Goal: Task Accomplishment & Management: Complete application form

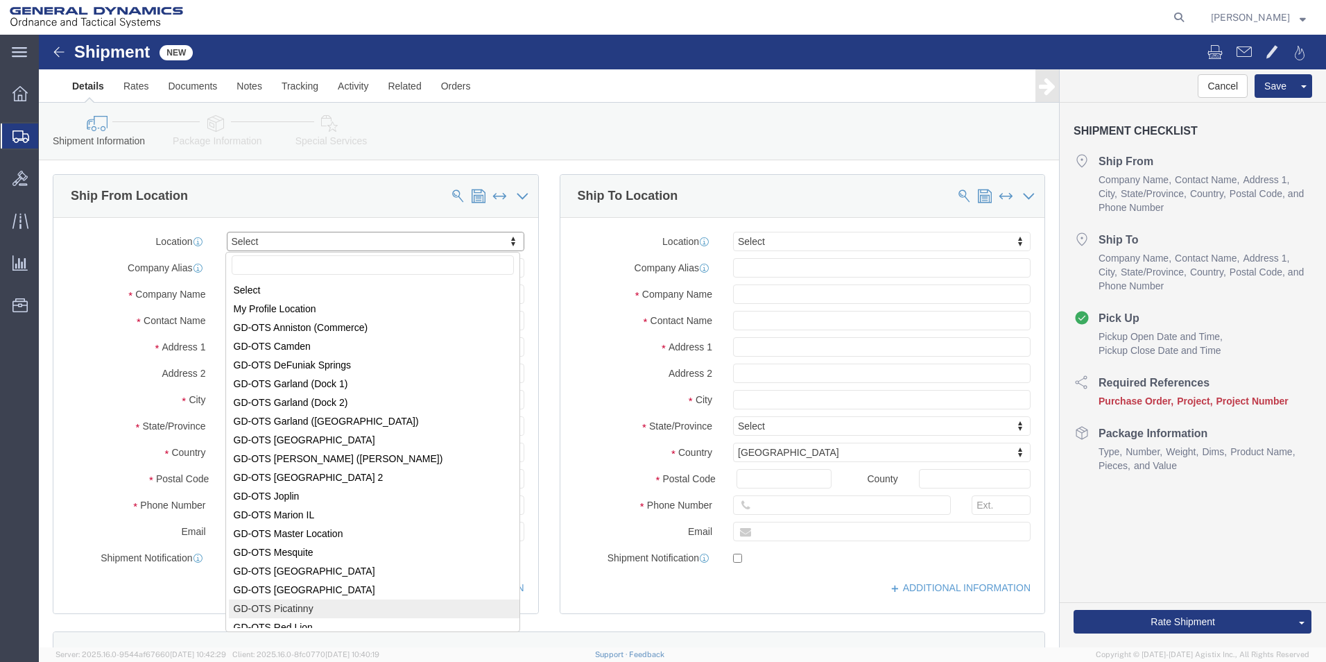
scroll to position [2, 0]
select select "310"
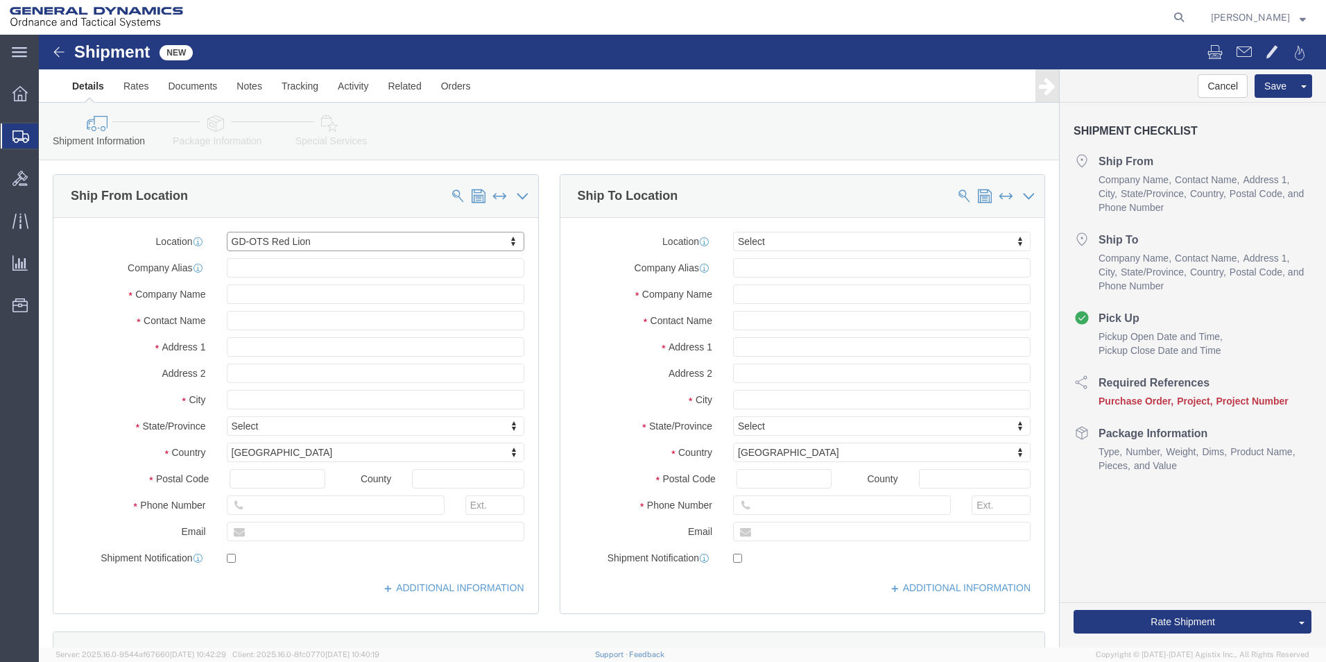
select select "PA"
drag, startPoint x: 26, startPoint y: 199, endPoint x: 34, endPoint y: 193, distance: 10.4
click div "Location GD-OTS Red Lion Select My Profile Location GD-OTS [GEOGRAPHIC_DATA] (C…"
type input "REDLPAHIG0"
click input "text"
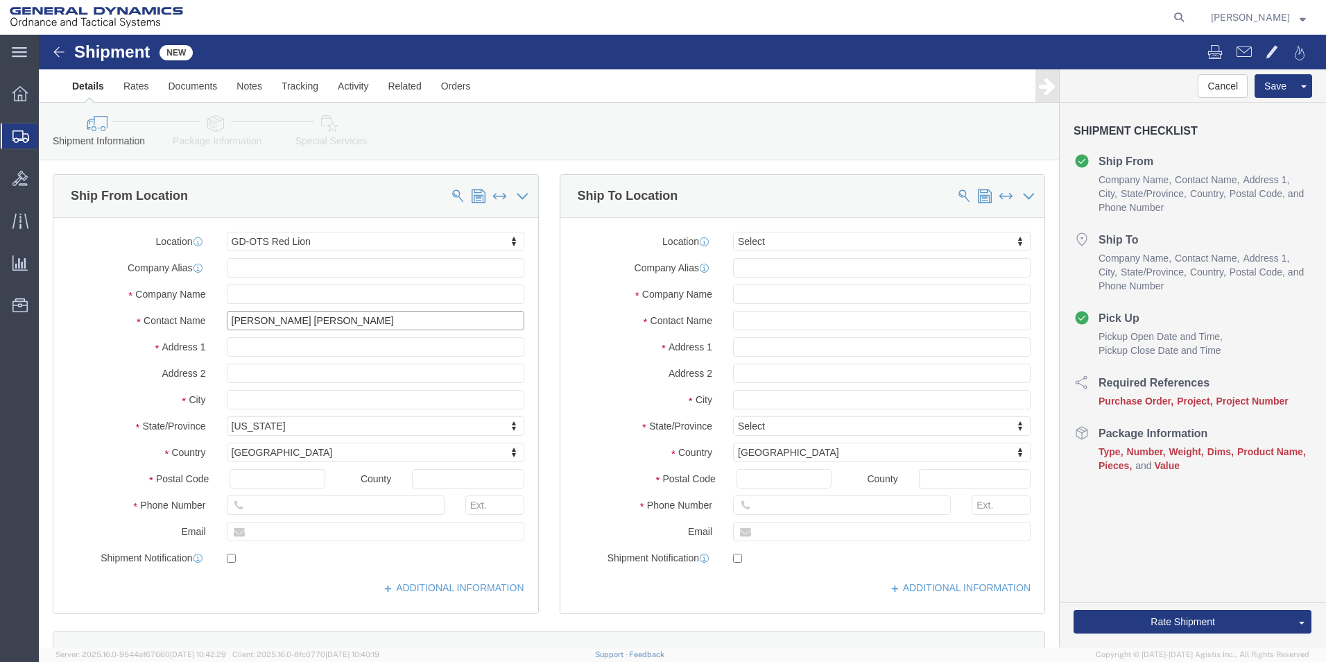
type input "[PERSON_NAME] [PERSON_NAME]"
click input "text"
type input "BUILDING 1"
click input "text"
type input "[EMAIL_ADDRESS][DOMAIN_NAME]"
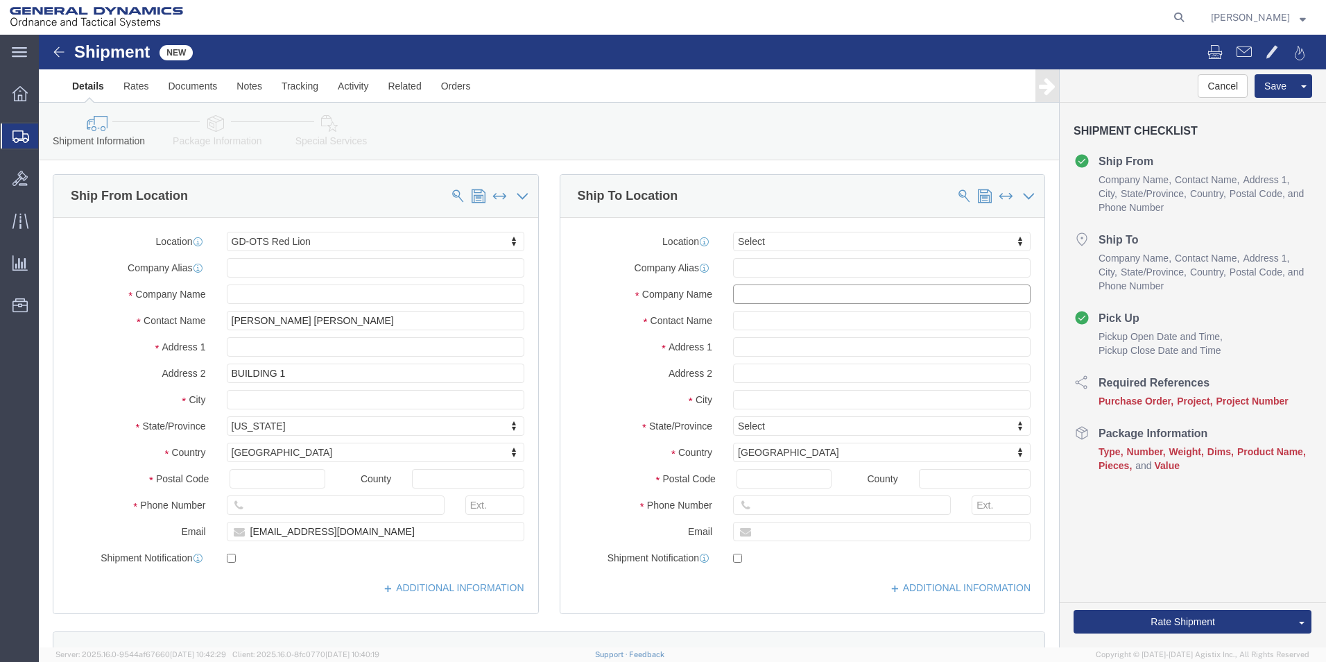
click input "text"
type input "METL"
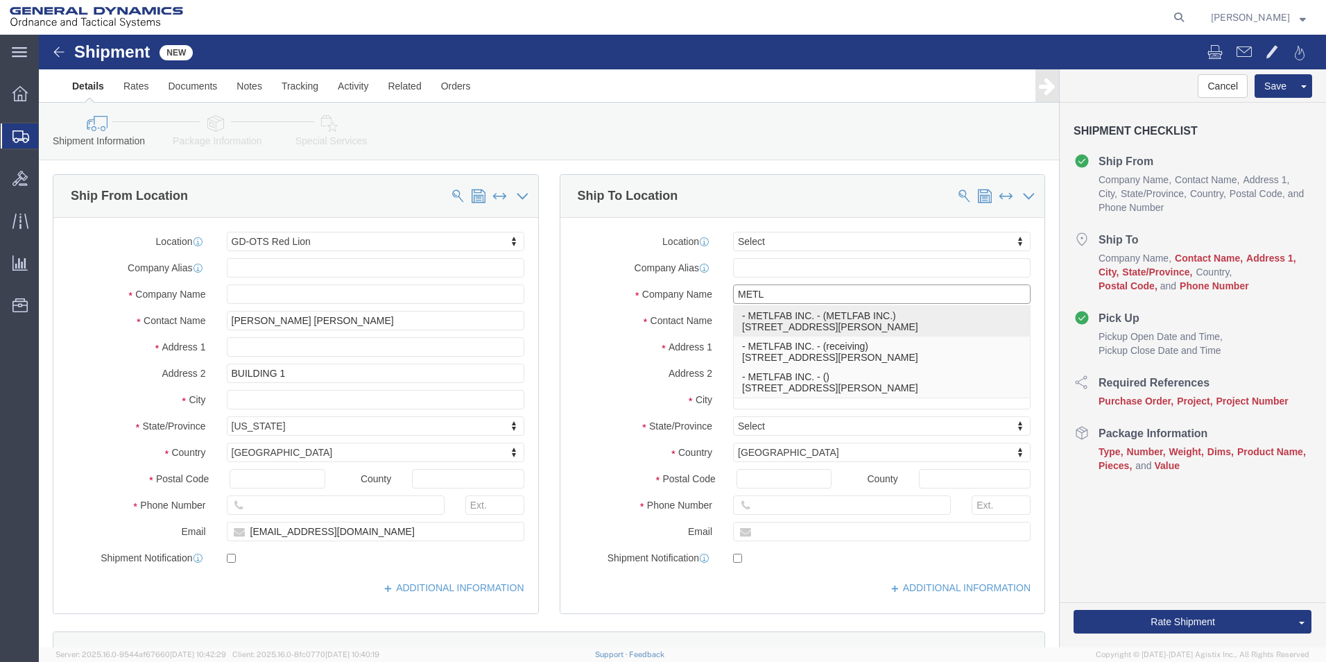
click p "- METLFAB INC. - (METLFAB INC.) [STREET_ADDRESS][PERSON_NAME]"
select select "MD"
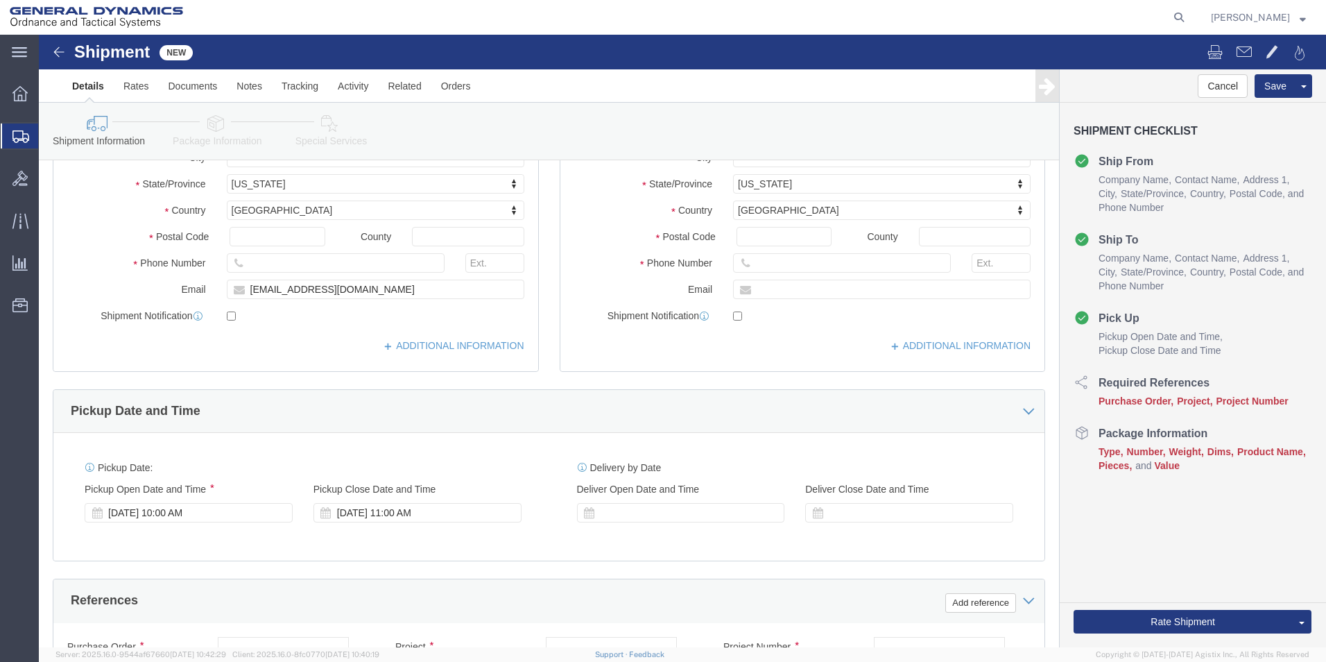
scroll to position [347, 0]
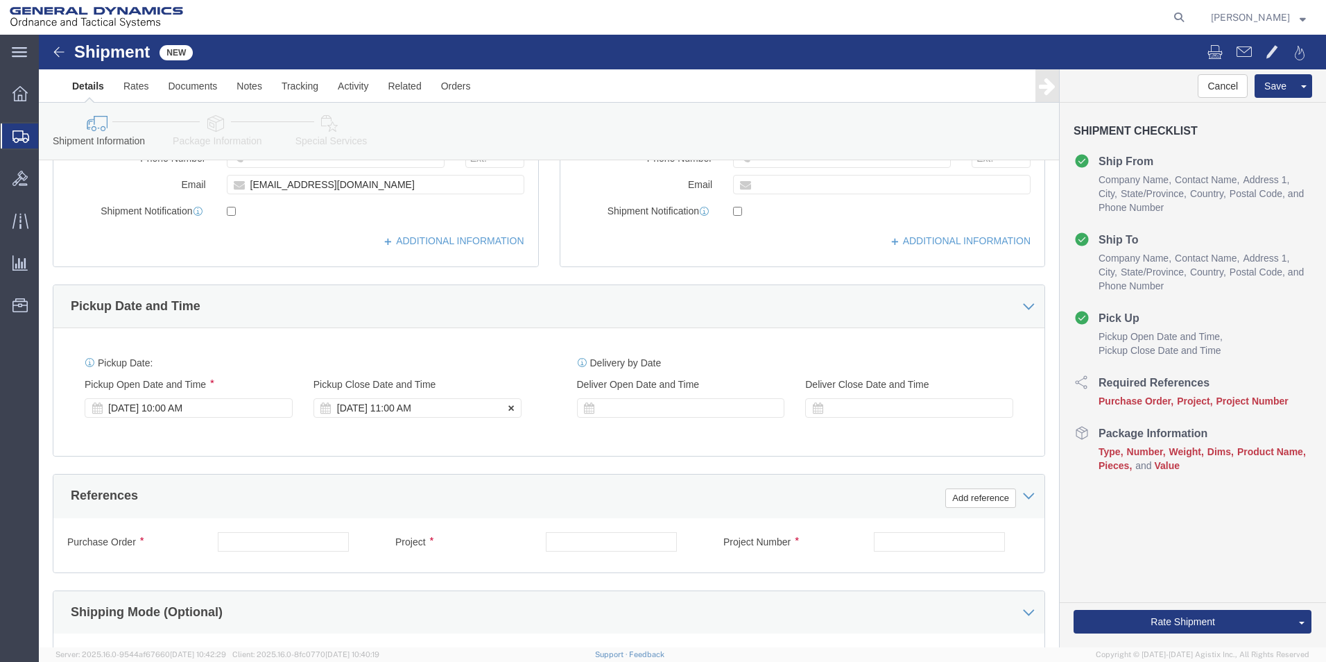
type input "METLFAB INC."
click div "[DATE] 11:00 AM"
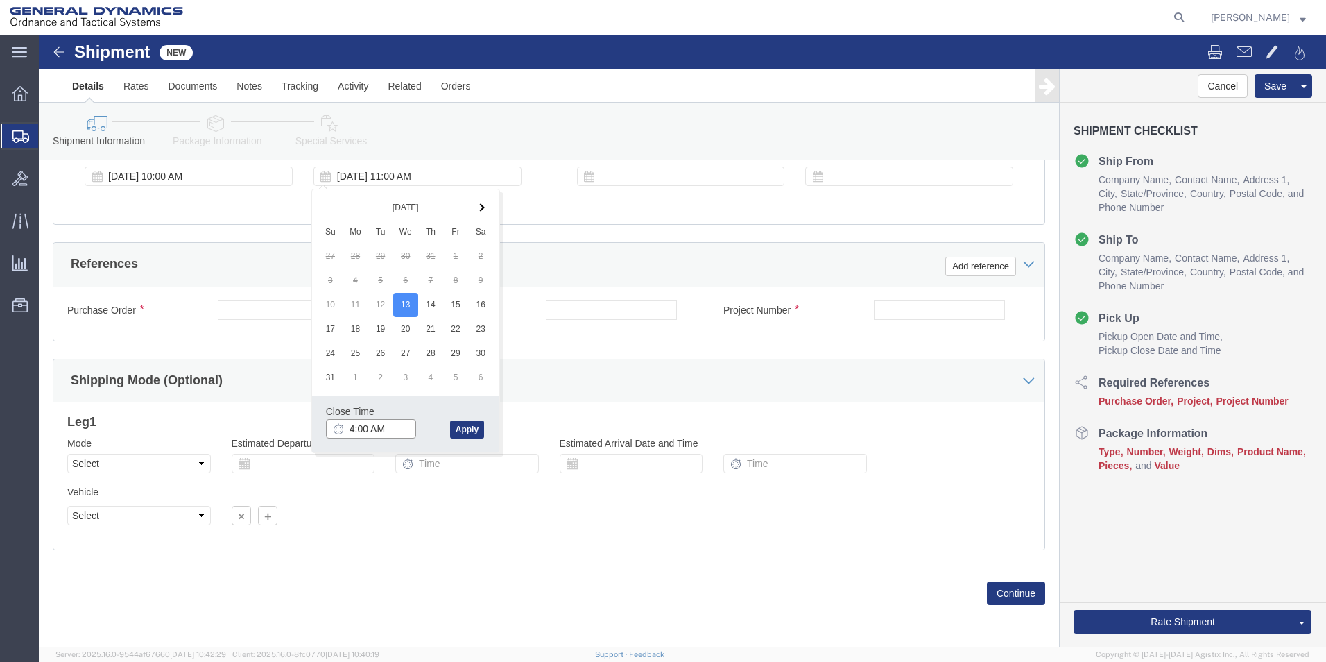
click input "4:00 AM"
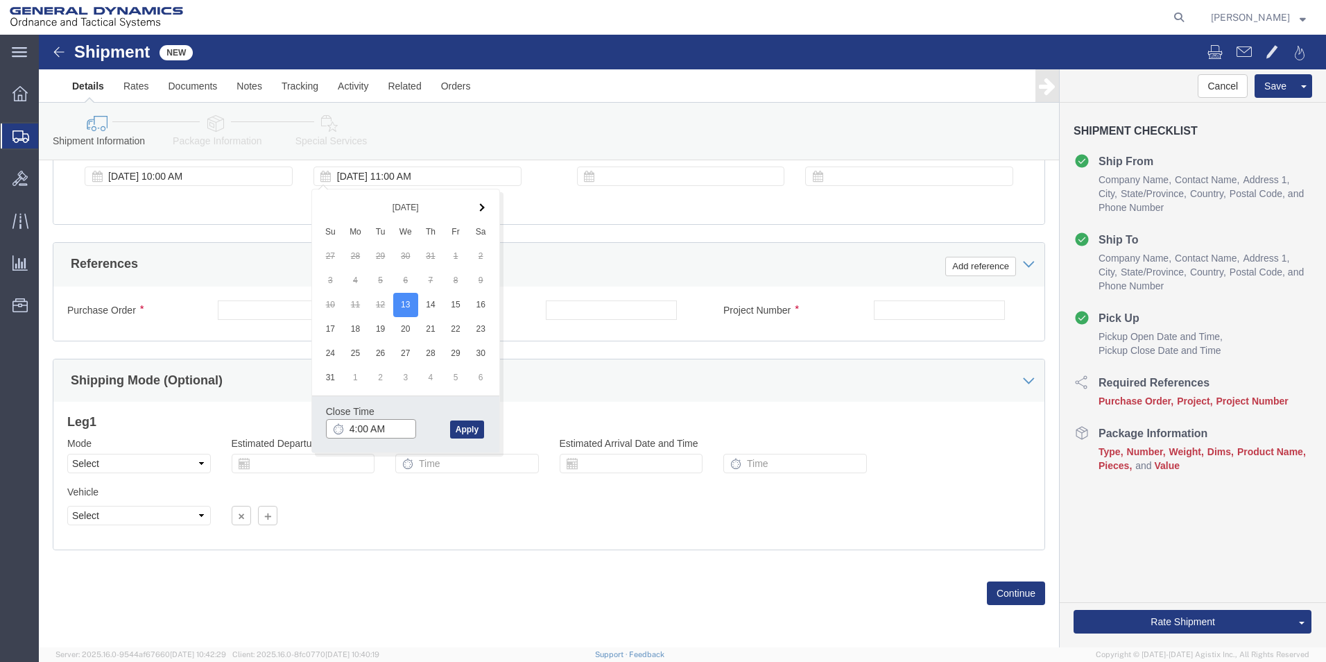
click input "4:00 AM"
type input "4:30 AM"
click button "Apply"
click input "text"
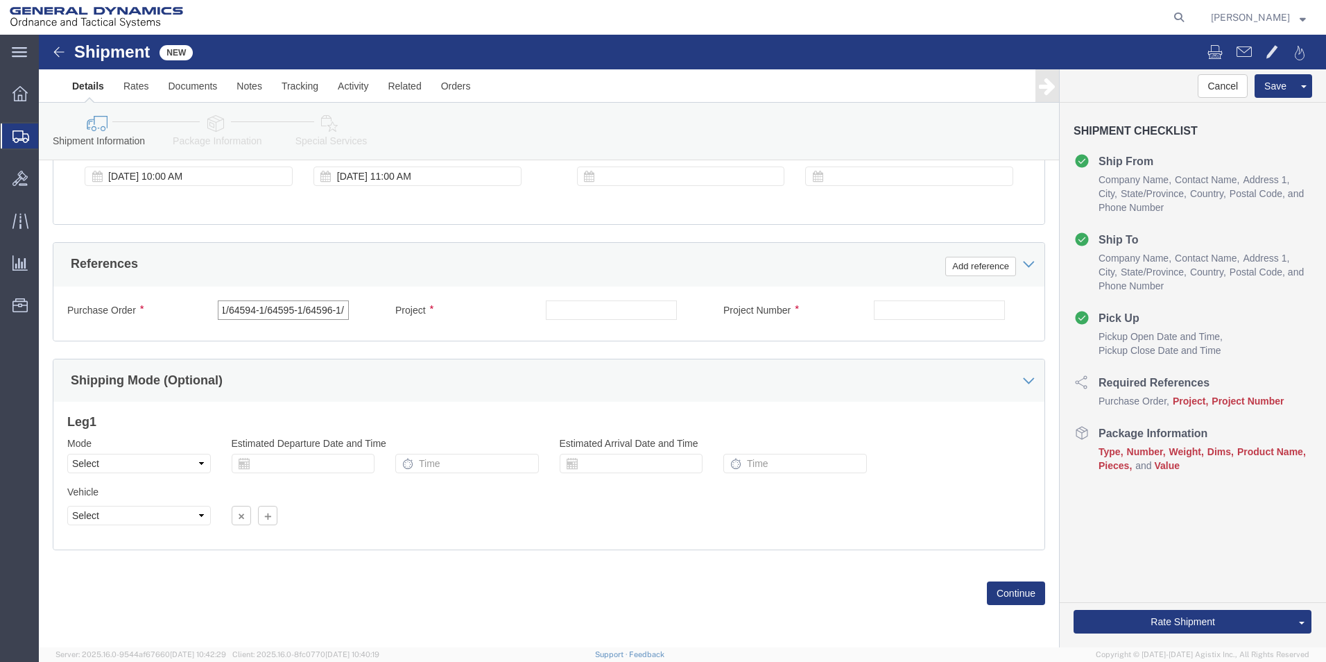
scroll to position [0, 125]
type input "64248-5A/64249-5A/64577-1/64594-1/64595-1/64596-1/"
click input "text"
drag, startPoint x: 541, startPoint y: 273, endPoint x: 438, endPoint y: 275, distance: 103.4
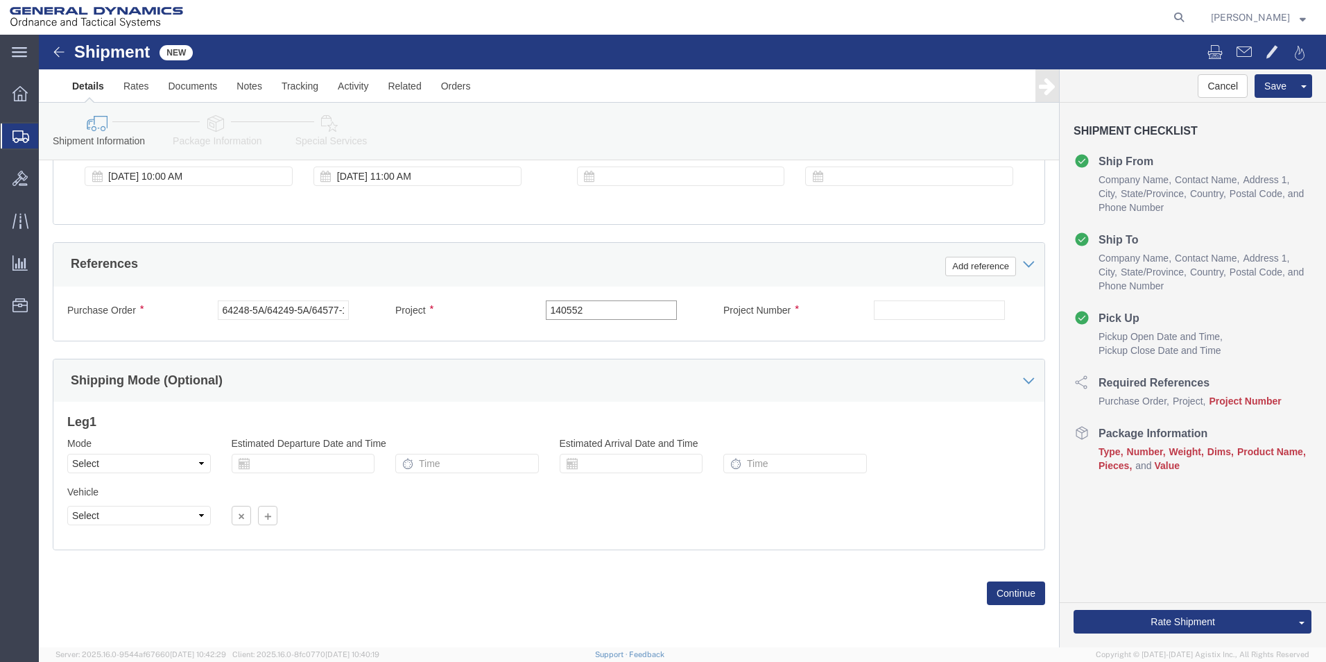
click div "Project 140552"
type input "140552"
click input "text"
paste input "140552"
type input "140552"
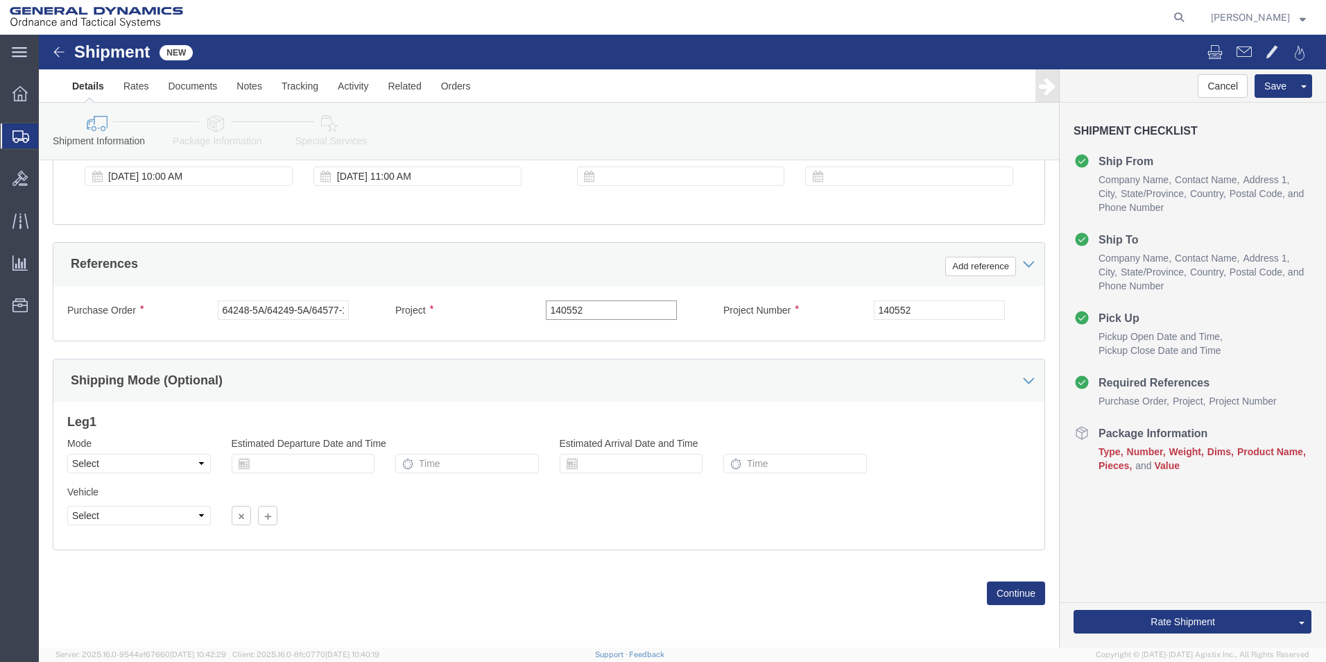
drag, startPoint x: 573, startPoint y: 274, endPoint x: 409, endPoint y: 284, distance: 164.7
click div "Project 140552"
drag, startPoint x: 302, startPoint y: 273, endPoint x: 219, endPoint y: 281, distance: 83.6
click div "Purchase Order 64248-5A/64249-5A/64577-1/64594-1/64595-1/64596-1/"
click input "text"
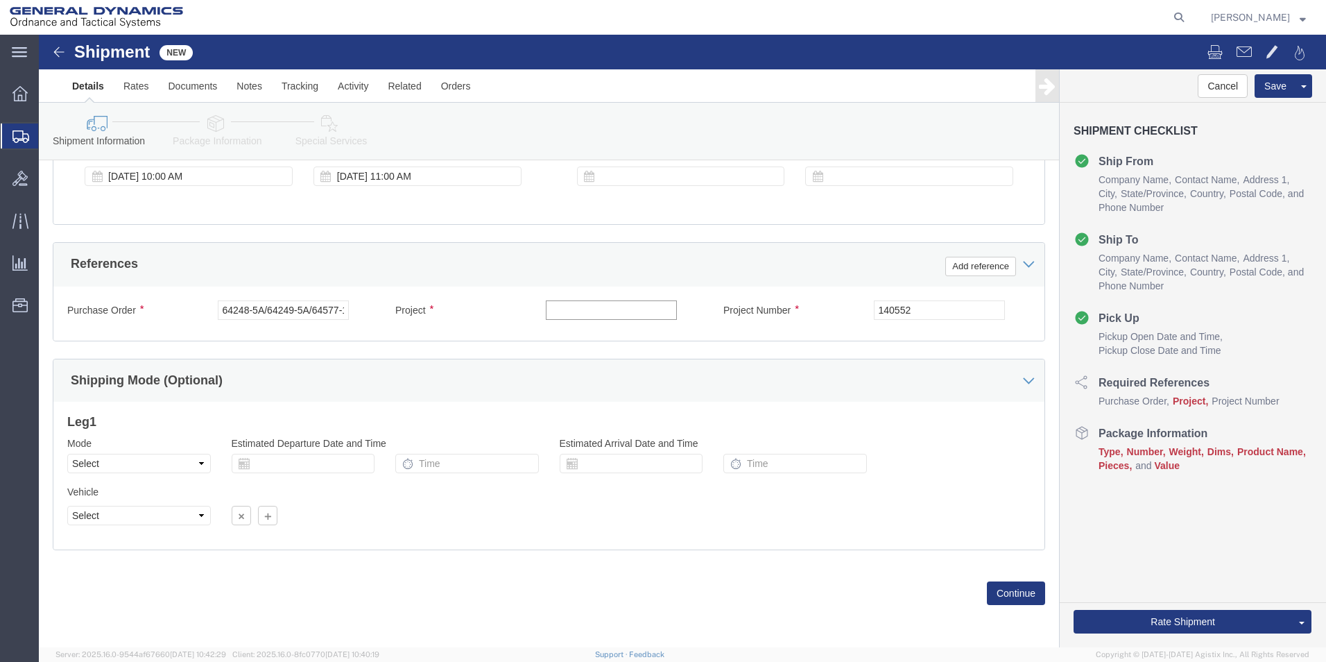
paste input "64248-5A/64249-5A/64577-"
type input "64248-5A/64249-5A/64577-"
drag, startPoint x: 301, startPoint y: 275, endPoint x: 153, endPoint y: 271, distance: 147.8
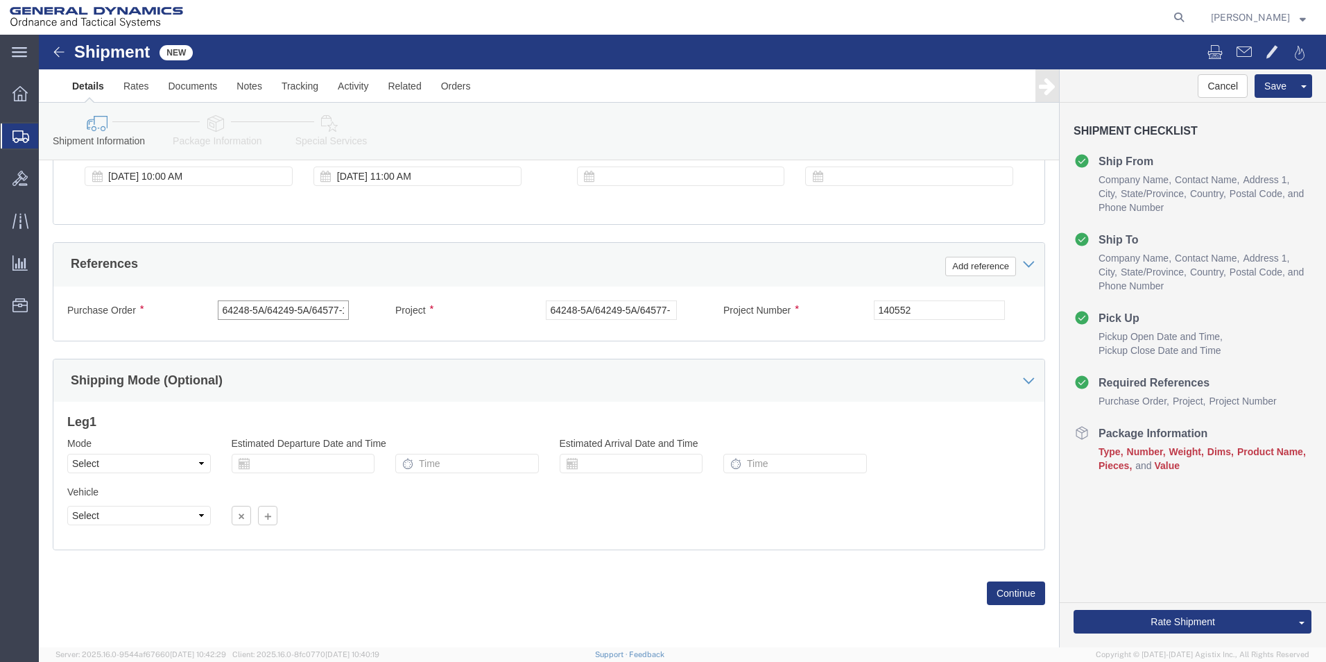
click div "Purchase Order 64248-5A/64249-5A/64577-1/64594-1/64595-1/64596-1/"
drag, startPoint x: 304, startPoint y: 278, endPoint x: 173, endPoint y: 272, distance: 130.6
click div "Purchase Order 1/64594-1/64595-1/64596-1/"
type input "/"
drag, startPoint x: 226, startPoint y: 271, endPoint x: 78, endPoint y: 269, distance: 147.8
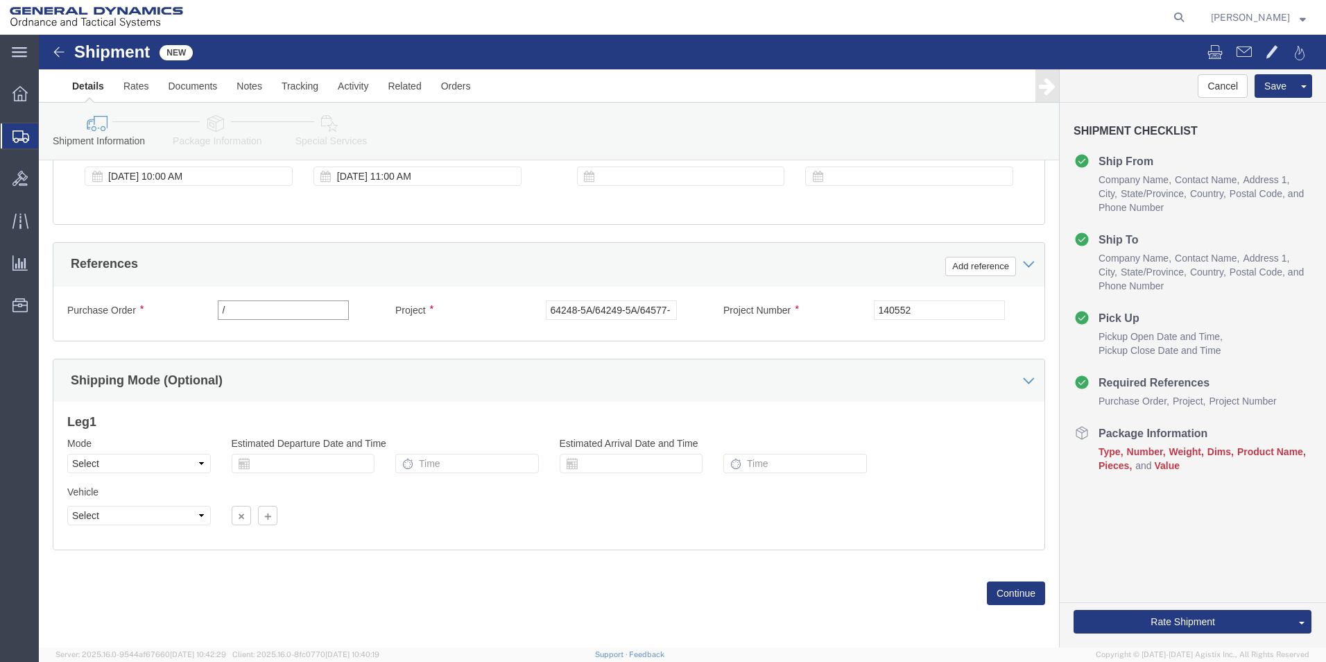
click div "Purchase Order /"
click div "Project Number 140552"
click input "text"
paste input "140552"
type input "140552"
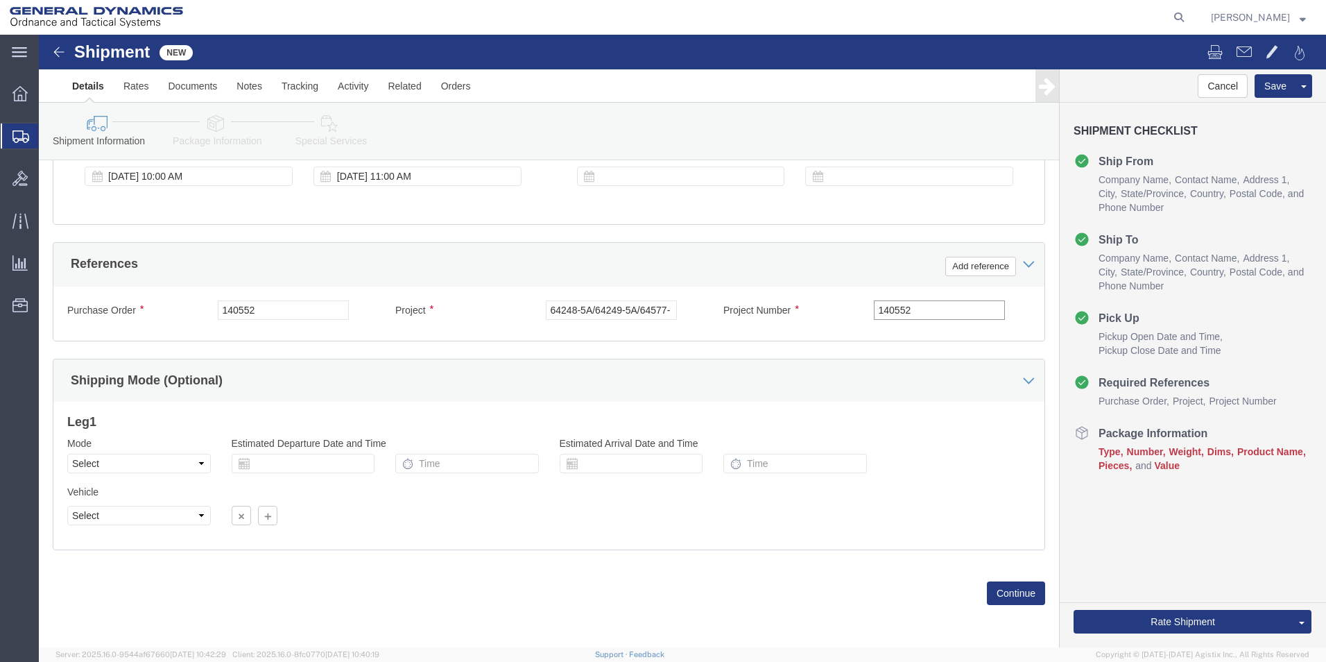
drag, startPoint x: 887, startPoint y: 279, endPoint x: 748, endPoint y: 256, distance: 140.6
click div "Purchase Order 140552 Project 64248-5A/64249-5A/64577- Project Number 140552 Se…"
click input "64248-5A/64249-5A/64577-"
drag, startPoint x: 507, startPoint y: 277, endPoint x: 628, endPoint y: 284, distance: 120.9
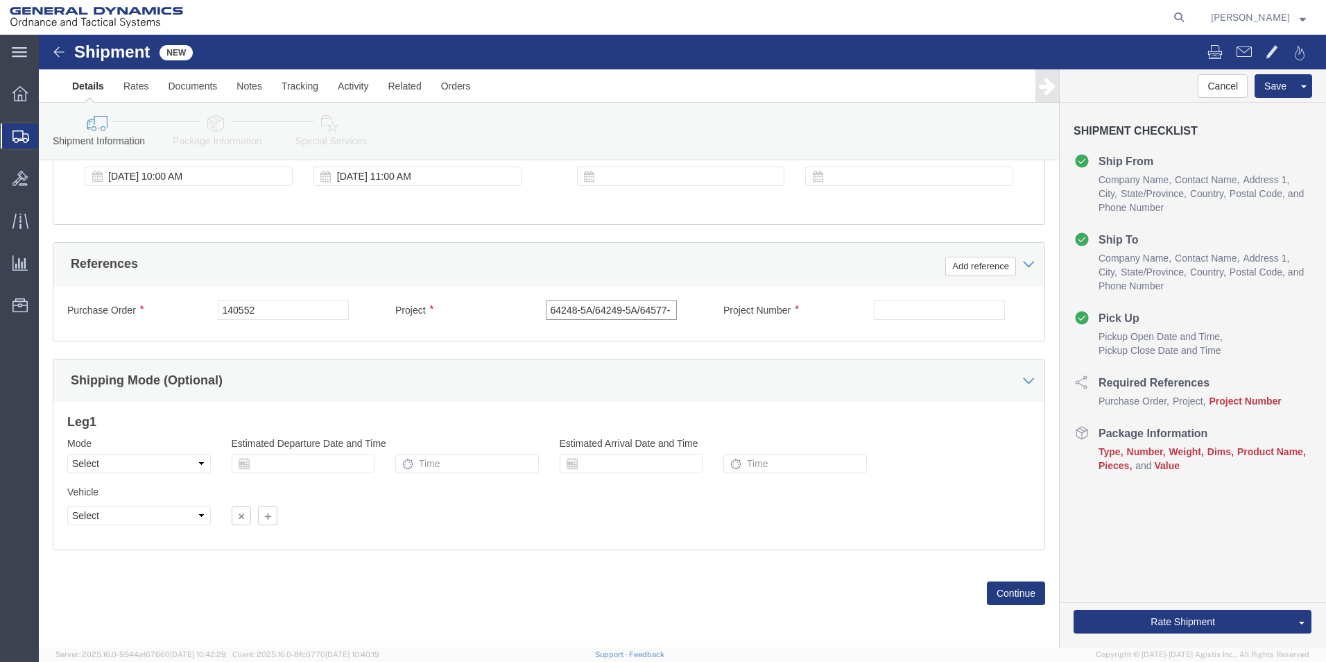
click input "64248-5A/64249-5A/64577-"
click input "text"
paste input "64248-5A/64249-5A/64577-"
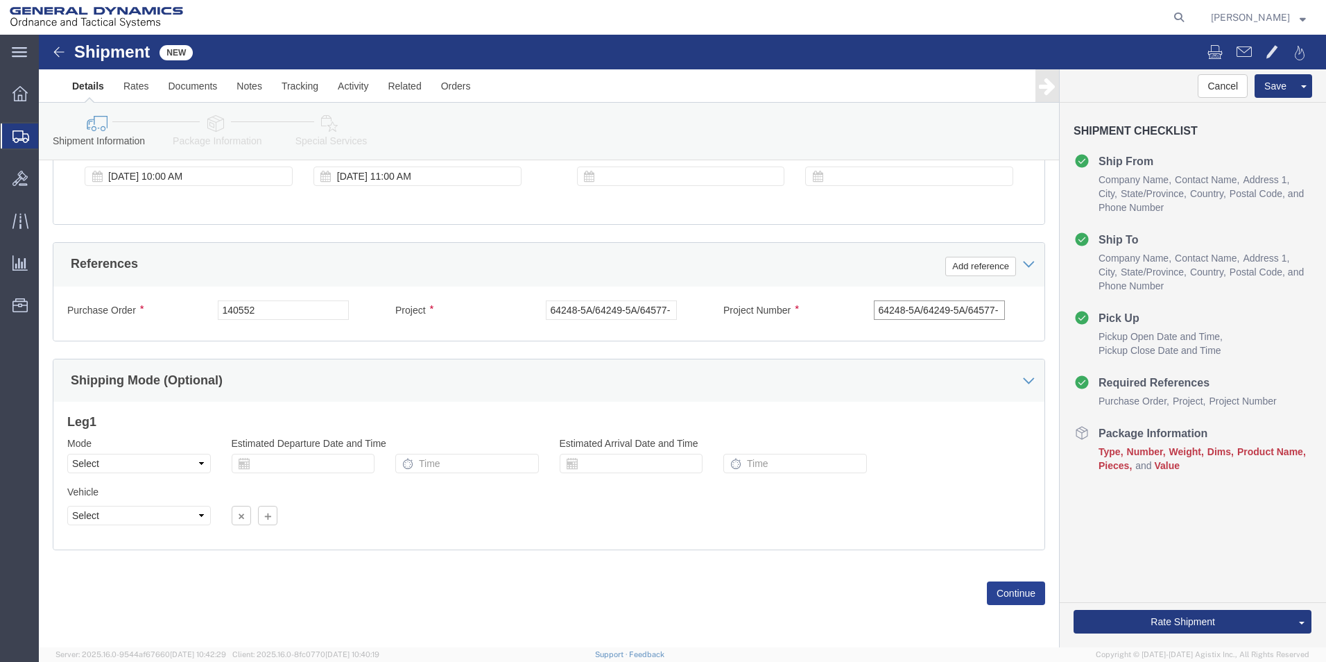
type input "64248-5A/64249-5A/64577-"
click button "Continue"
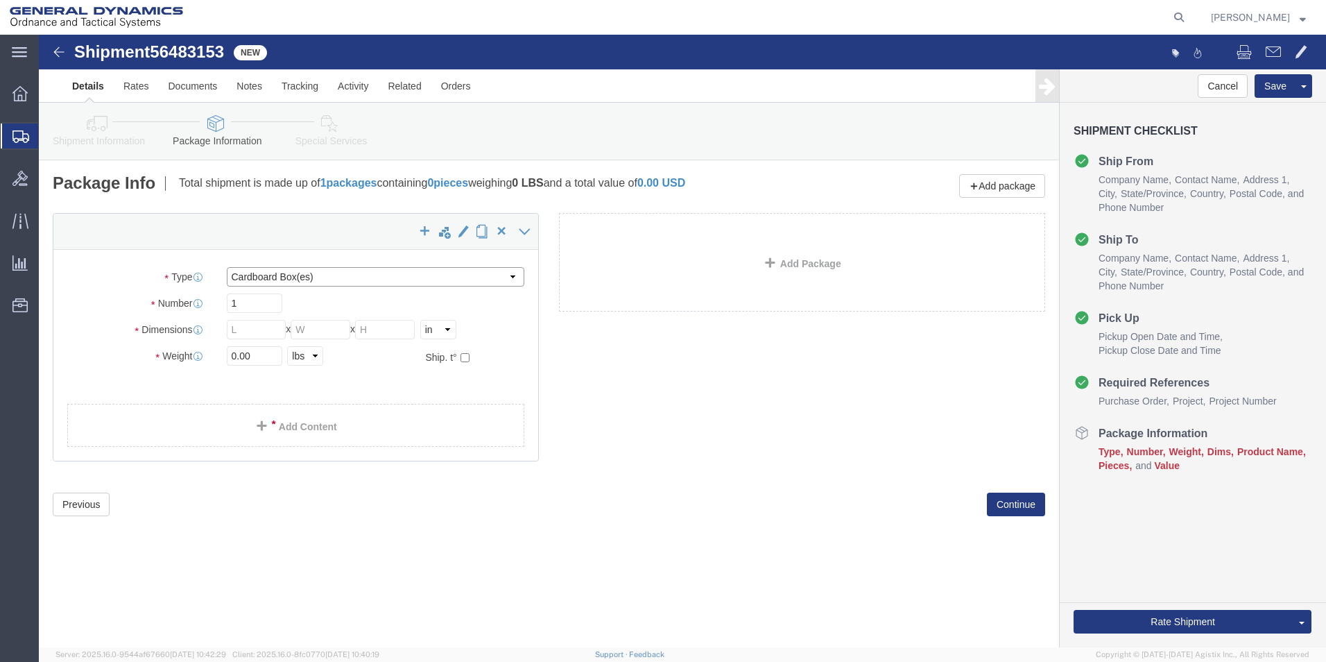
click select "Select Bale(s) Basket(s) Bolt(s) Bottle(s) Buckets Bulk Bundle(s) Can(s) Cardbo…"
select select "PSNS"
click select "Select Bale(s) Basket(s) Bolt(s) Bottle(s) Buckets Bulk Bundle(s) Can(s) Cardbo…"
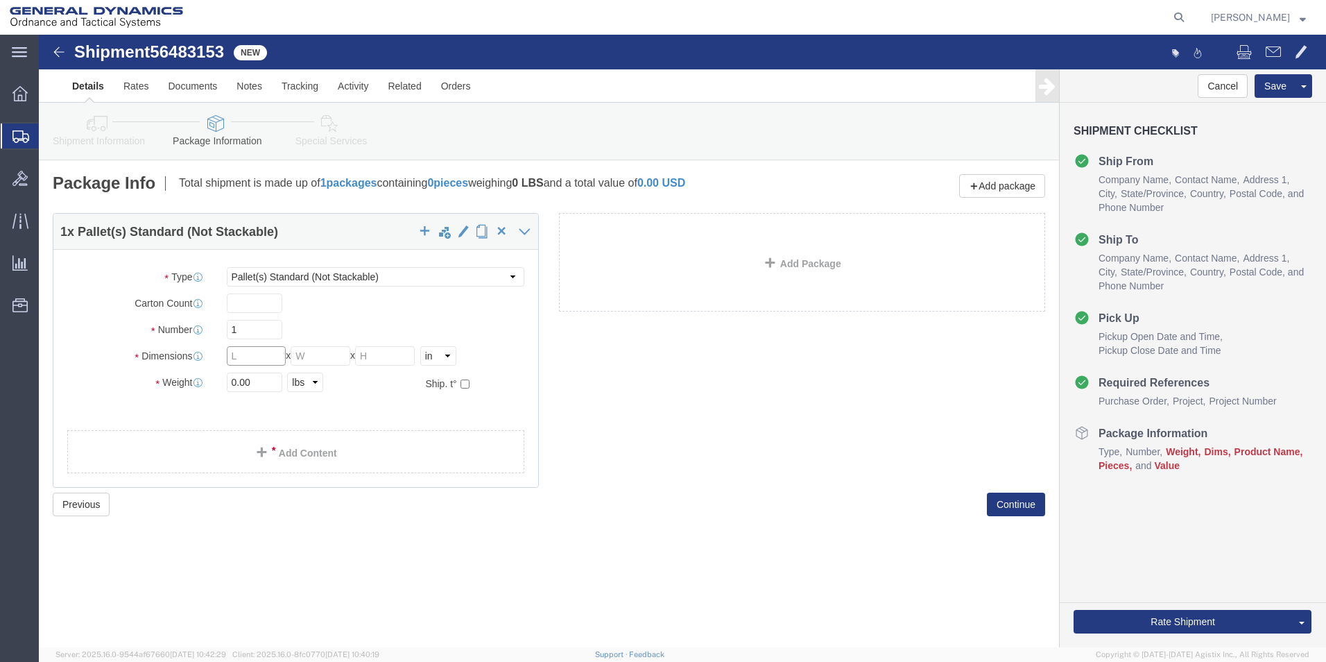
click input "text"
type input "28"
click input "text"
type input "40"
click input "text"
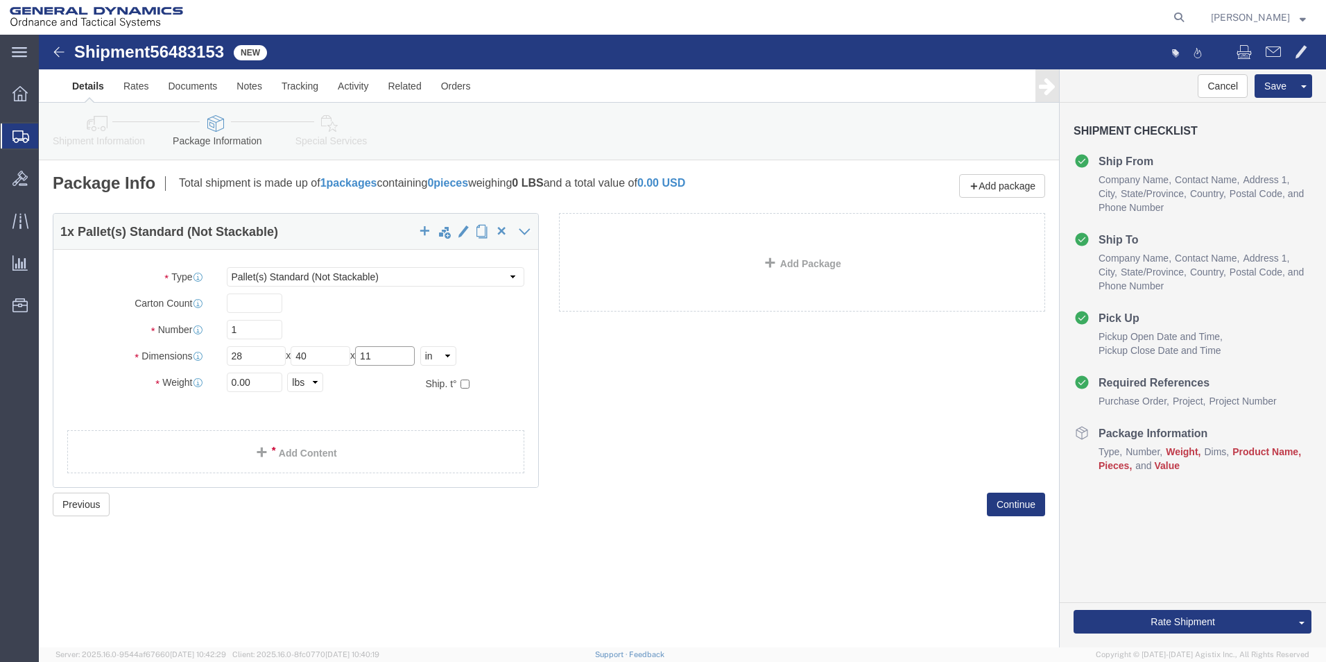
type input "11"
drag, startPoint x: 196, startPoint y: 350, endPoint x: 178, endPoint y: 350, distance: 18.0
click div "0.00 Select kgs lbs"
type input "360.00"
click link "Add Content"
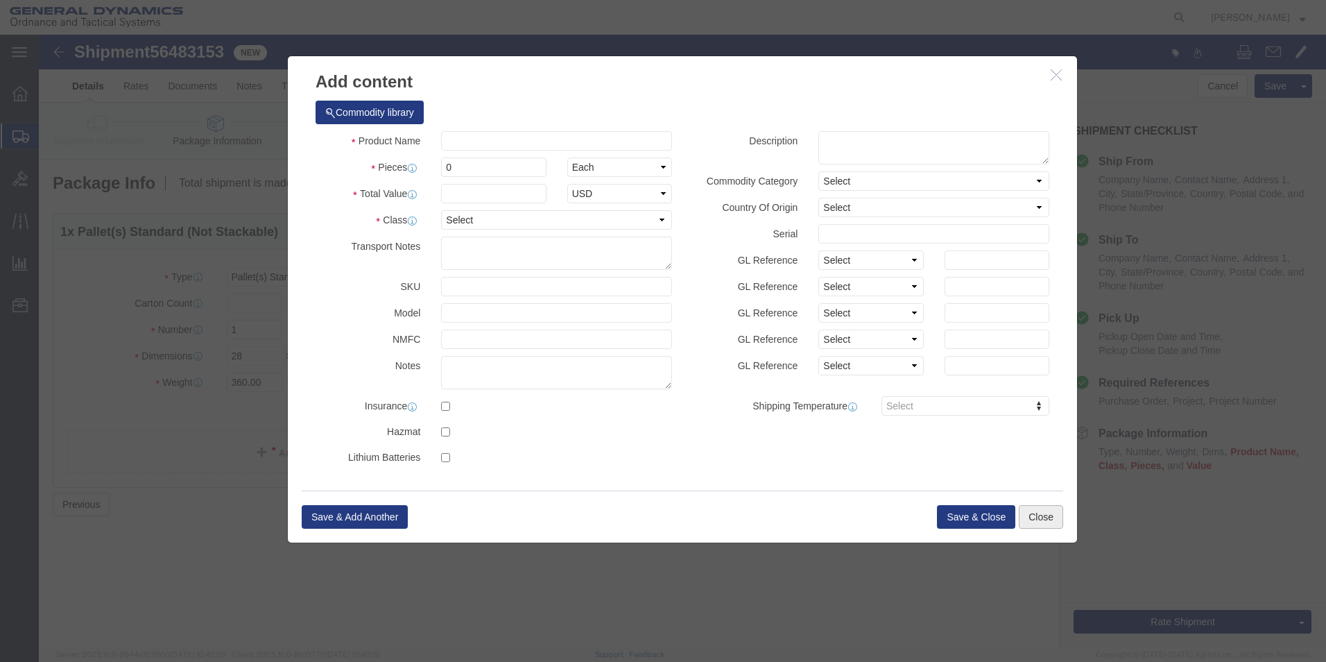
click button "Close"
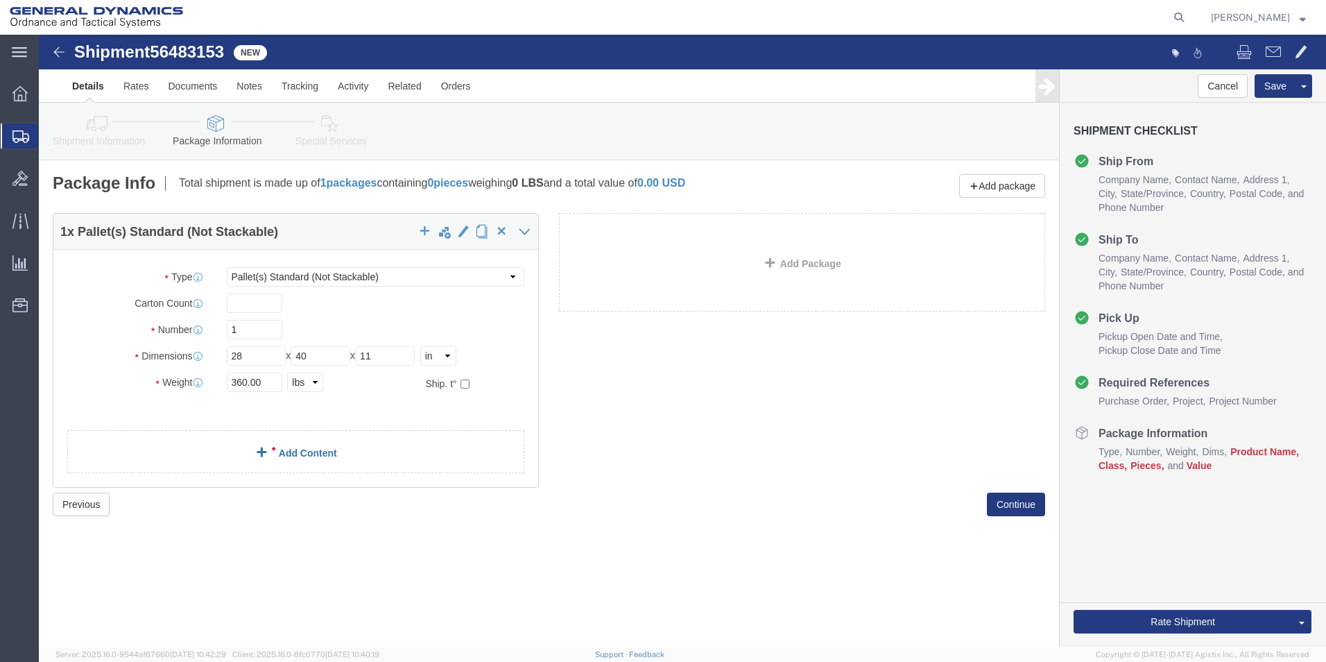
click link "Add Content"
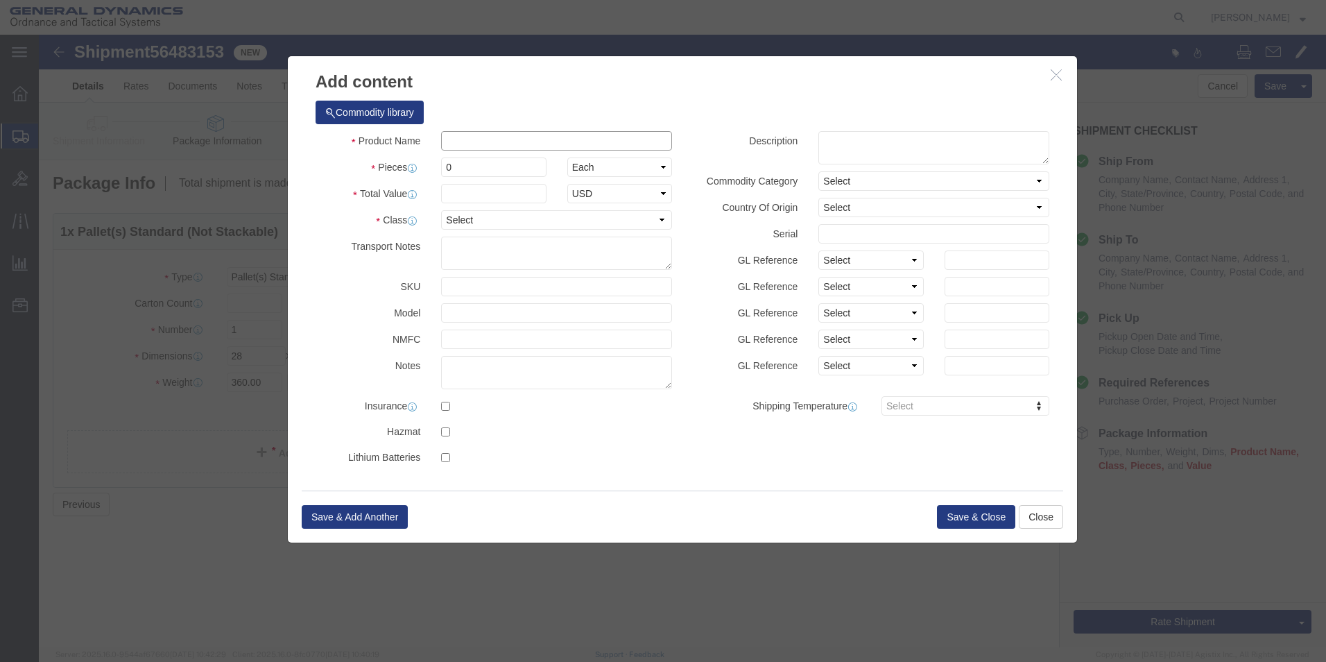
click input "text"
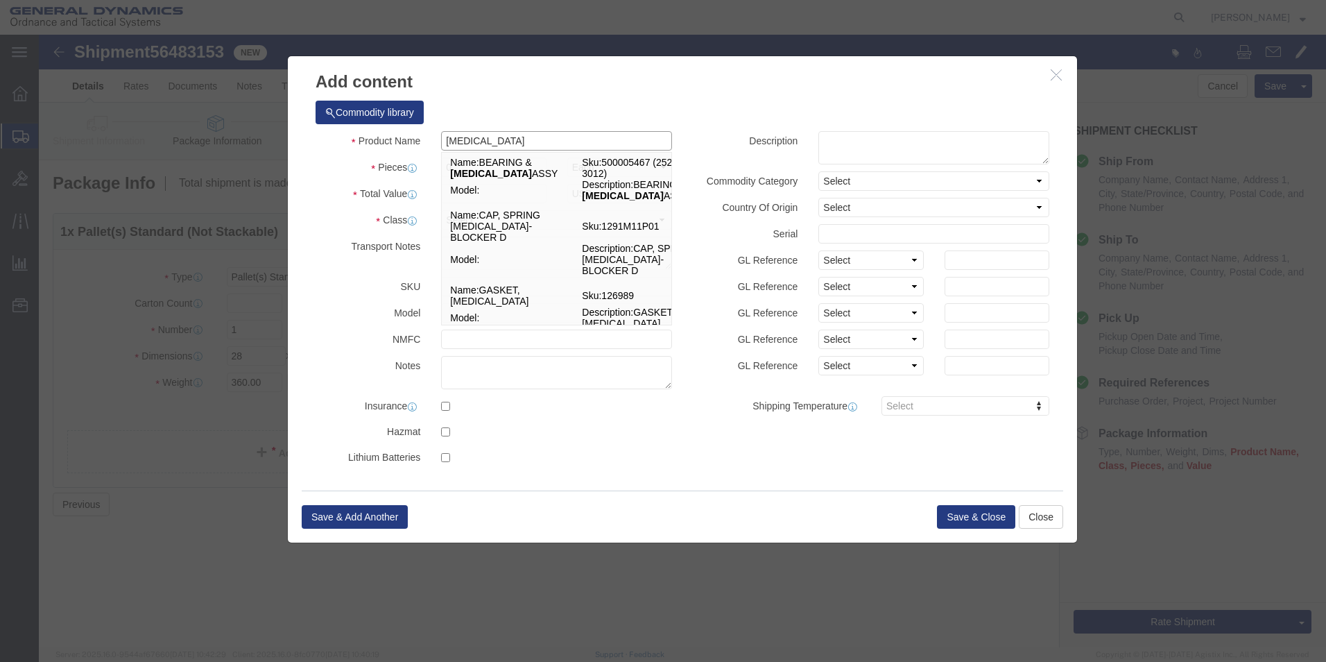
type input "[MEDICAL_DATA]"
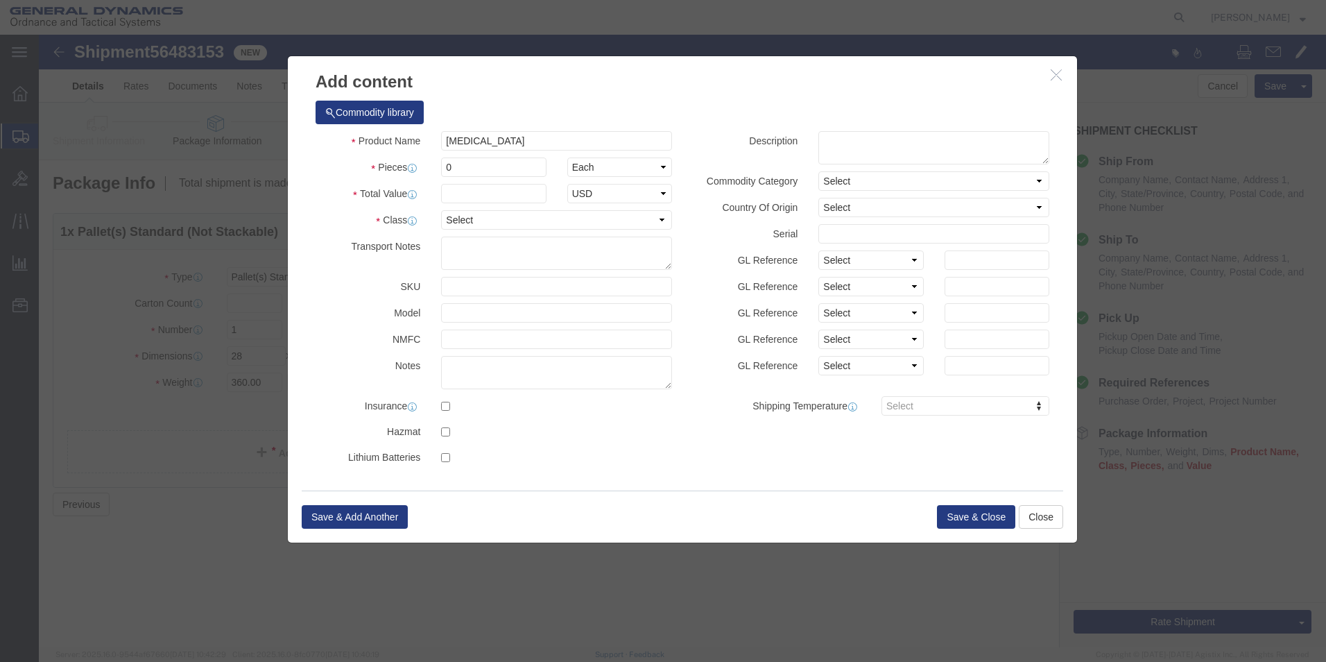
click div "Commodity library"
drag, startPoint x: 419, startPoint y: 134, endPoint x: 337, endPoint y: 130, distance: 82.0
click div "Pieces 0 Select Bag Barrels 100Board Feet Bottle Box Blister Pack Carats Can Ca…"
type input "1550"
click input "text"
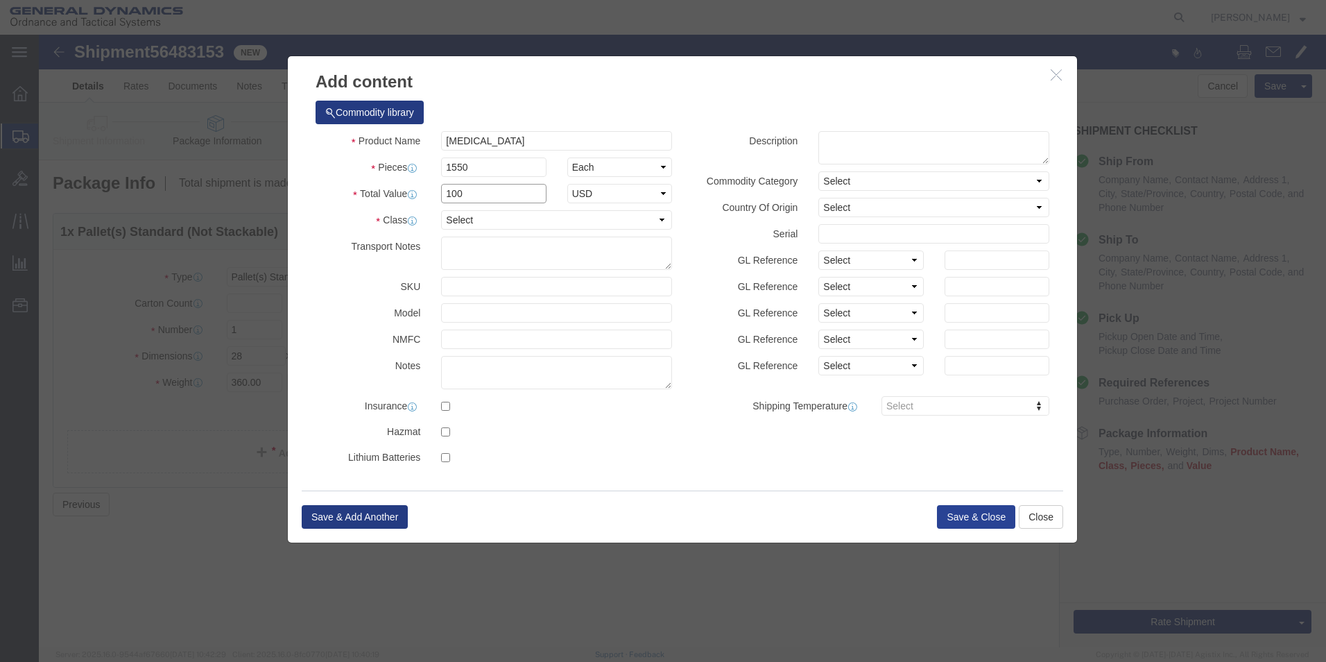
type input "100"
click button "Save & Close"
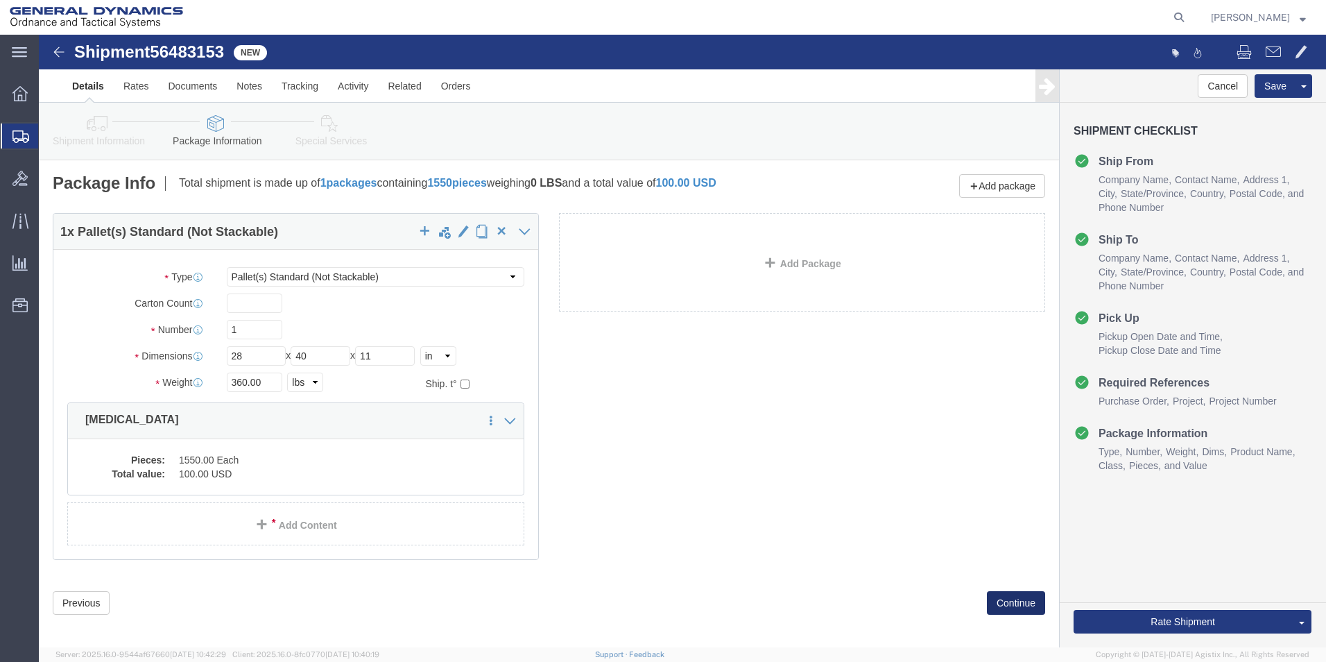
click button "Continue"
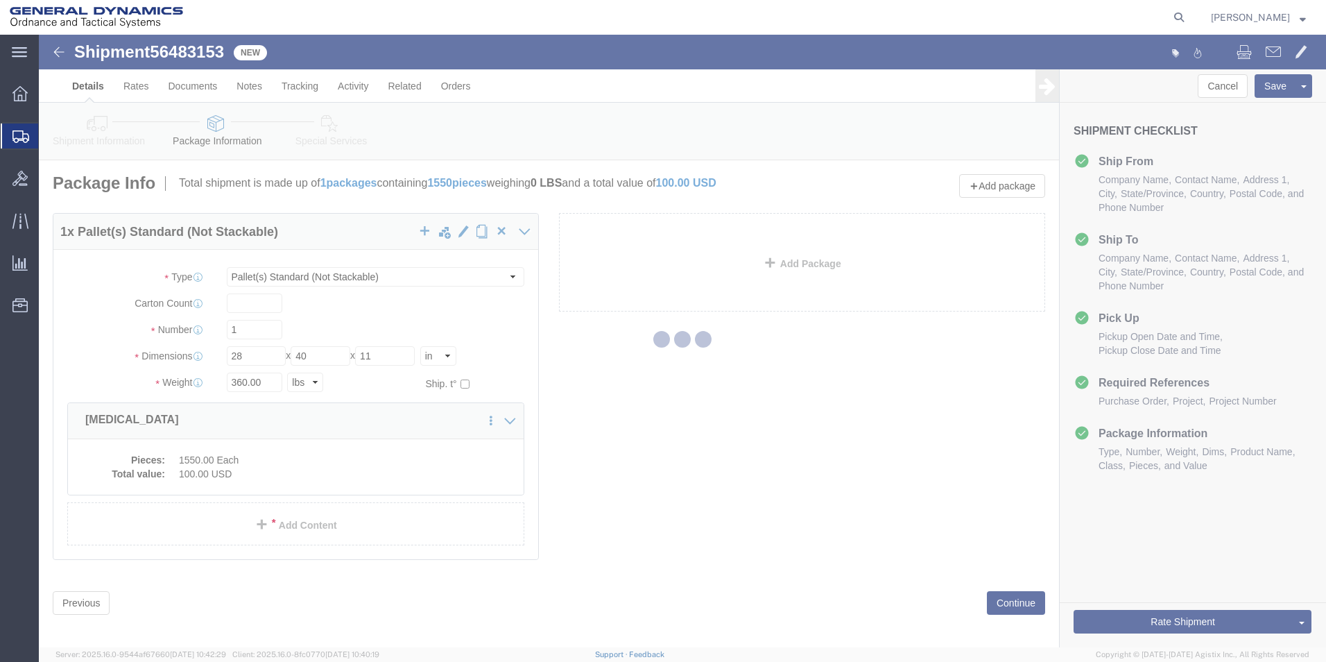
select select
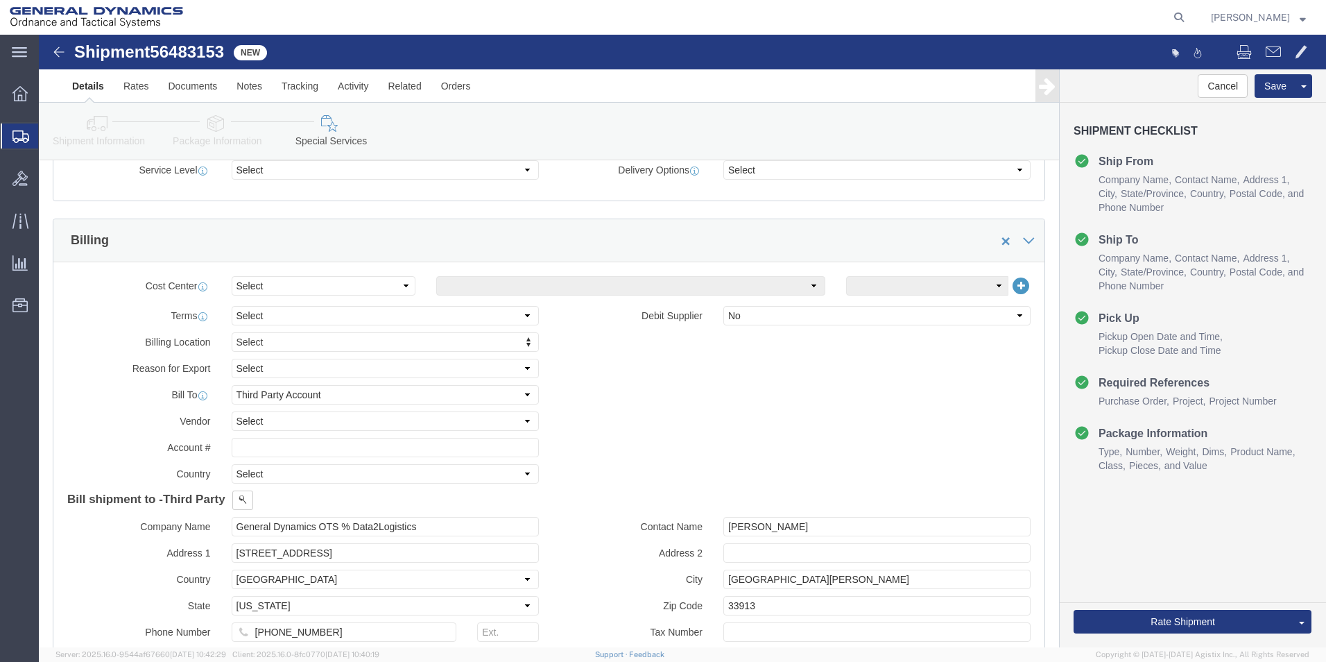
scroll to position [555, 0]
drag, startPoint x: 1064, startPoint y: 572, endPoint x: 1051, endPoint y: 574, distance: 13.5
click div "Rate Shipment Send To Bid Rate And Send To Bid"
click button "Rate Shipment"
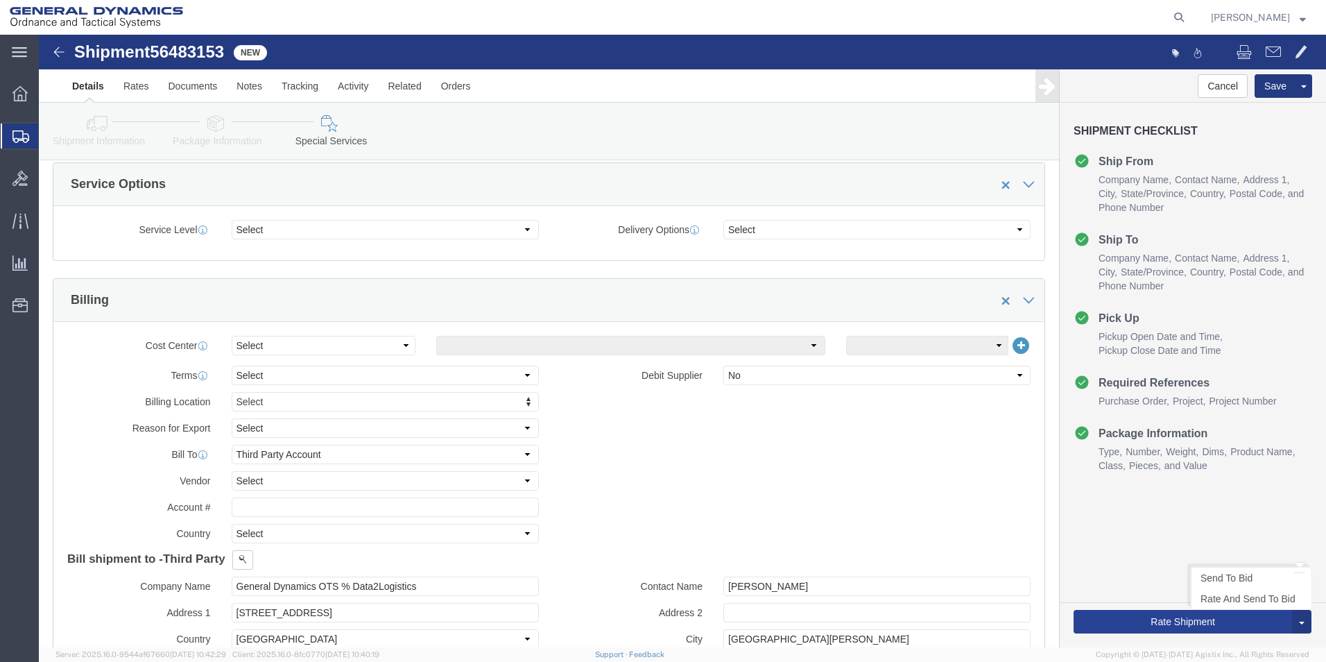
scroll to position [612, 0]
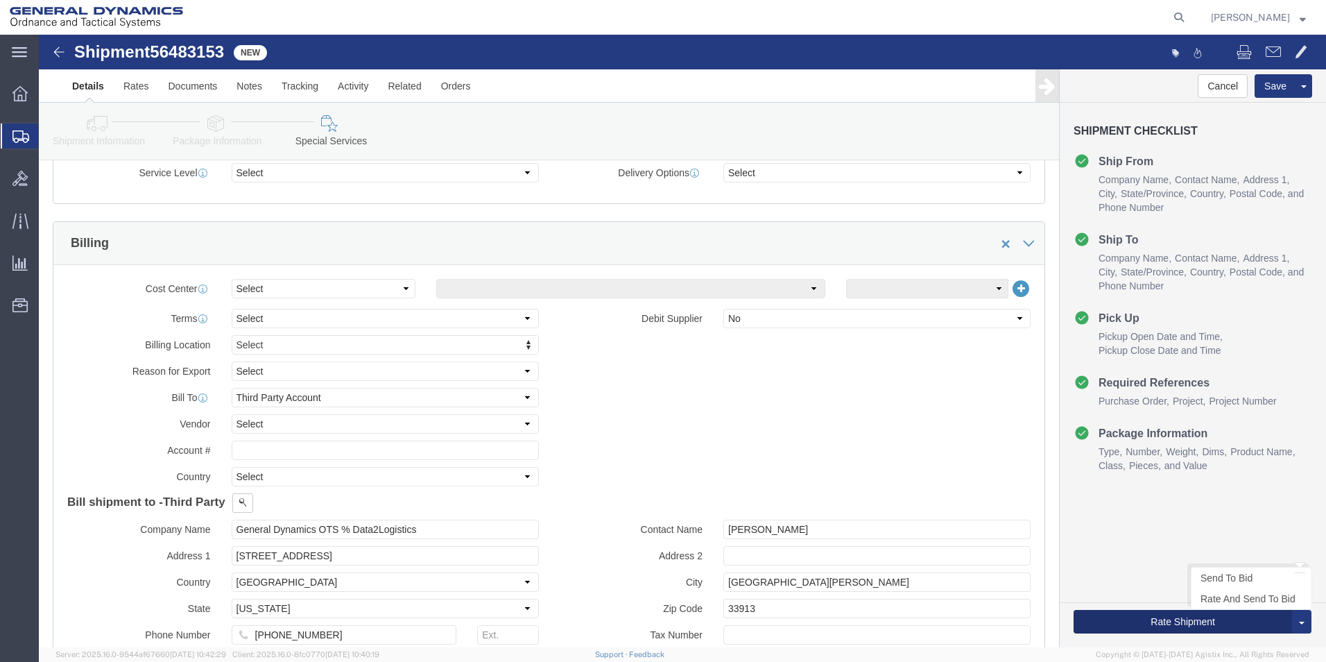
click button "Rate Shipment"
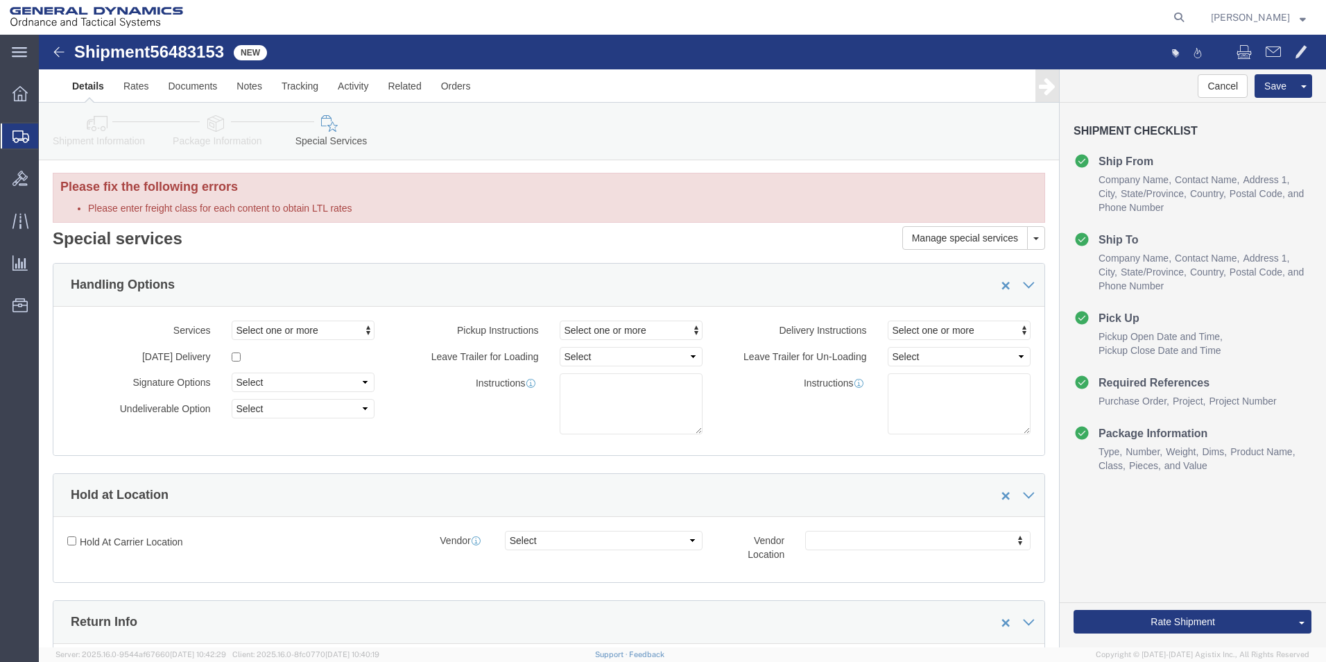
scroll to position [0, 0]
click link "Package Information"
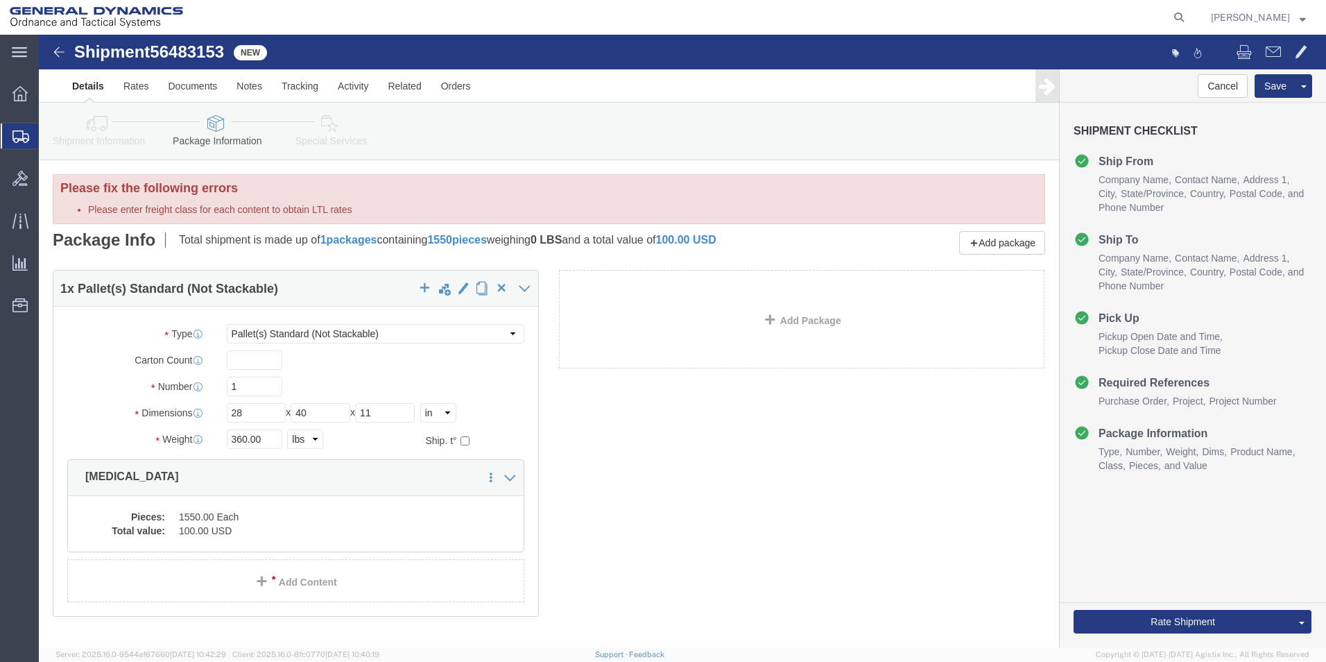
click dd "1550.00 Each"
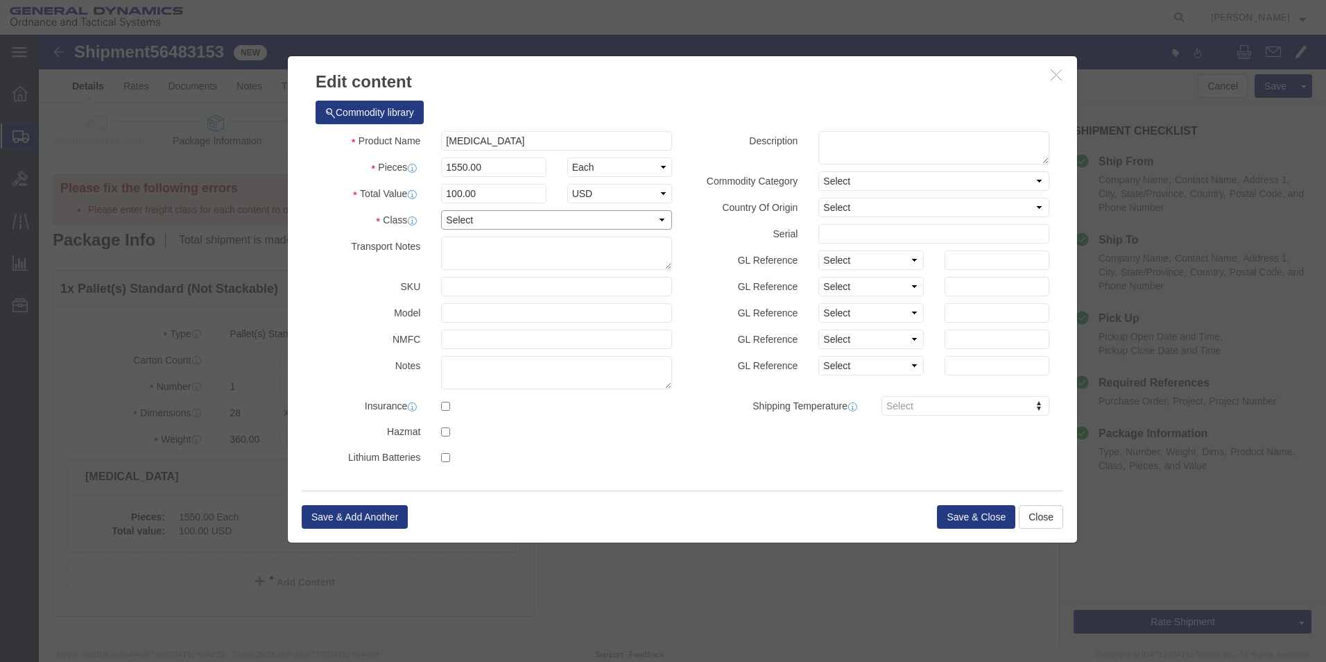
click select "Select 50 55 60 65 70 85 92.5 100 125 175 250 300 400"
select select "60"
click select "Select 50 55 60 65 70 85 92.5 100 125 175 250 300 400"
click button "Save & Close"
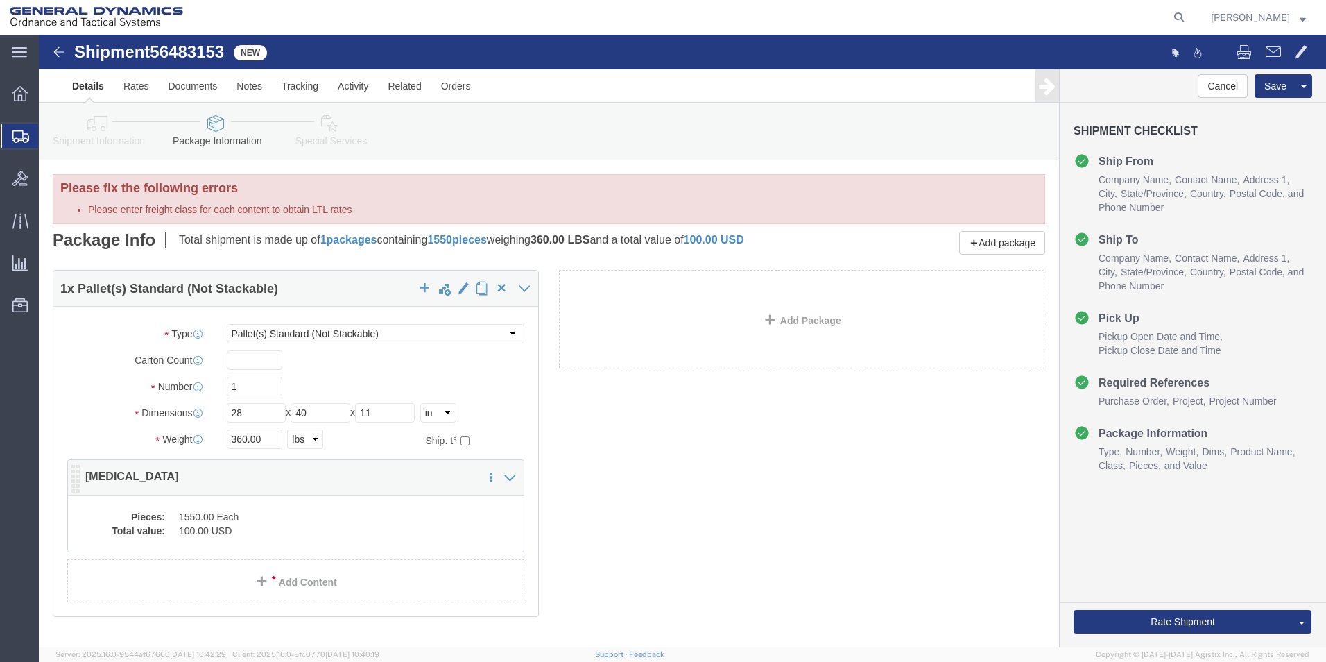
click dd "100.00 USD"
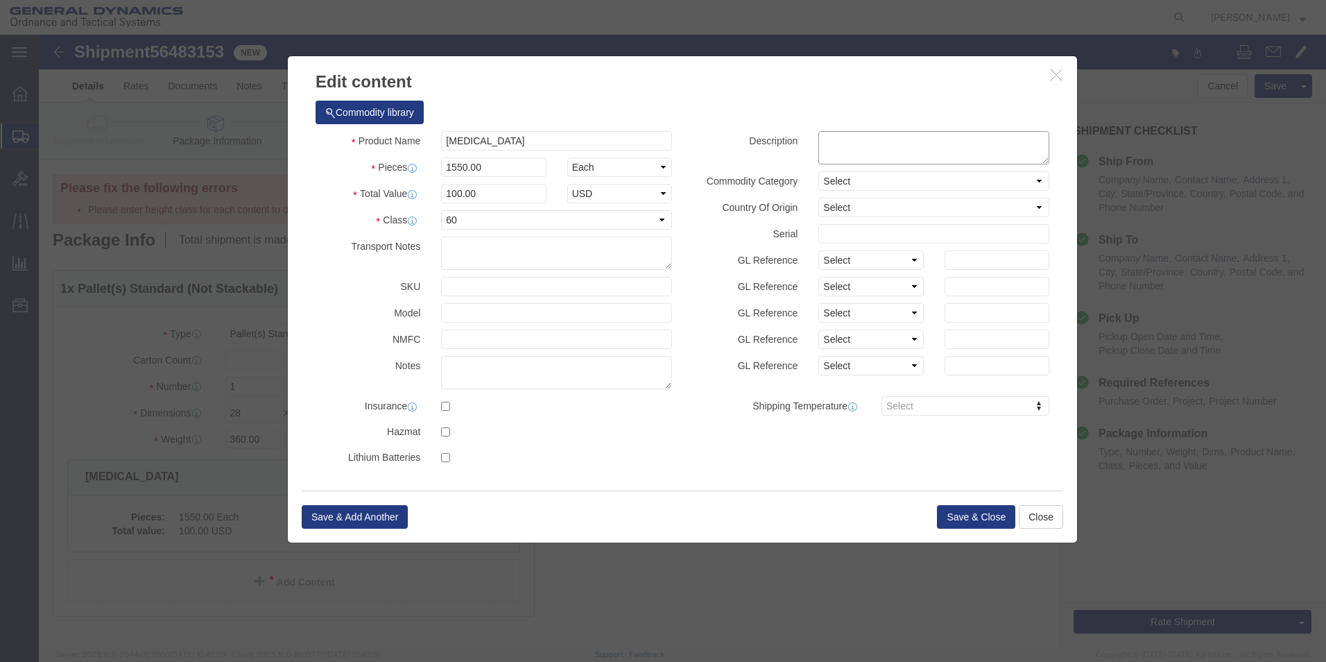
click textarea
type textarea "ALUMINUM MACHINE PARTS"
click button "Save & Close"
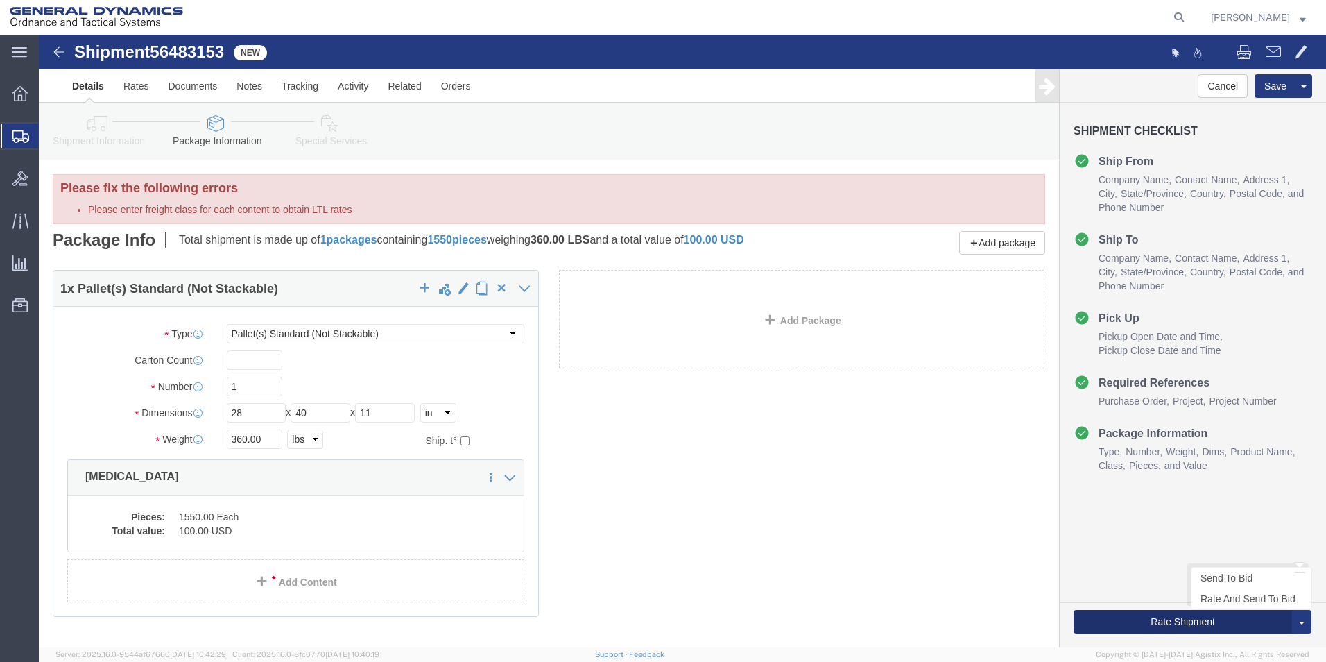
click button "Rate Shipment"
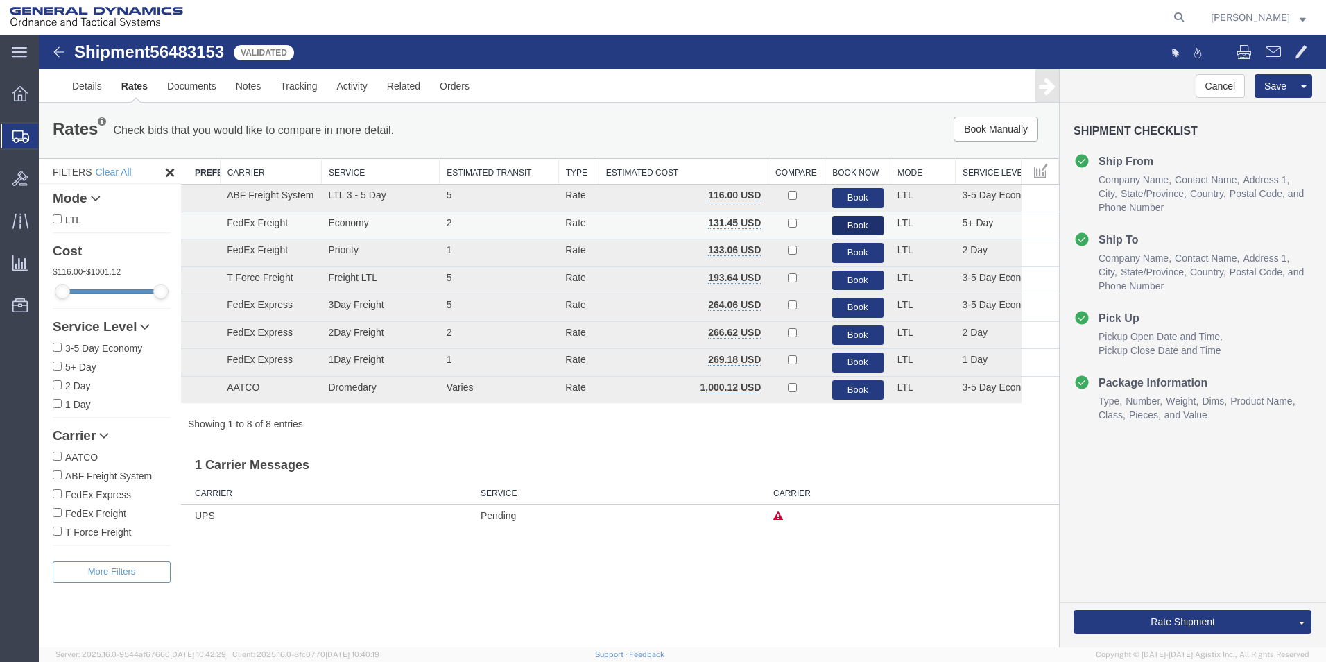
click at [851, 217] on button "Book" at bounding box center [857, 226] width 51 height 20
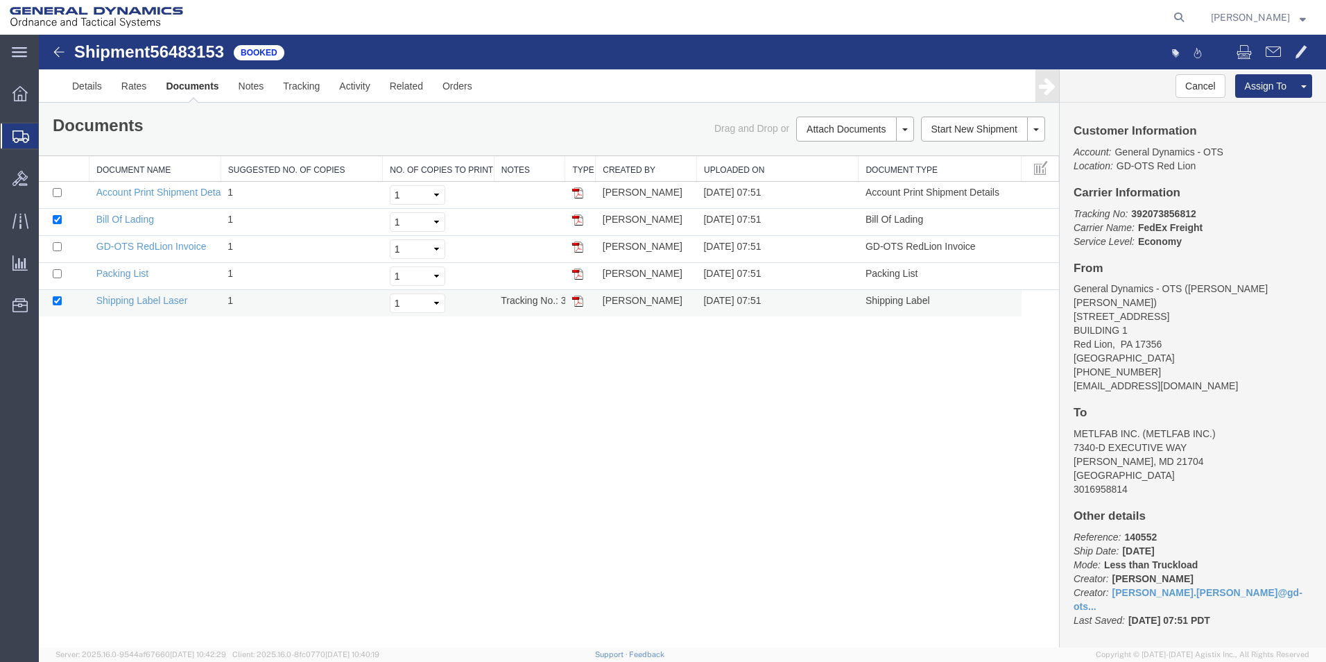
click at [579, 300] on img at bounding box center [577, 301] width 11 height 11
click at [580, 216] on img at bounding box center [577, 219] width 11 height 11
click at [1189, 18] on icon at bounding box center [1179, 17] width 19 height 19
click at [832, 19] on input "search" at bounding box center [959, 17] width 422 height 33
type input "55445595"
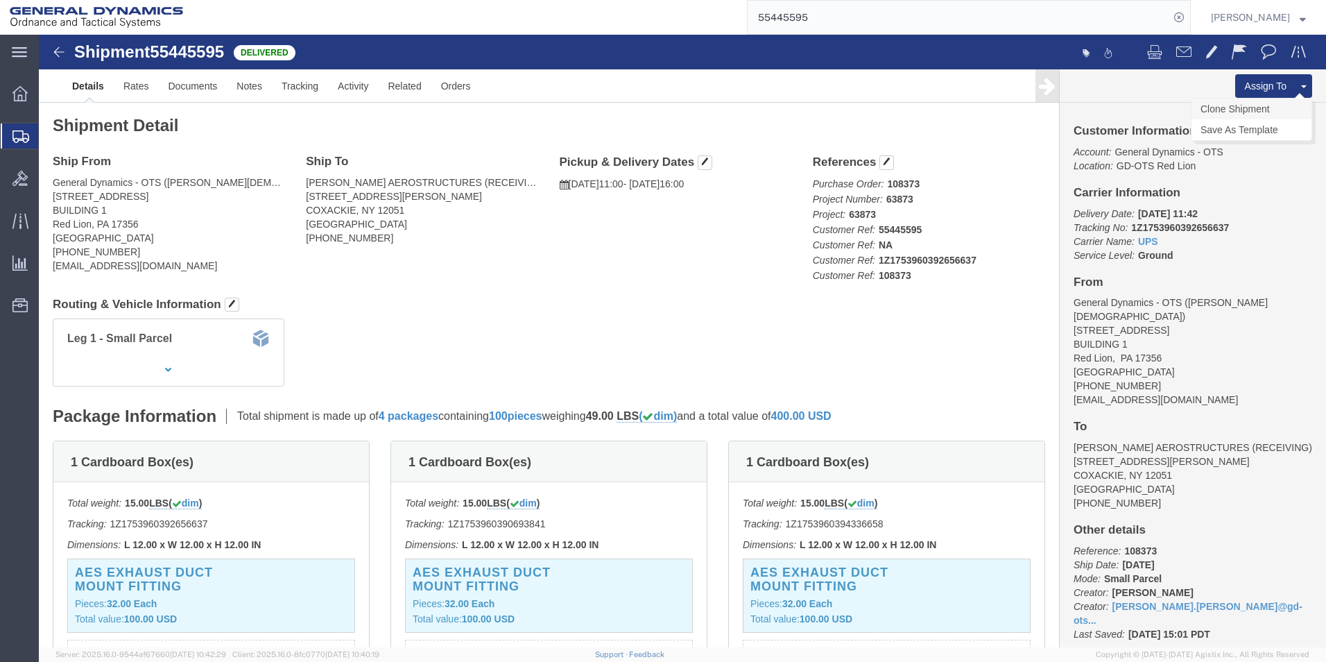
click link "Clone Shipment"
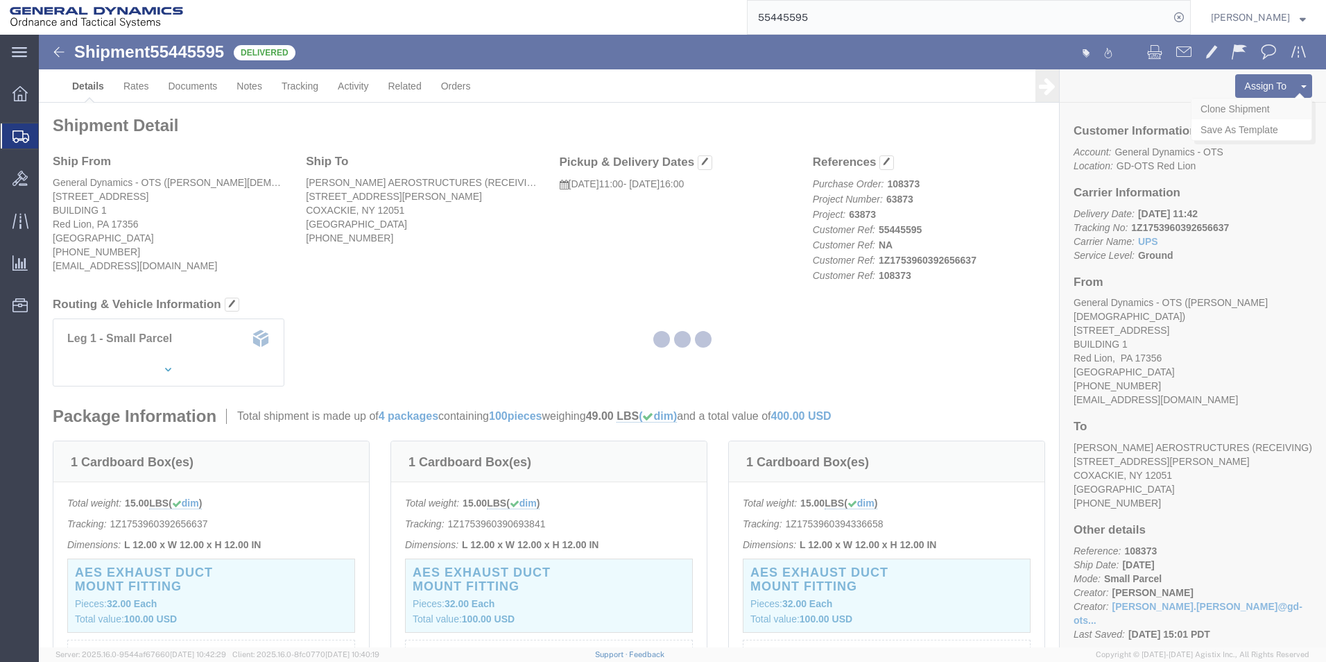
select select "310"
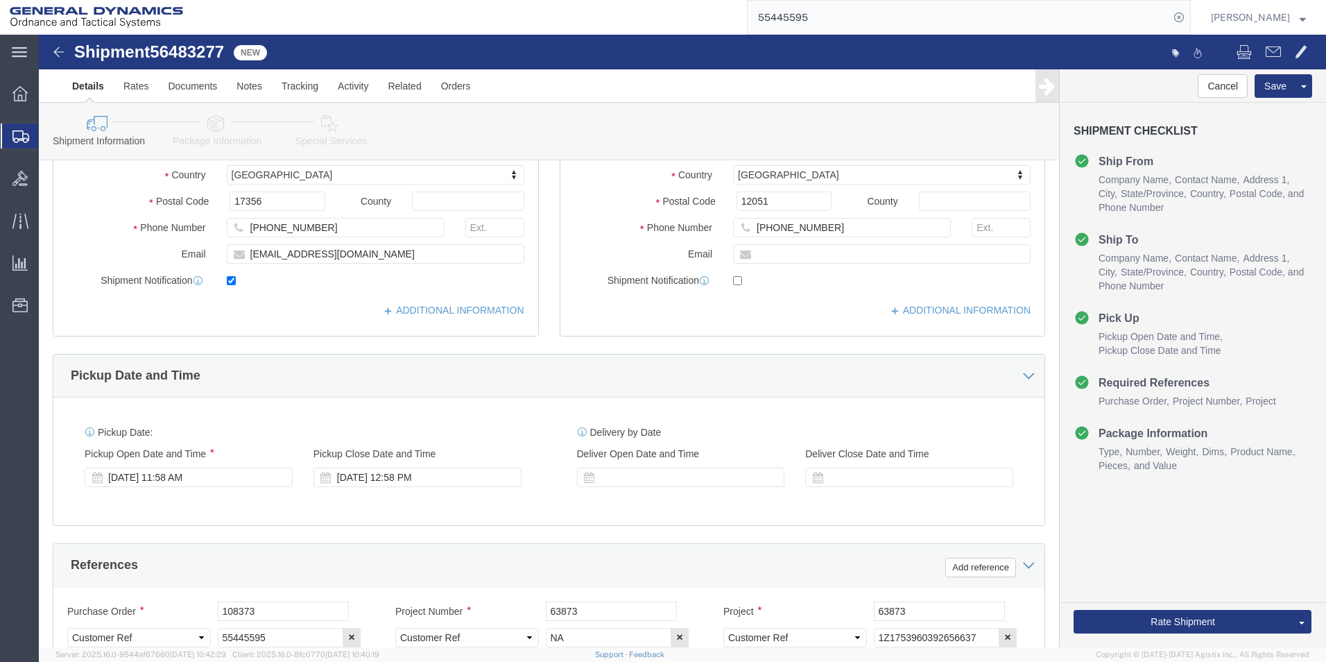
scroll to position [347, 0]
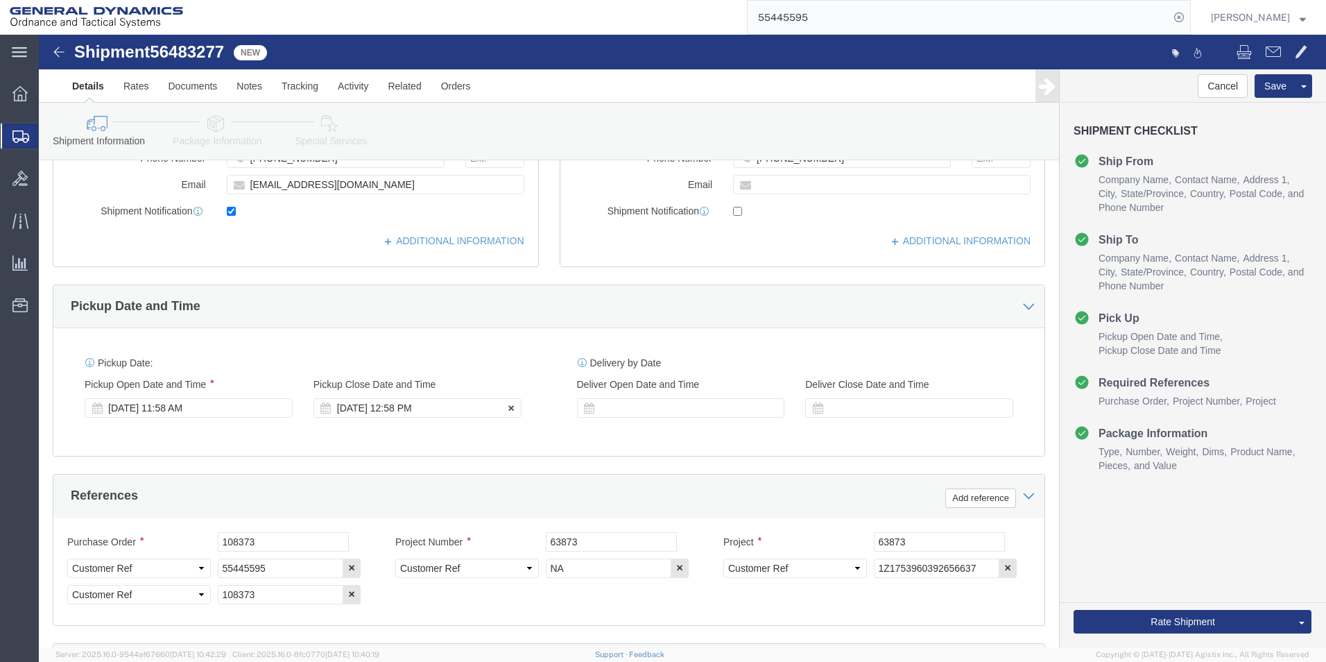
click div "[DATE] 12:58 PM"
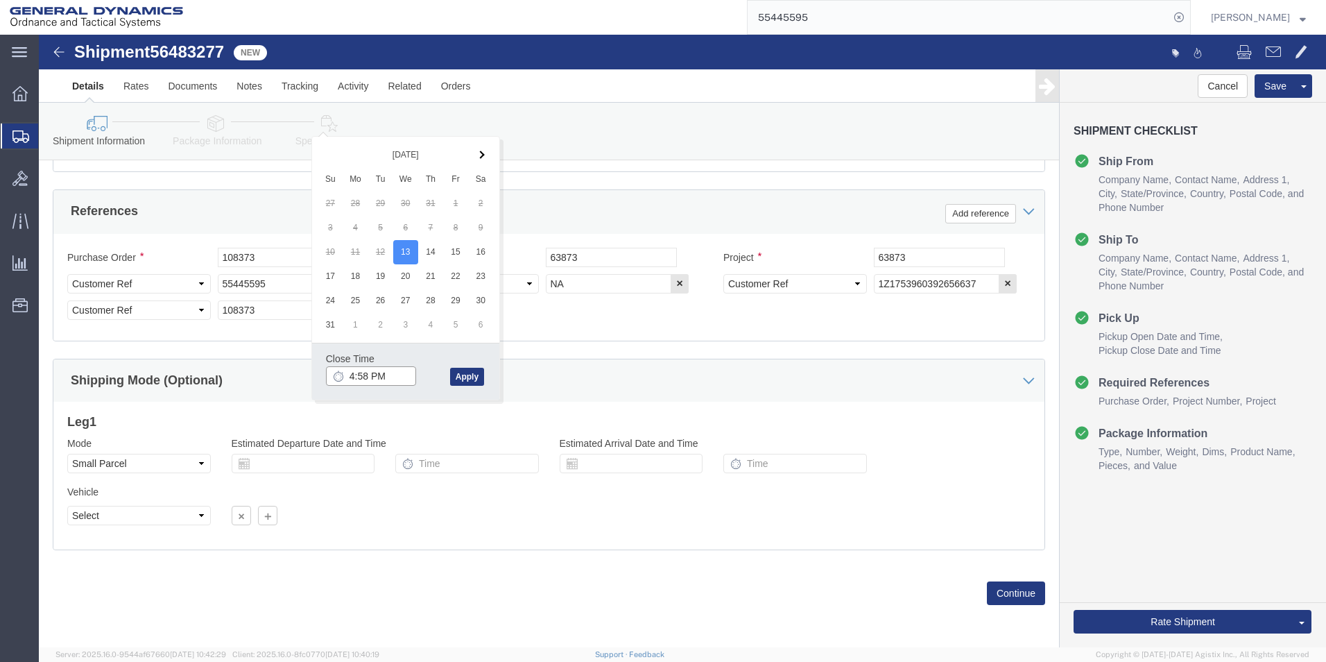
click input "4:58 PM"
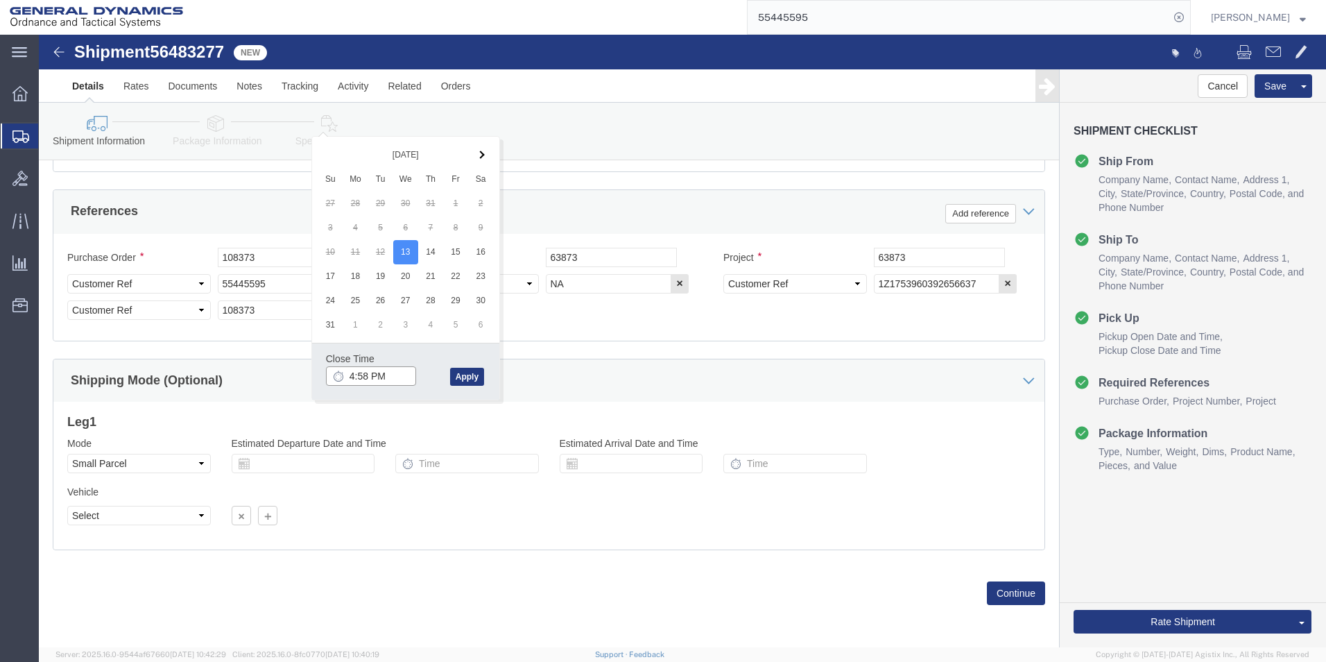
click input "4:58 PM"
type input "4:30PM"
click button "Apply"
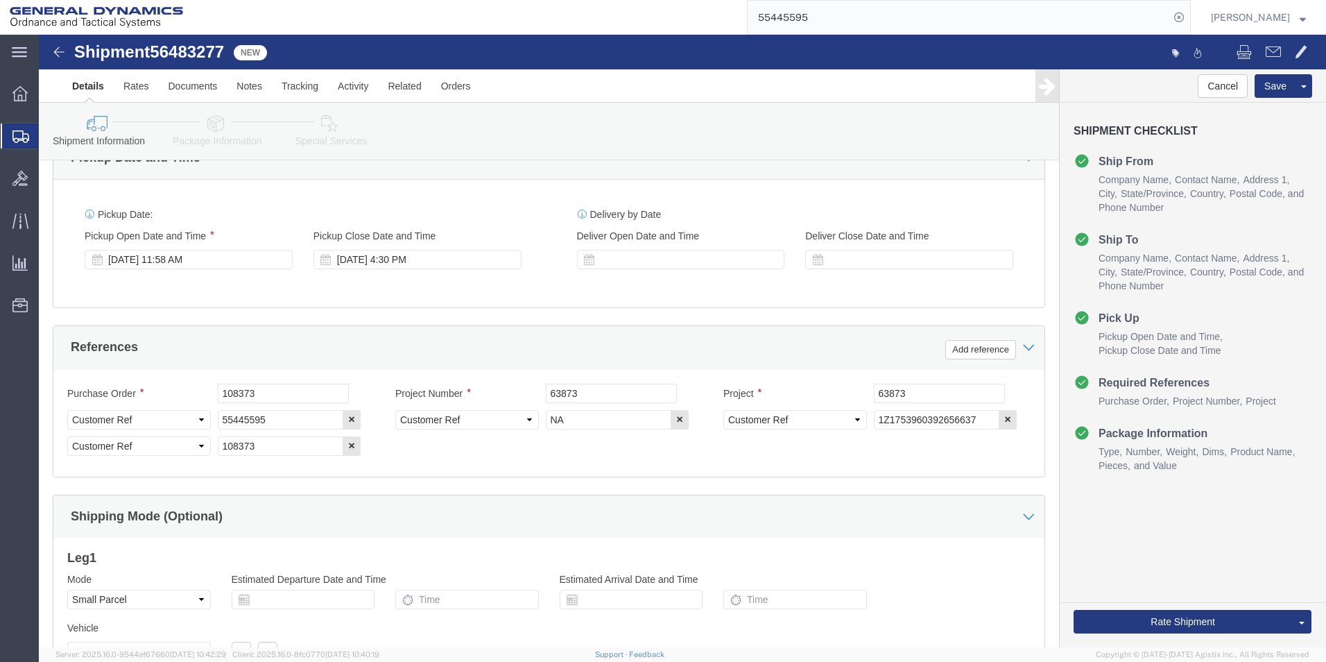
scroll to position [493, 0]
click input "108373"
type input "1"
type input "109179"
click input "63873"
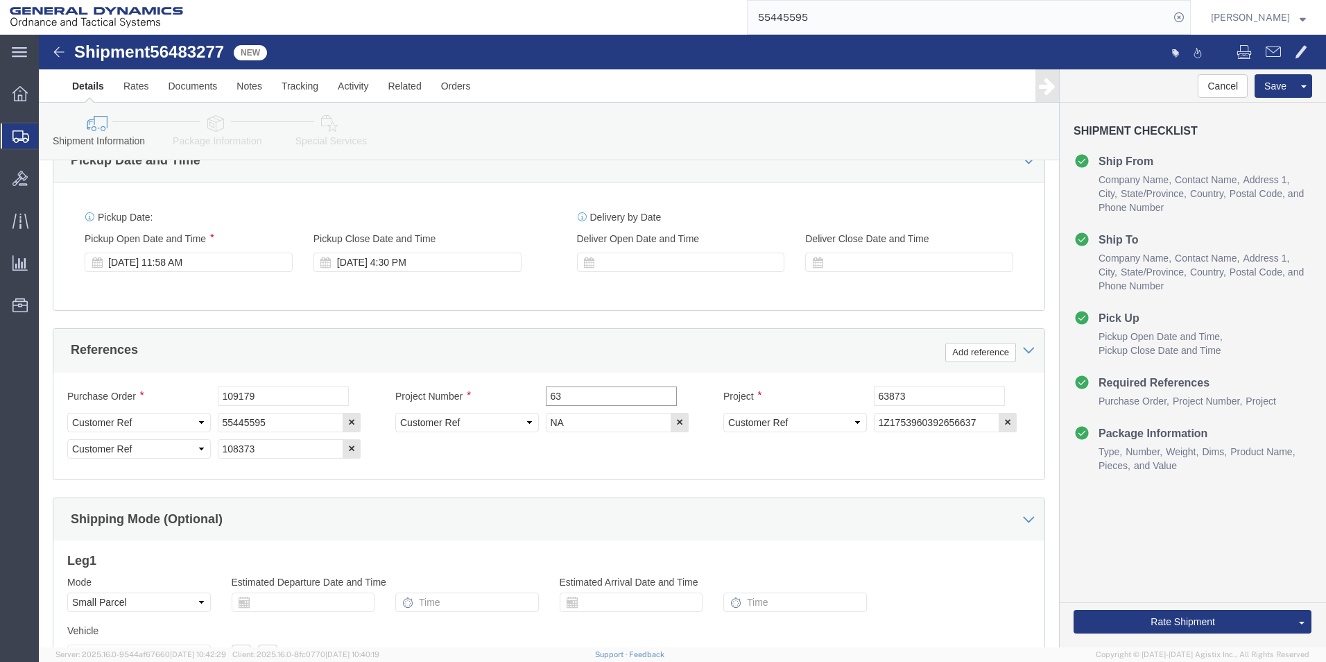
type input "6"
type input "63873"
click div "Mode Select Air Less than Truckload Multi-Leg Ocean Freight Rail Small Parcel T…"
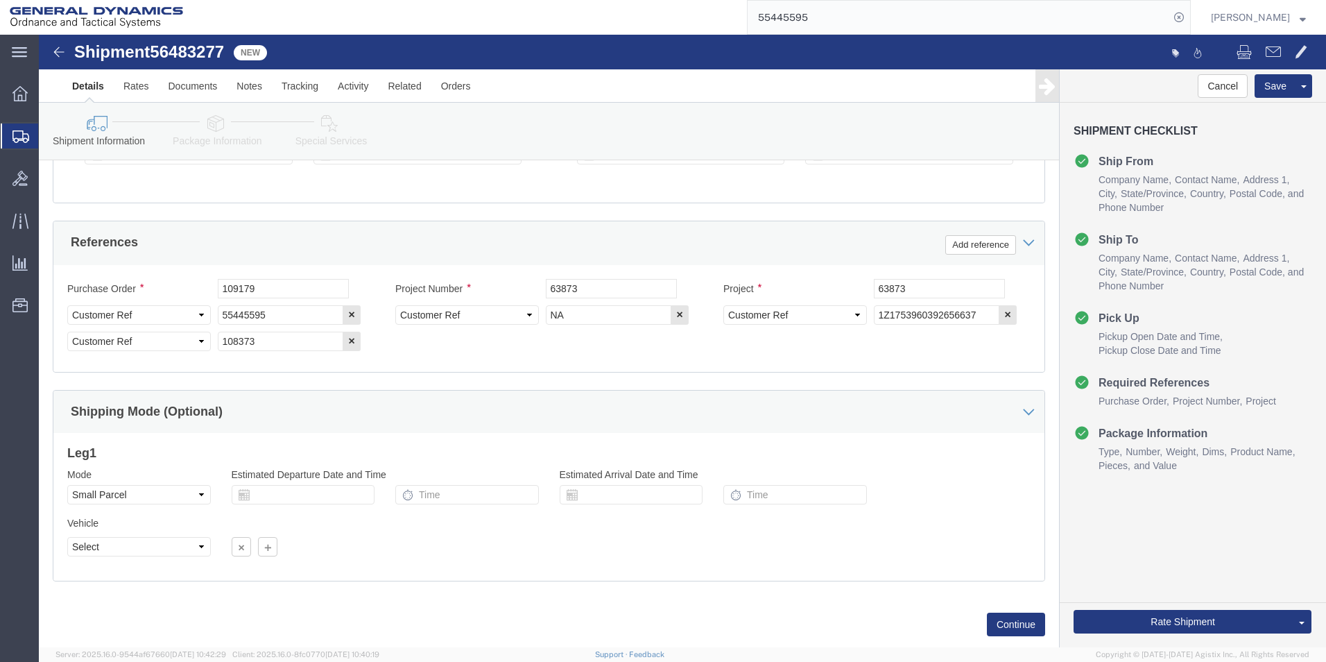
scroll to position [631, 0]
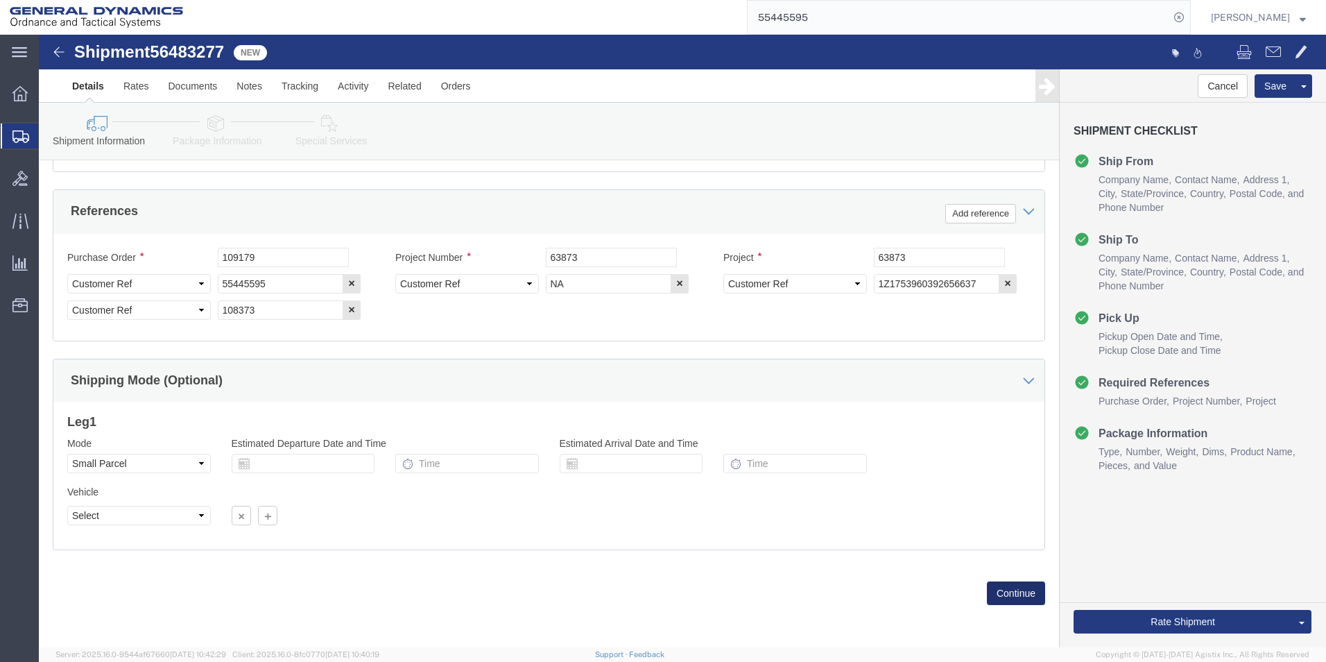
click button "Continue"
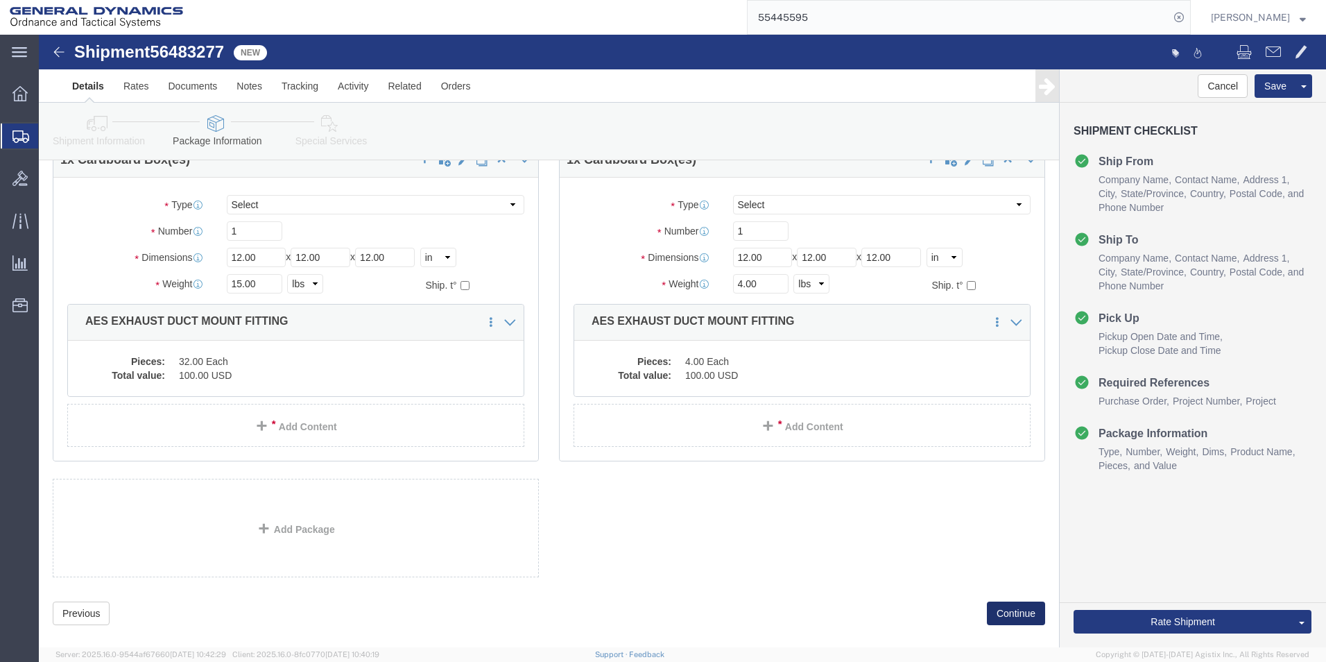
scroll to position [416, 0]
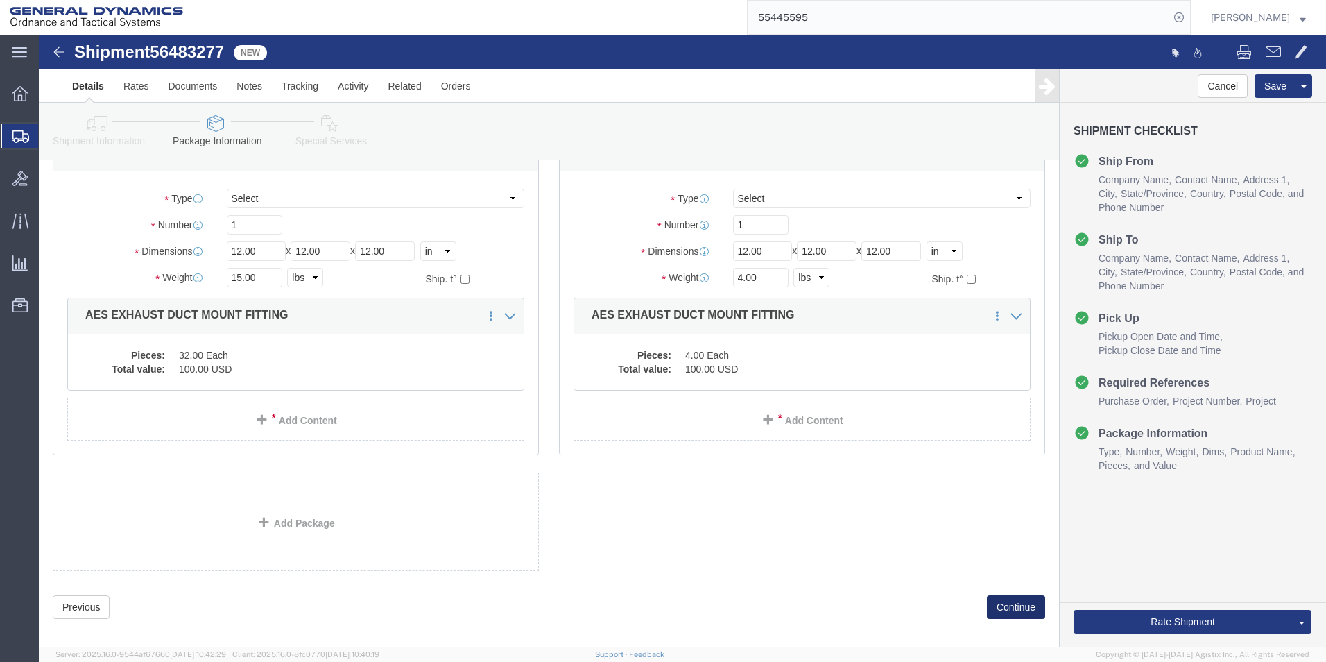
click button "Continue"
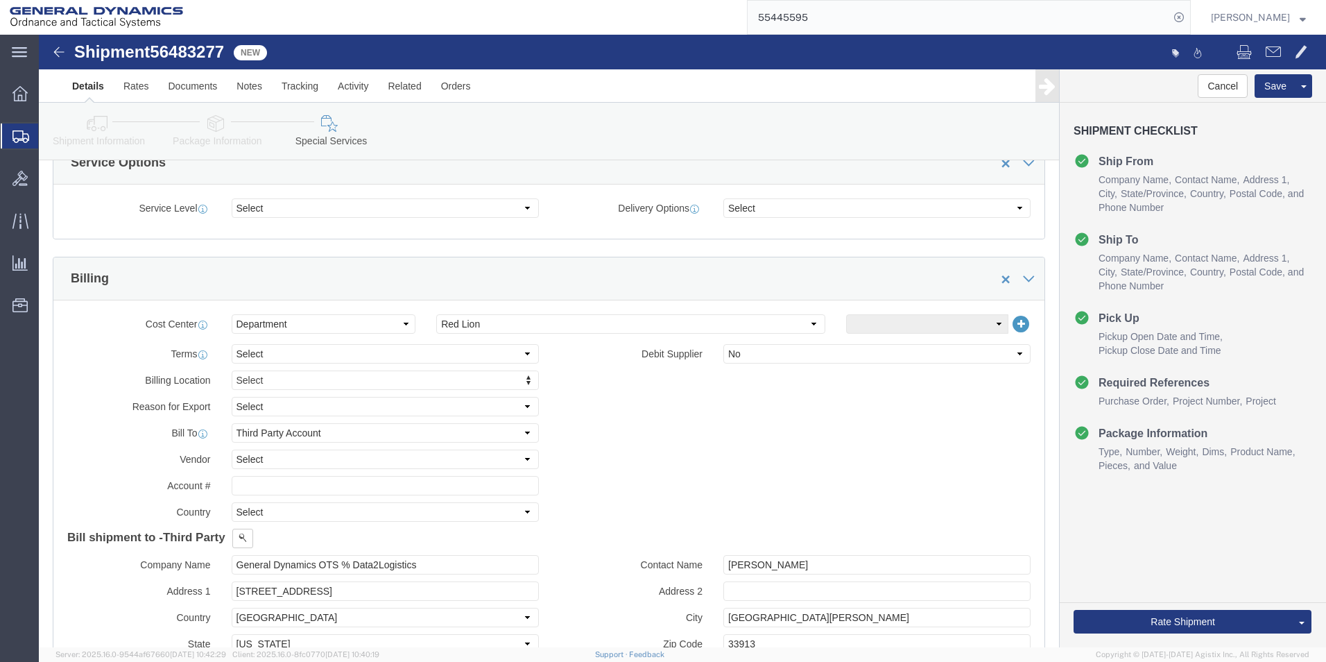
scroll to position [504, 0]
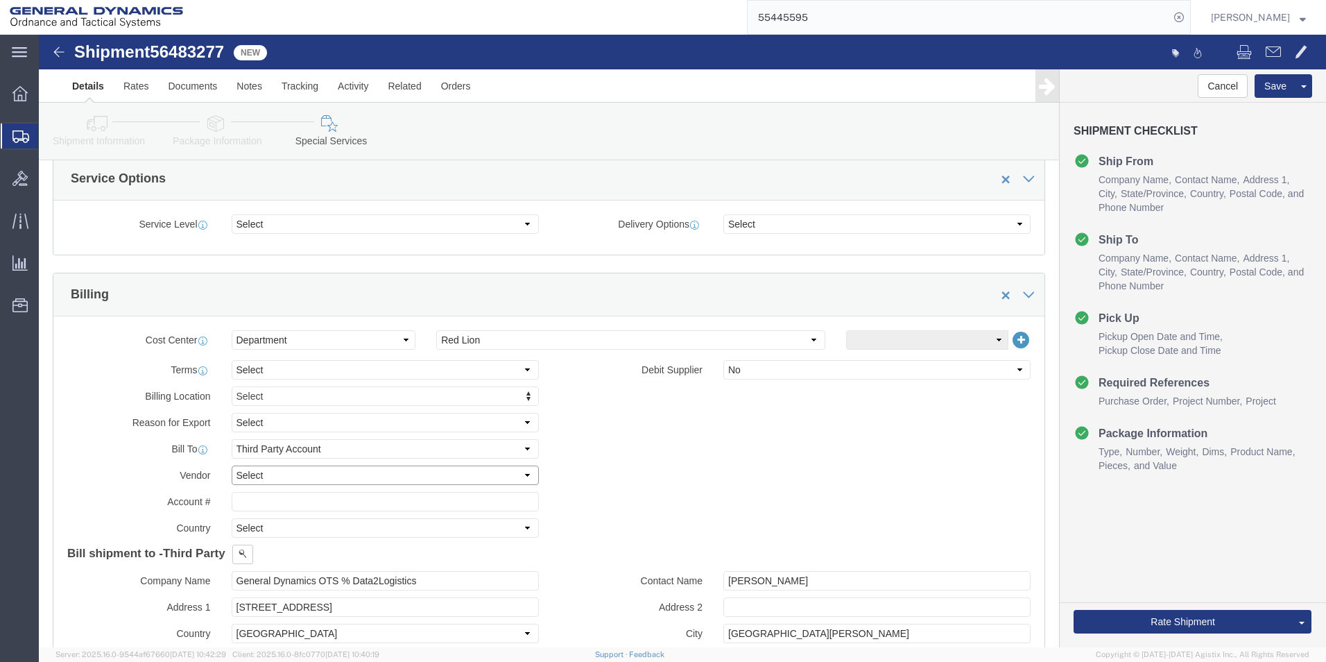
click select "Select DHL FedEx Express UPS"
select select "UPS"
click select "Select DHL FedEx Express UPS"
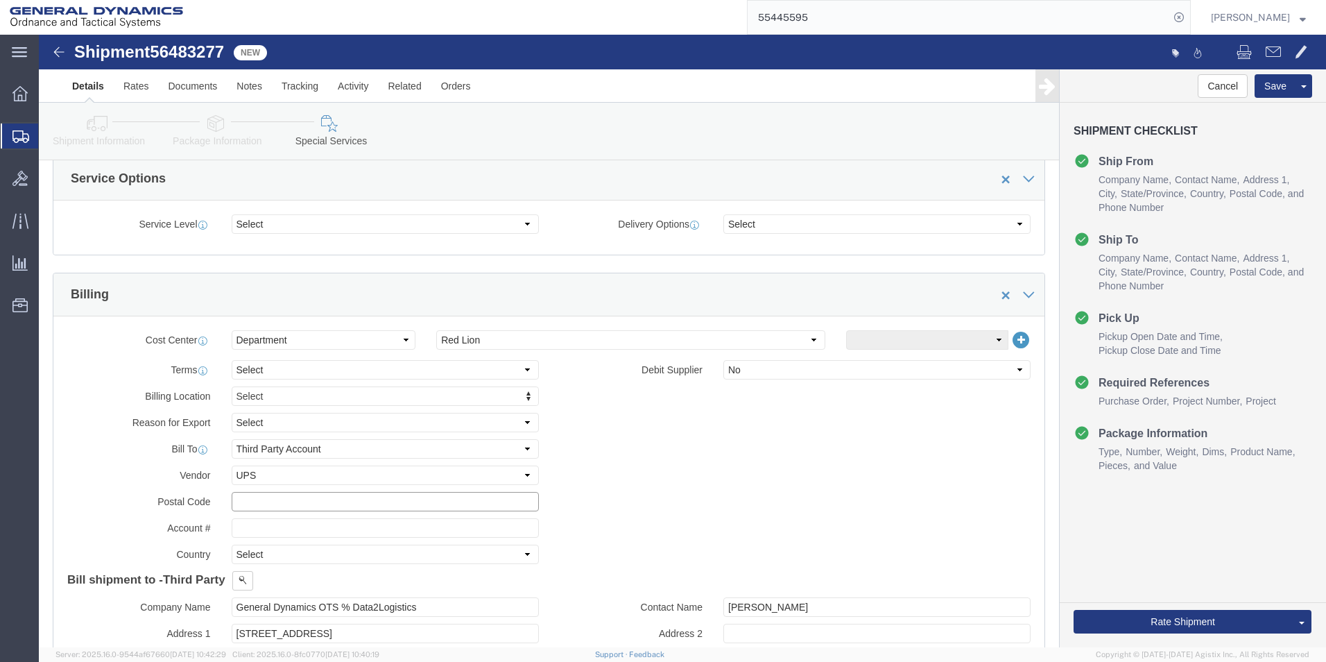
click input "text"
type input "12051"
click input "text"
type input "127537"
click div "Billing Location Select Select My Profile Location GD-OTS [GEOGRAPHIC_DATA] (Co…"
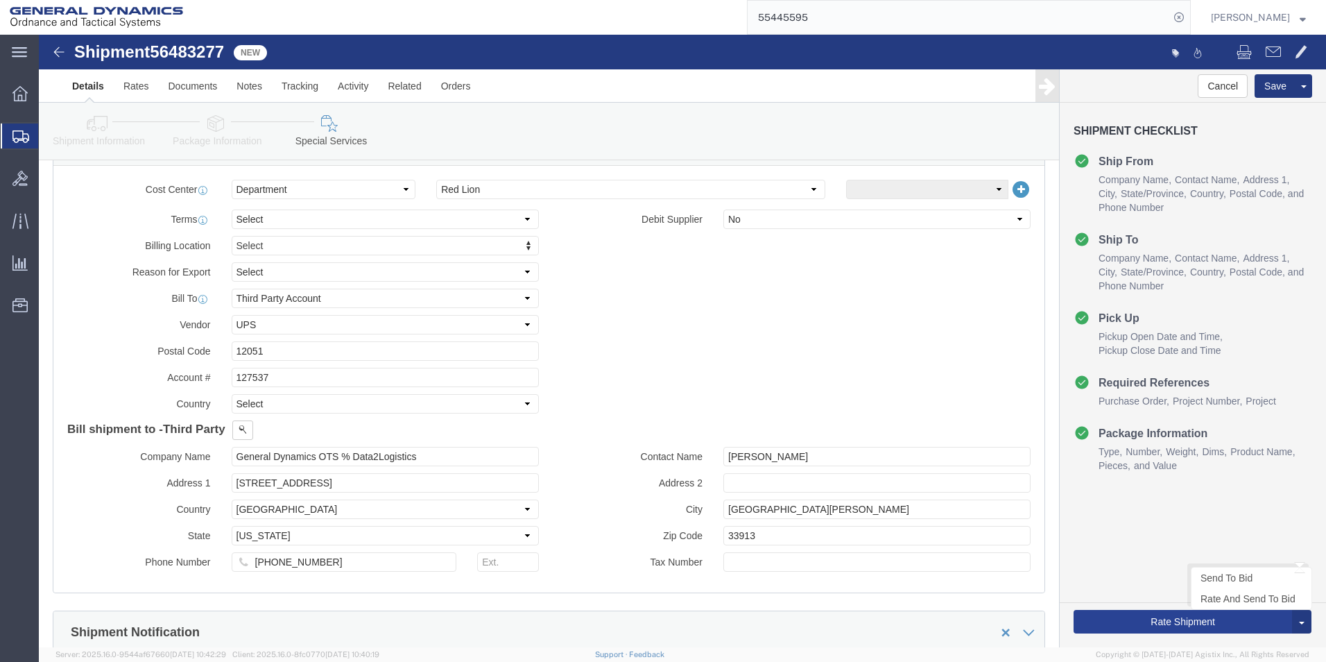
scroll to position [712, 0]
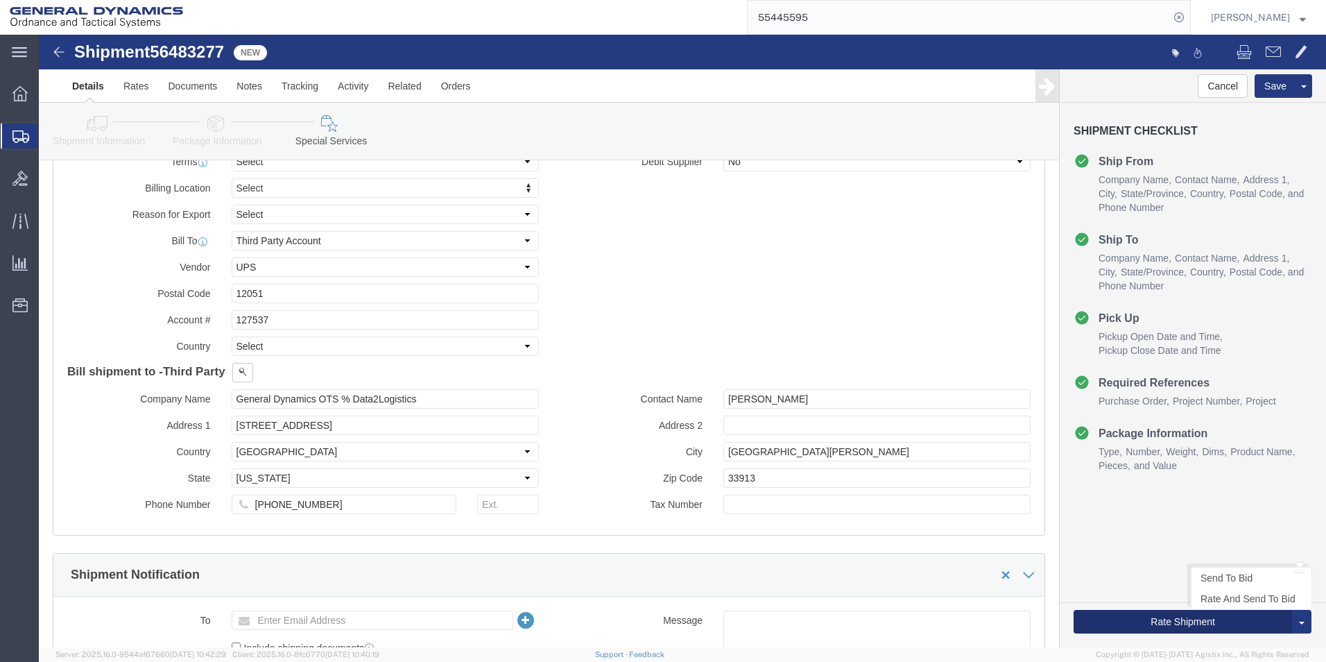
click button "Rate Shipment"
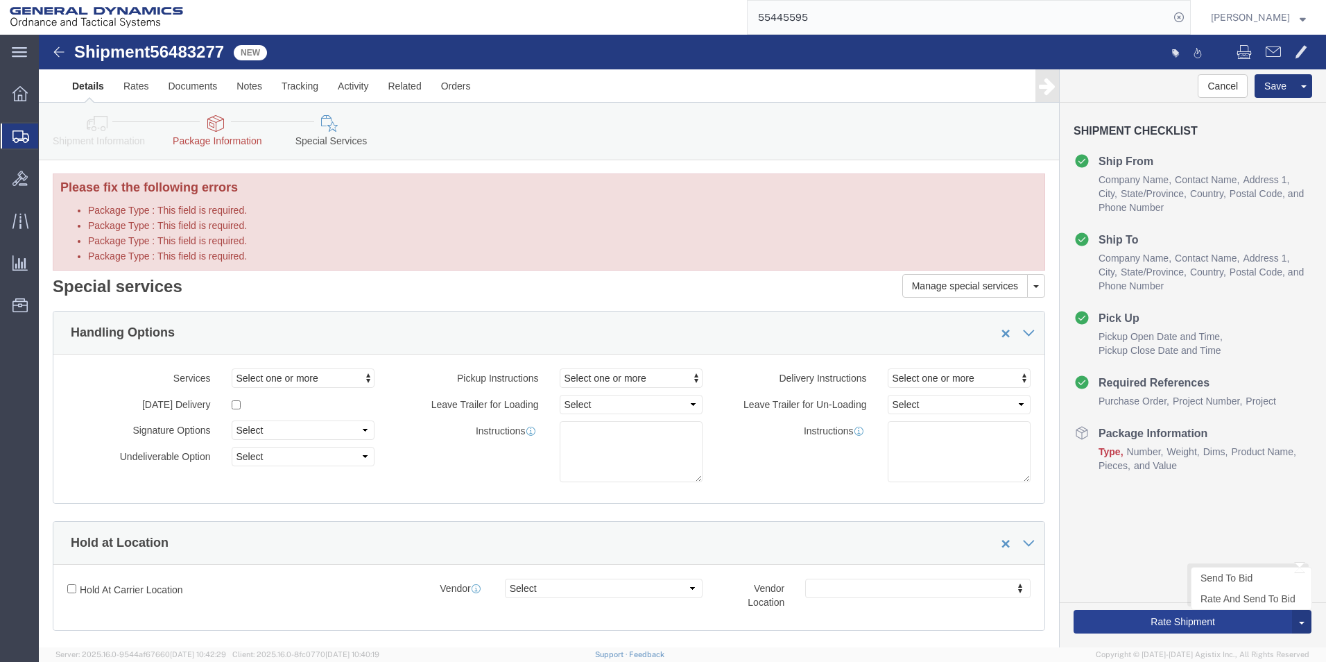
scroll to position [0, 0]
click icon
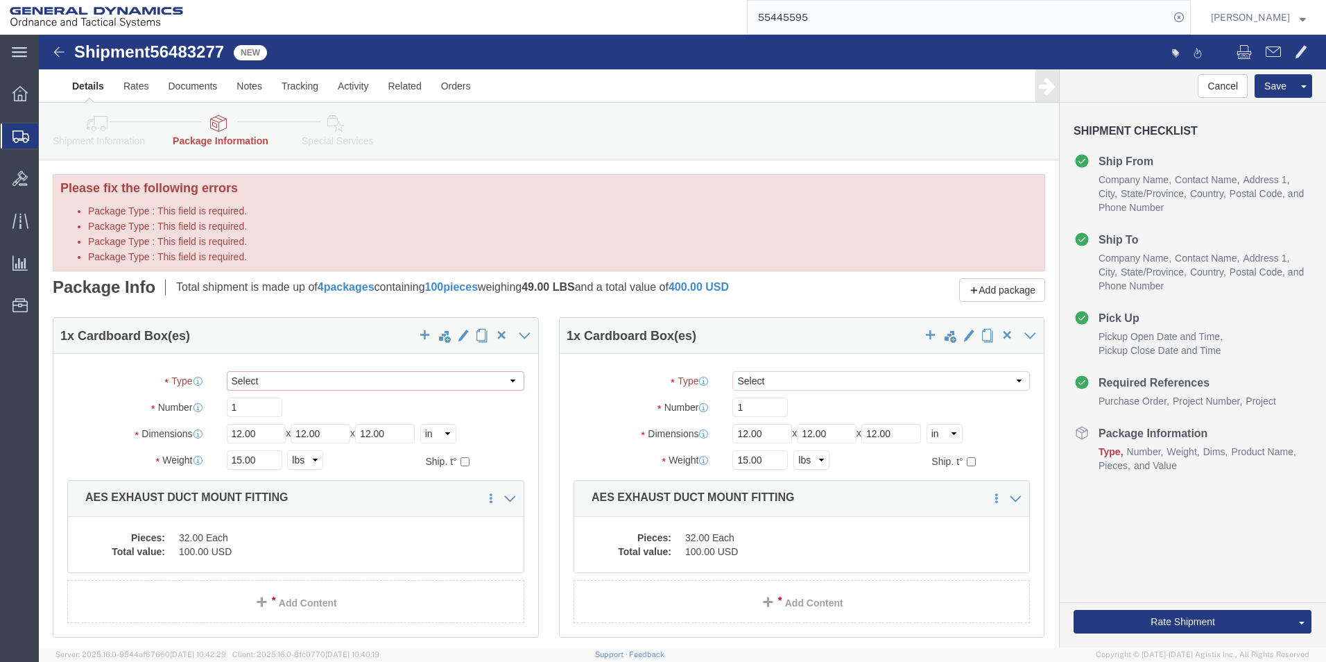
drag, startPoint x: 471, startPoint y: 348, endPoint x: 445, endPoint y: 346, distance: 25.8
click select "Select Envelope Large Box Medium Box PAK Rack Small Box Tube Your Packaging"
select select "YRPK"
click select "Select Envelope Large Box Medium Box PAK Rack Small Box Tube Your Packaging"
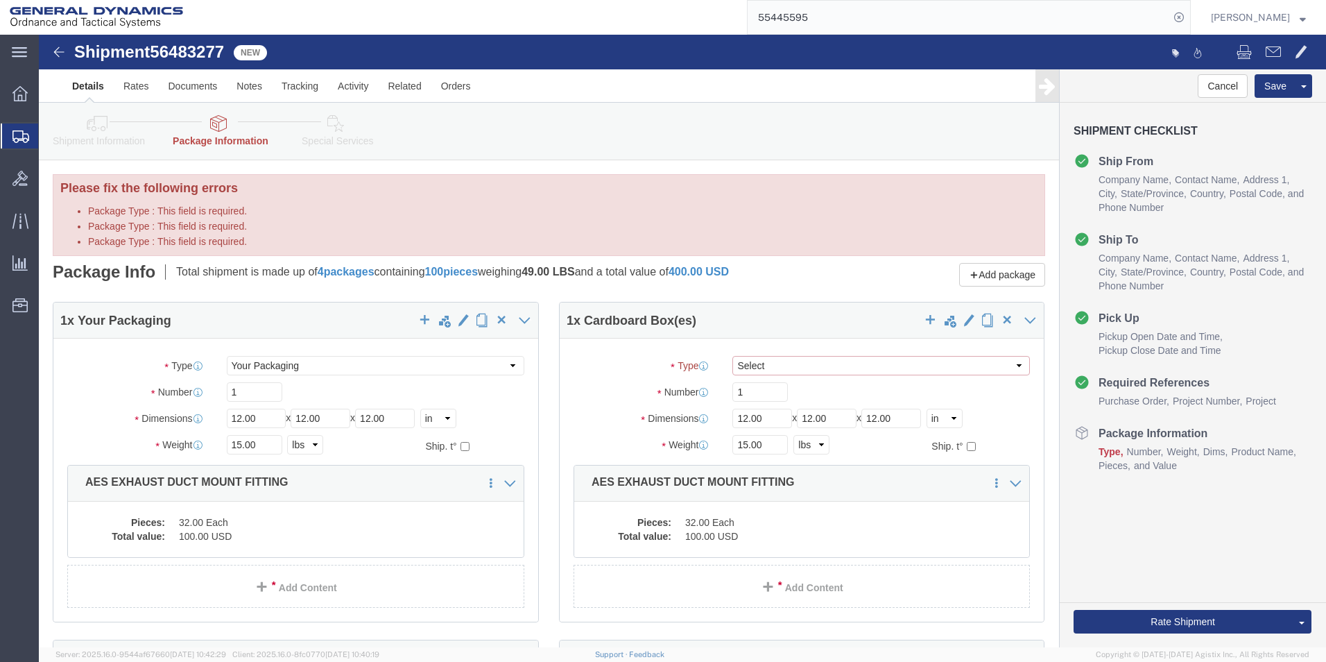
click select "Select Envelope Large Box Medium Box PAK Rack Small Box Tube Your Packaging"
select select "YRPK"
click select "Select Envelope Large Box Medium Box PAK Rack Small Box Tube Your Packaging"
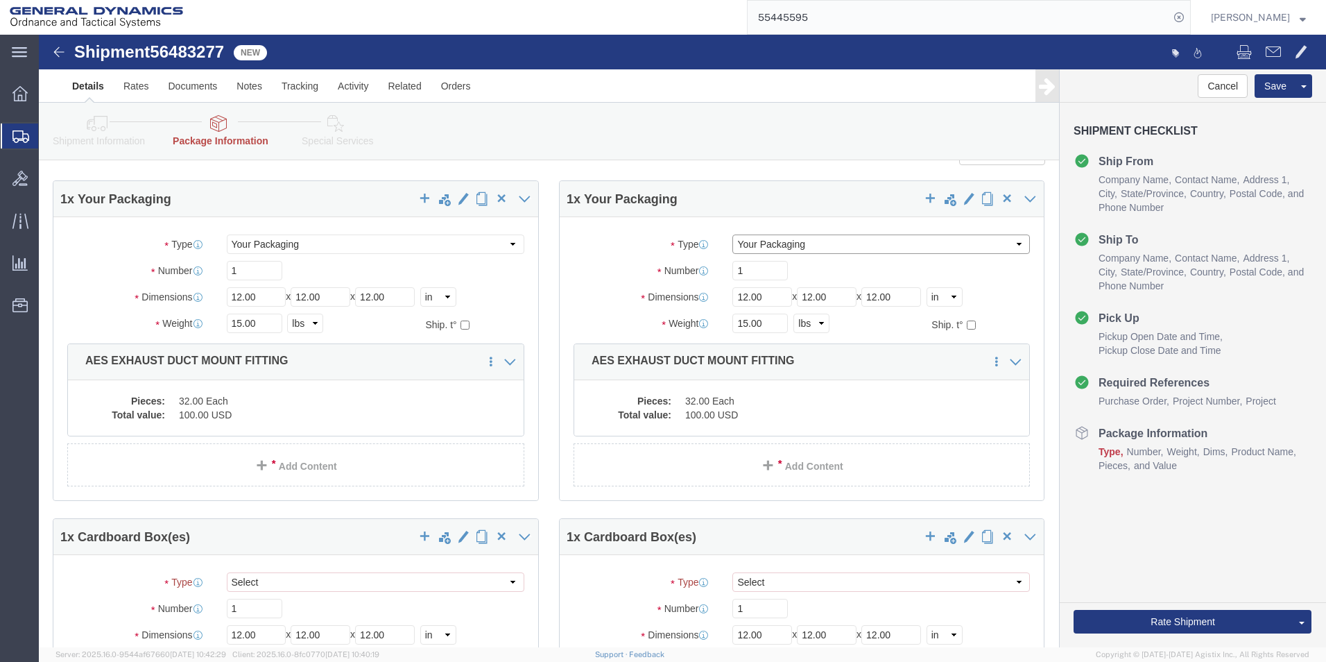
scroll to position [277, 0]
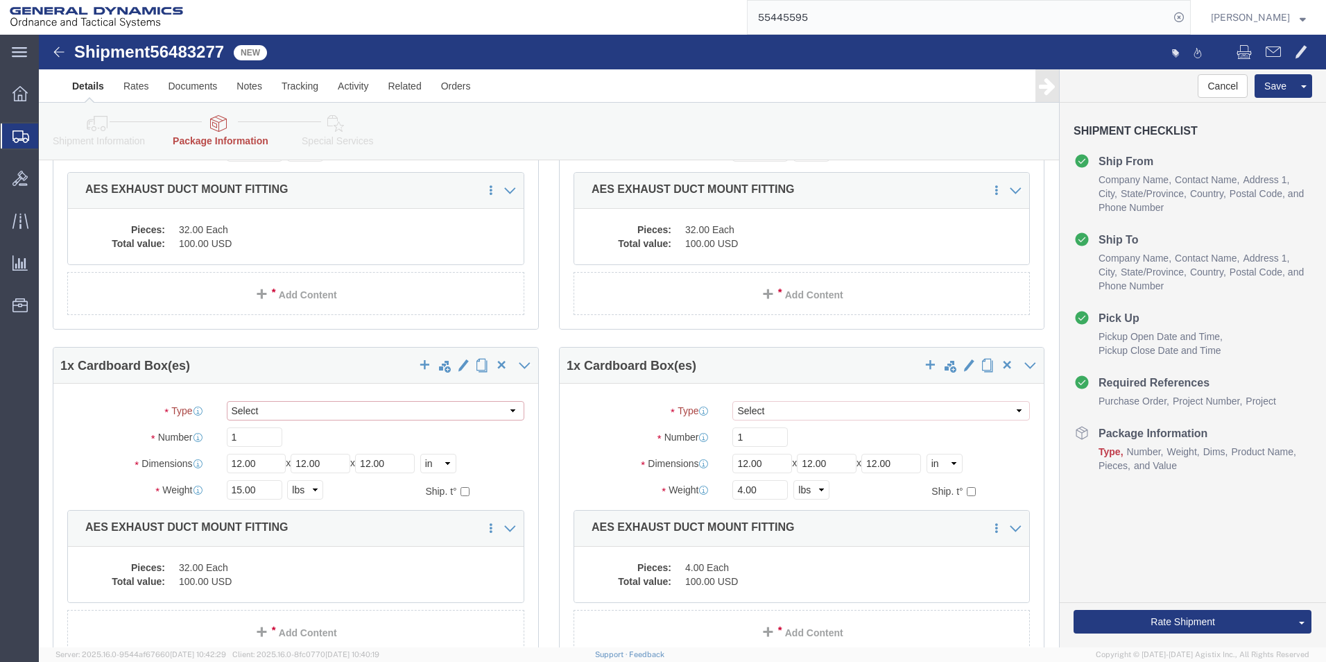
click select "Select Envelope Large Box Medium Box PAK Rack Small Box Tube Your Packaging"
select select "YRPK"
click select "Select Envelope Large Box Medium Box PAK Rack Small Box Tube Your Packaging"
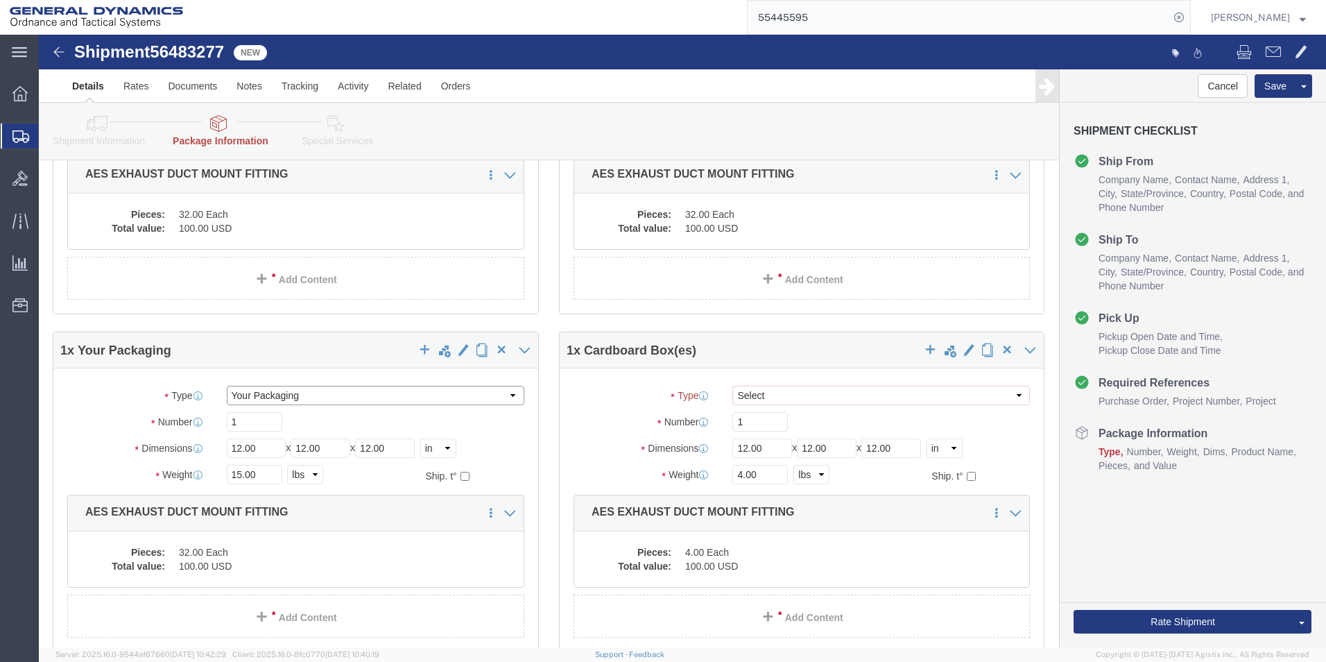
scroll to position [262, 0]
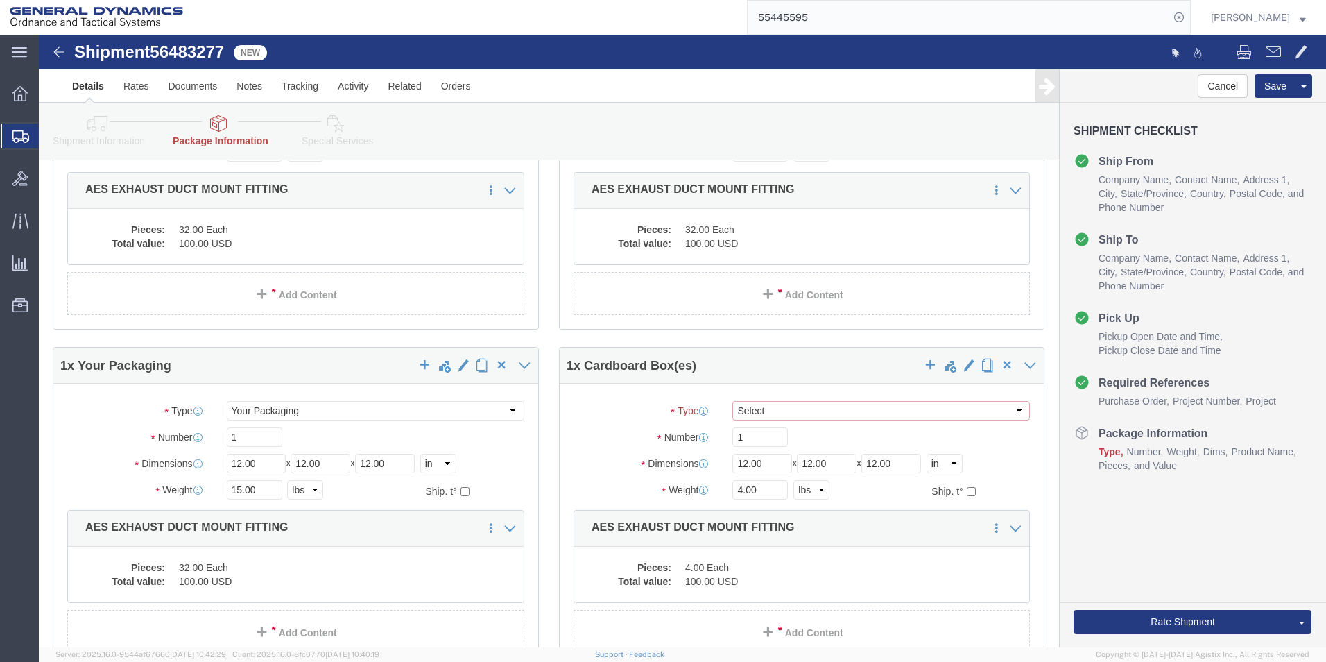
drag, startPoint x: 973, startPoint y: 378, endPoint x: 948, endPoint y: 385, distance: 25.9
click select "Select Envelope Large Box Medium Box PAK Rack Small Box Tube Your Packaging"
select select "YRPK"
click select "Select Envelope Large Box Medium Box PAK Rack Small Box Tube Your Packaging"
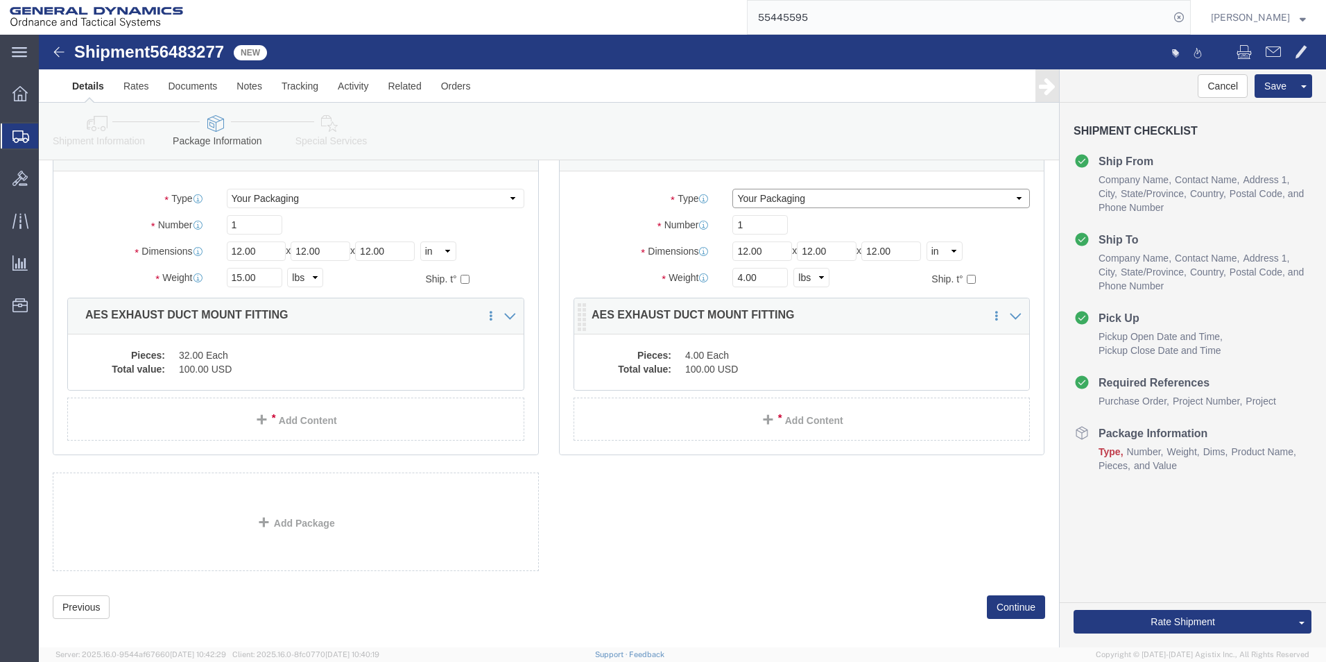
scroll to position [430, 0]
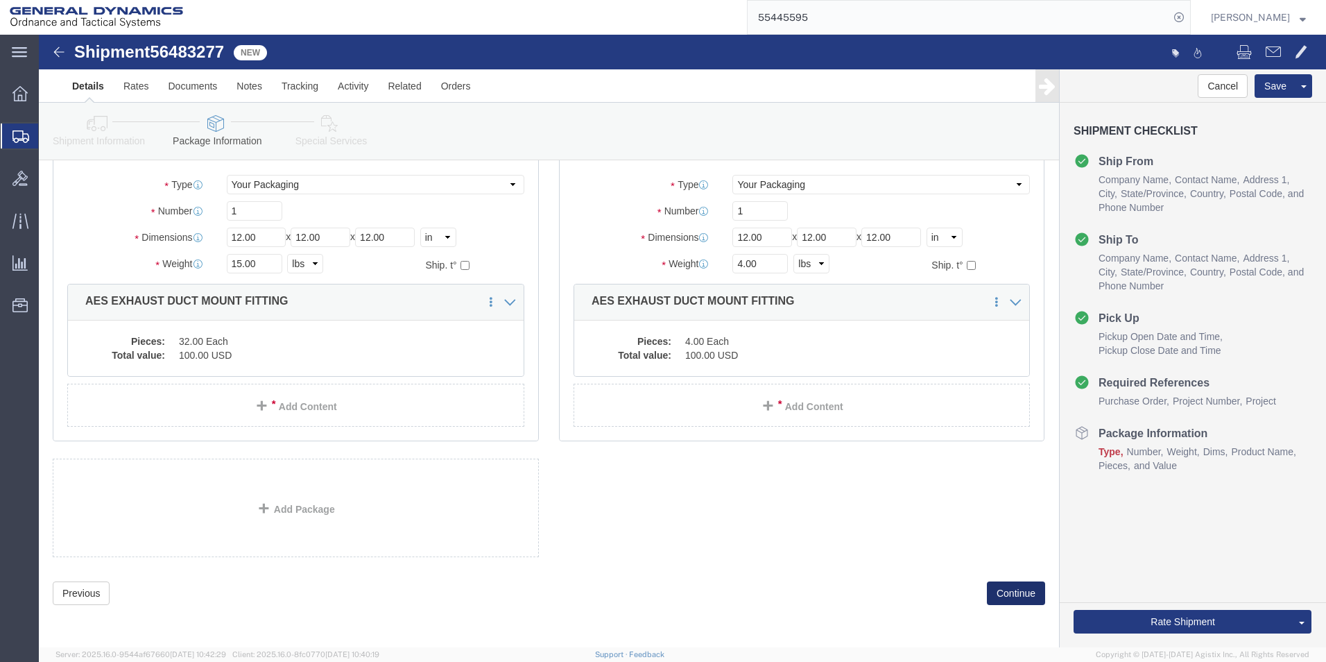
click button "Continue"
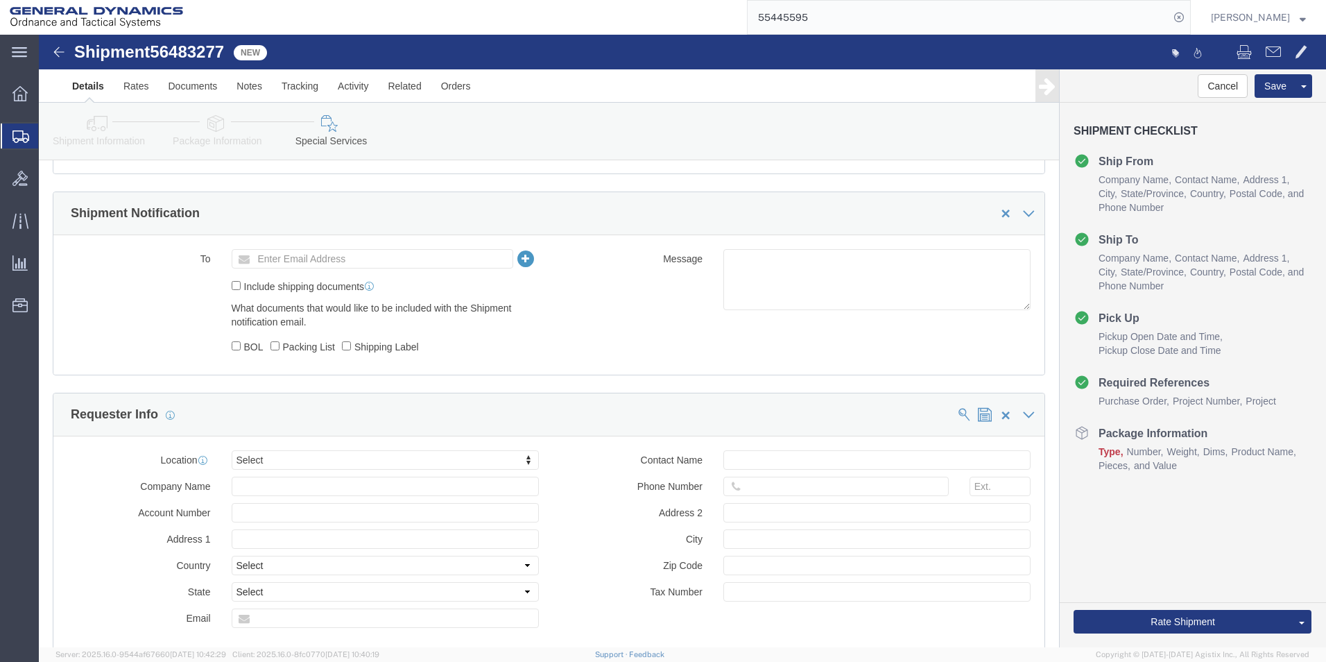
scroll to position [960, 0]
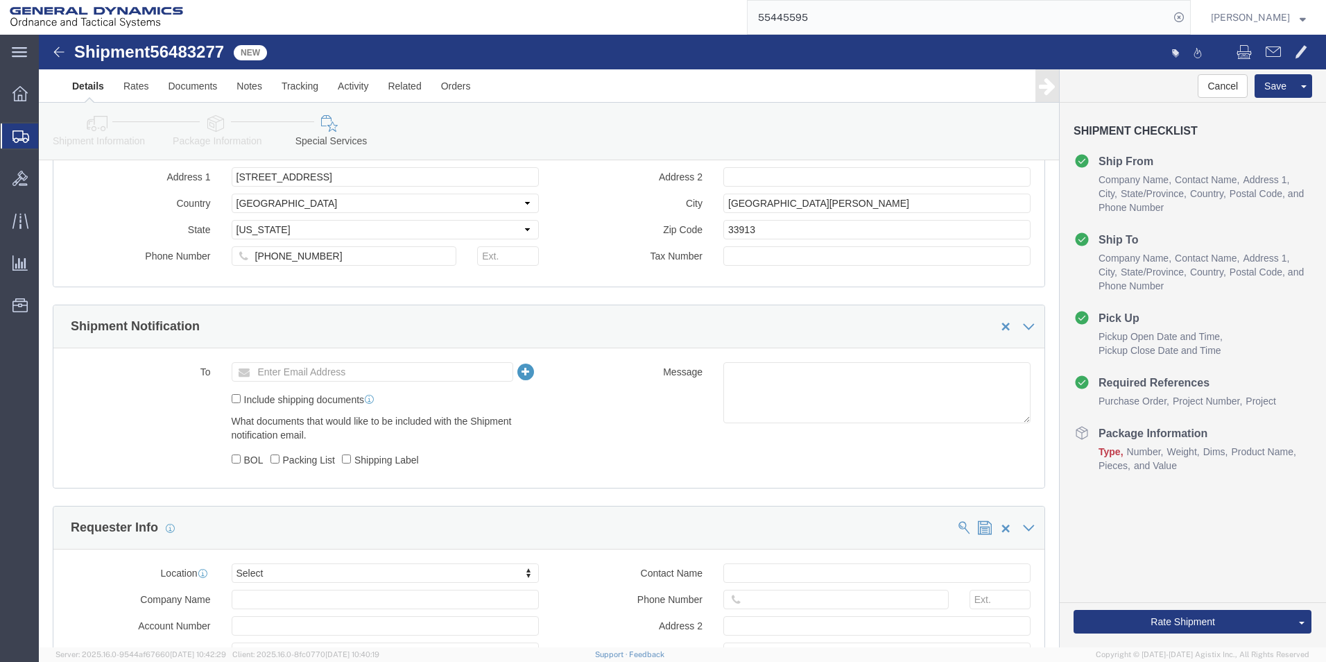
click link "Package Information"
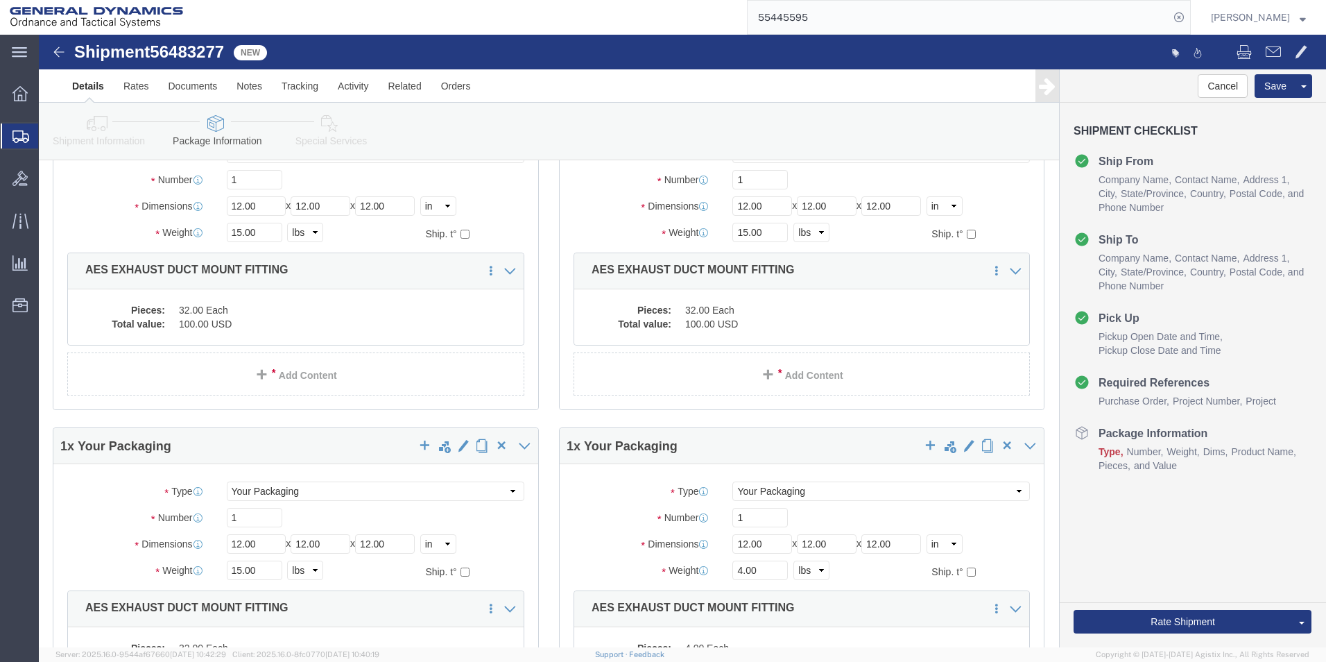
scroll to position [0, 0]
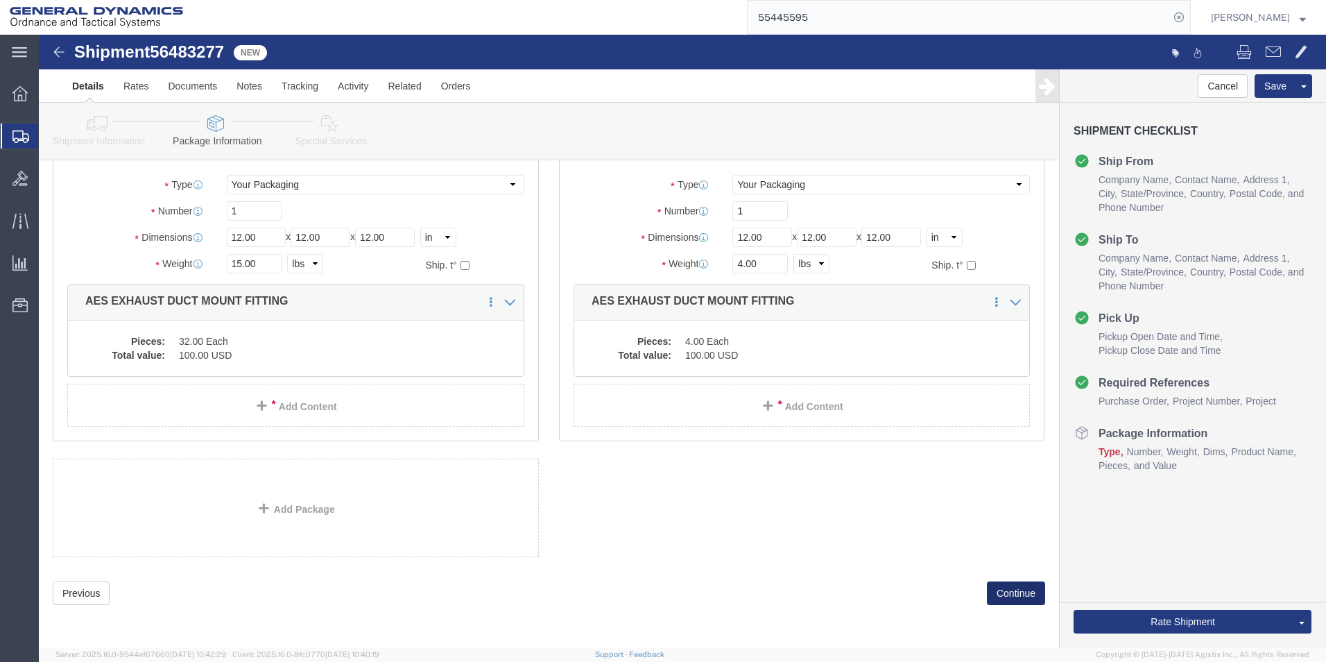
click button "Continue"
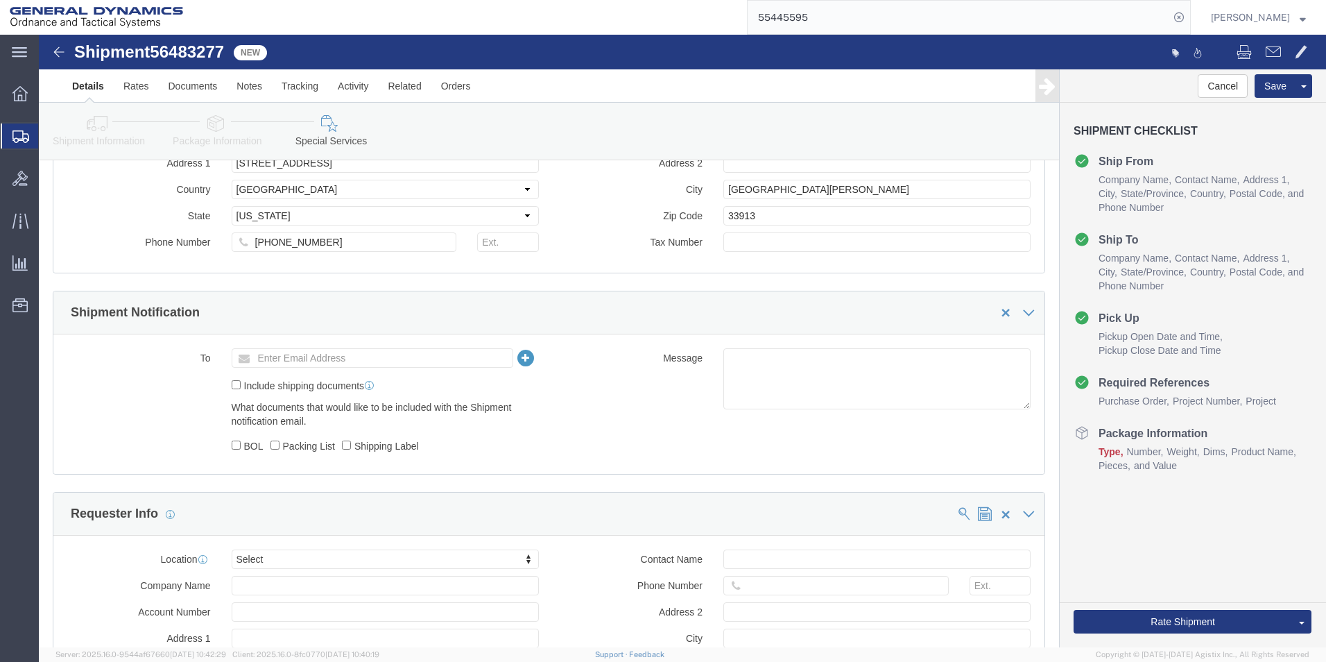
scroll to position [1041, 0]
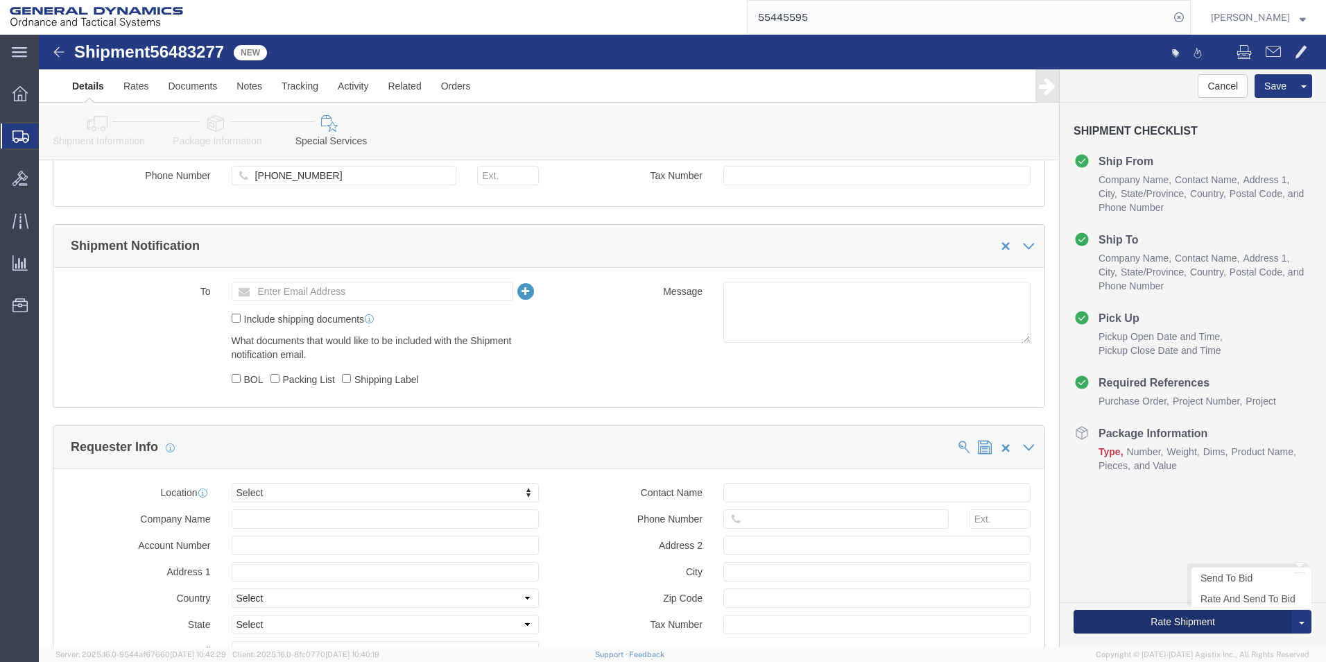
click button "Rate Shipment"
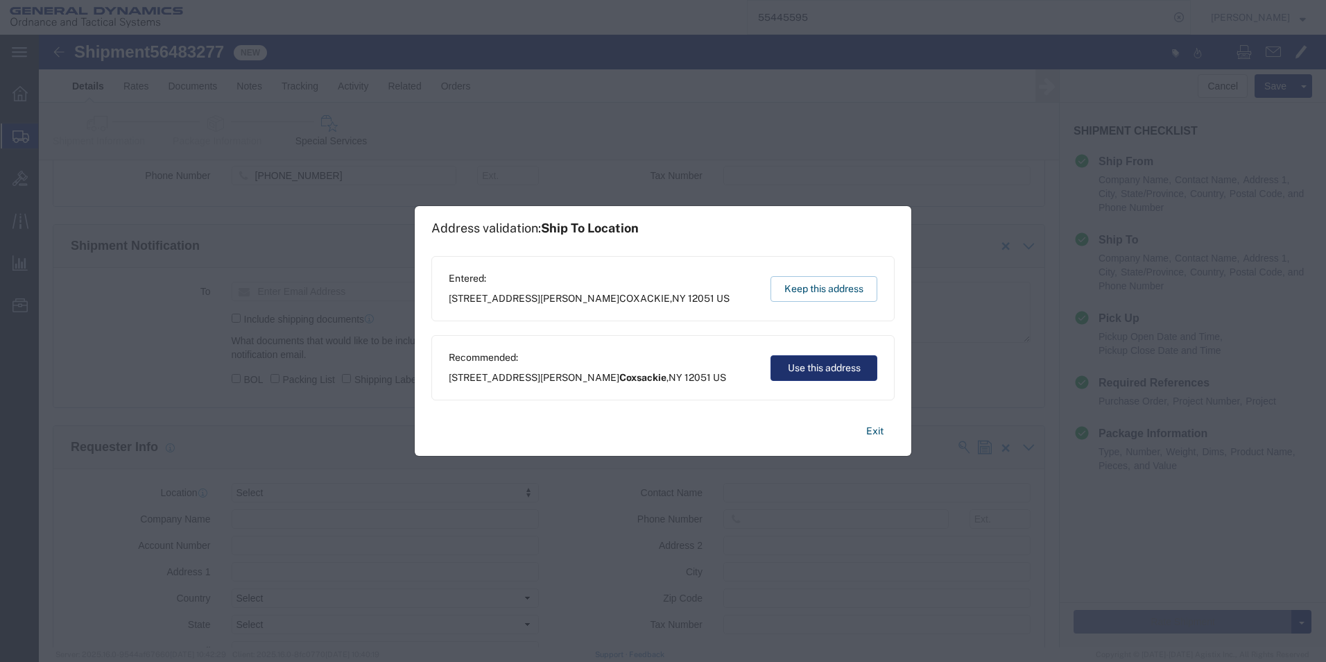
click at [797, 372] on button "Use this address" at bounding box center [824, 368] width 107 height 26
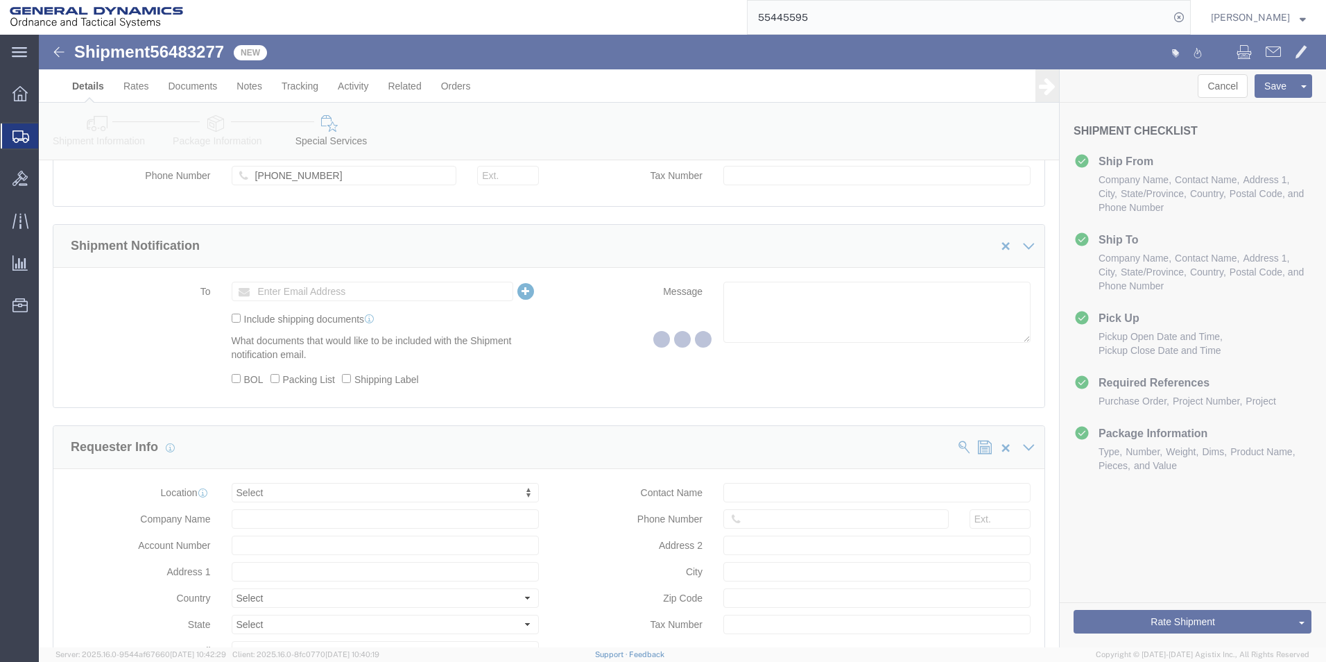
select select
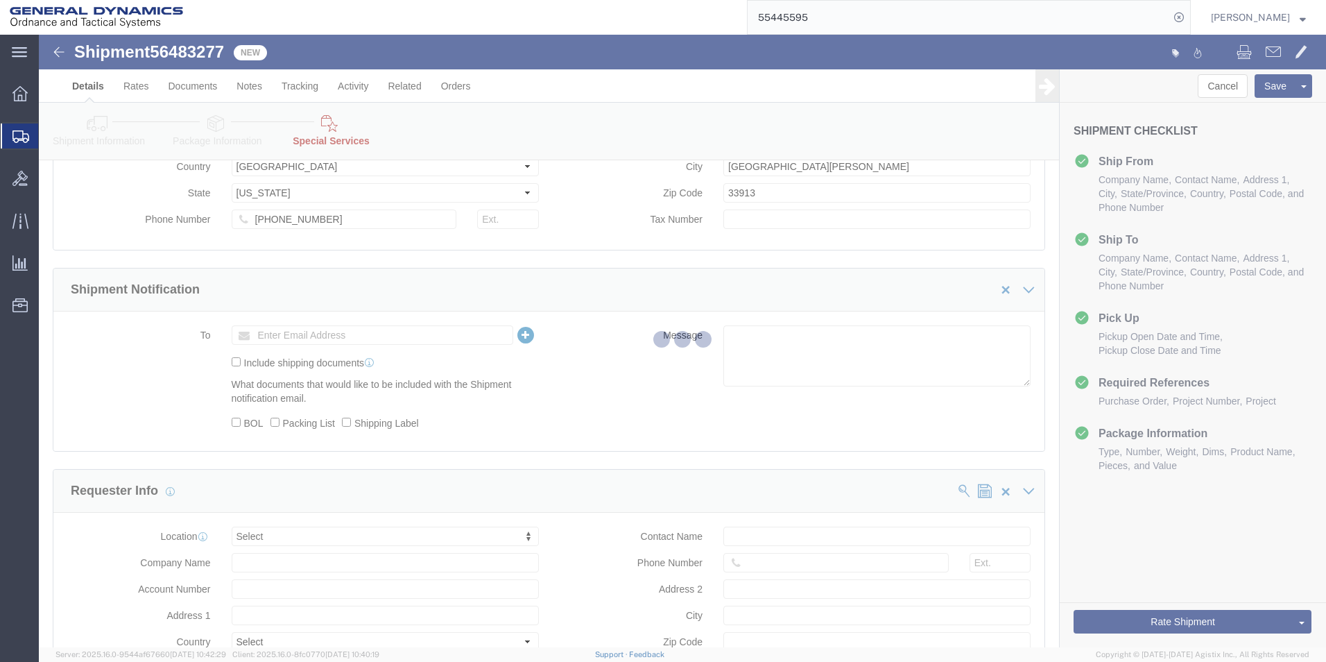
select select "DEPARTMENT"
select select "1763979"
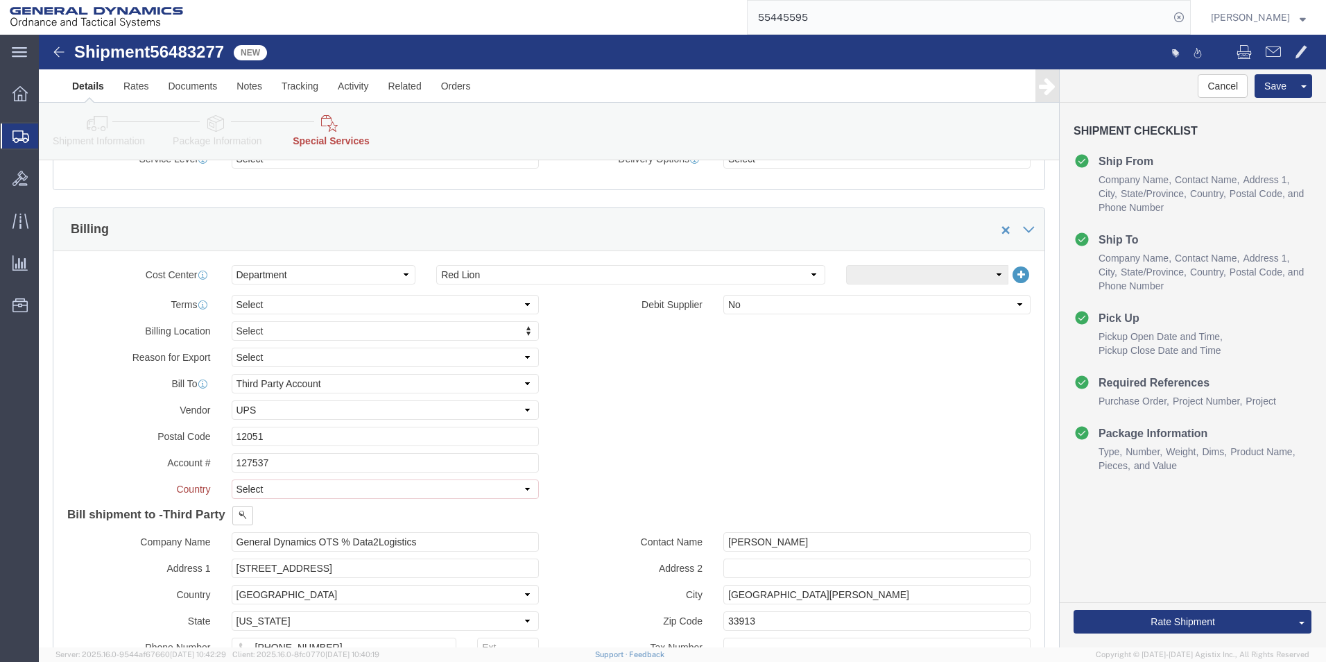
scroll to position [624, 0]
click select "Select [GEOGRAPHIC_DATA] [GEOGRAPHIC_DATA] [GEOGRAPHIC_DATA] [GEOGRAPHIC_DATA] …"
select select "US"
click select "Select [GEOGRAPHIC_DATA] [GEOGRAPHIC_DATA] [GEOGRAPHIC_DATA] [GEOGRAPHIC_DATA] …"
click div "Billing Location Select Select My Profile Location GD-OTS [GEOGRAPHIC_DATA] (Co…"
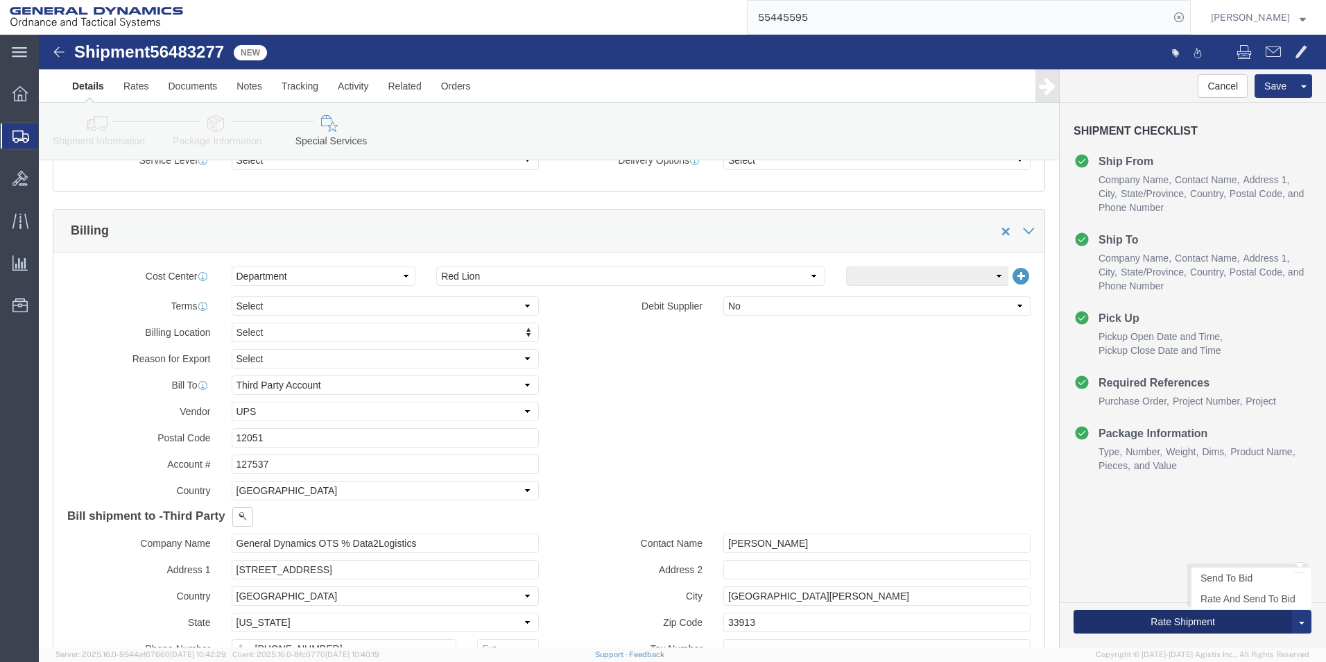
click button "Rate Shipment"
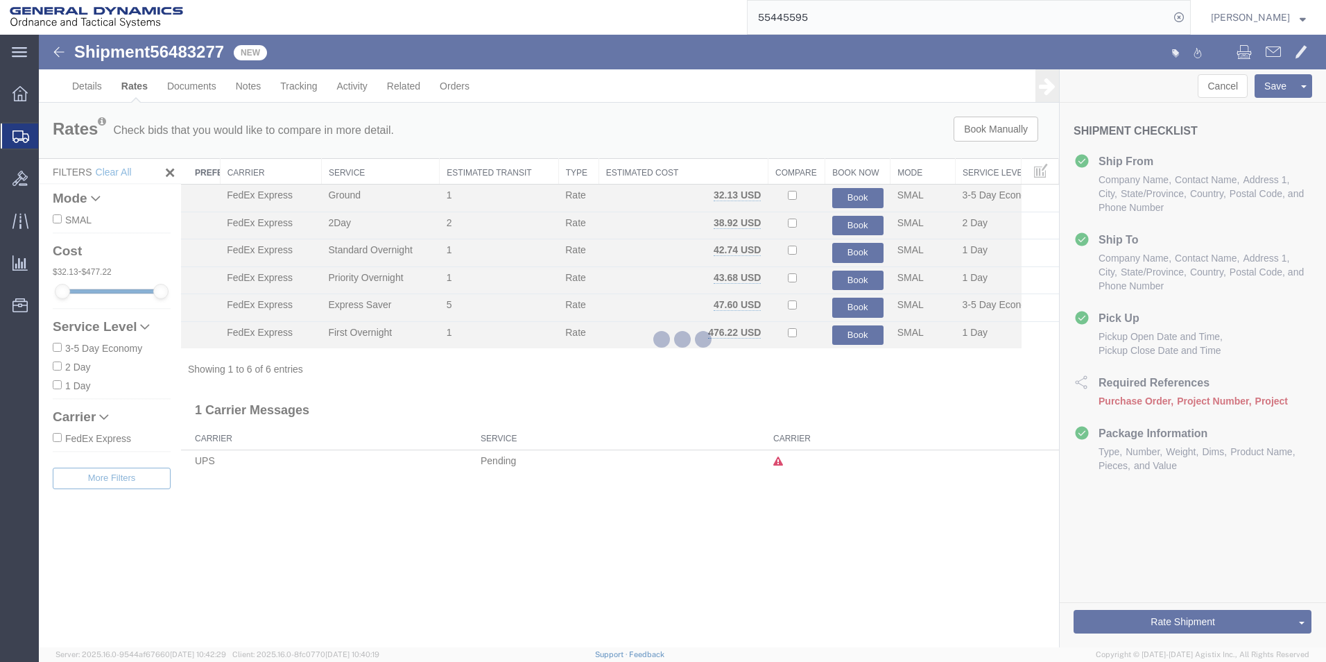
scroll to position [0, 0]
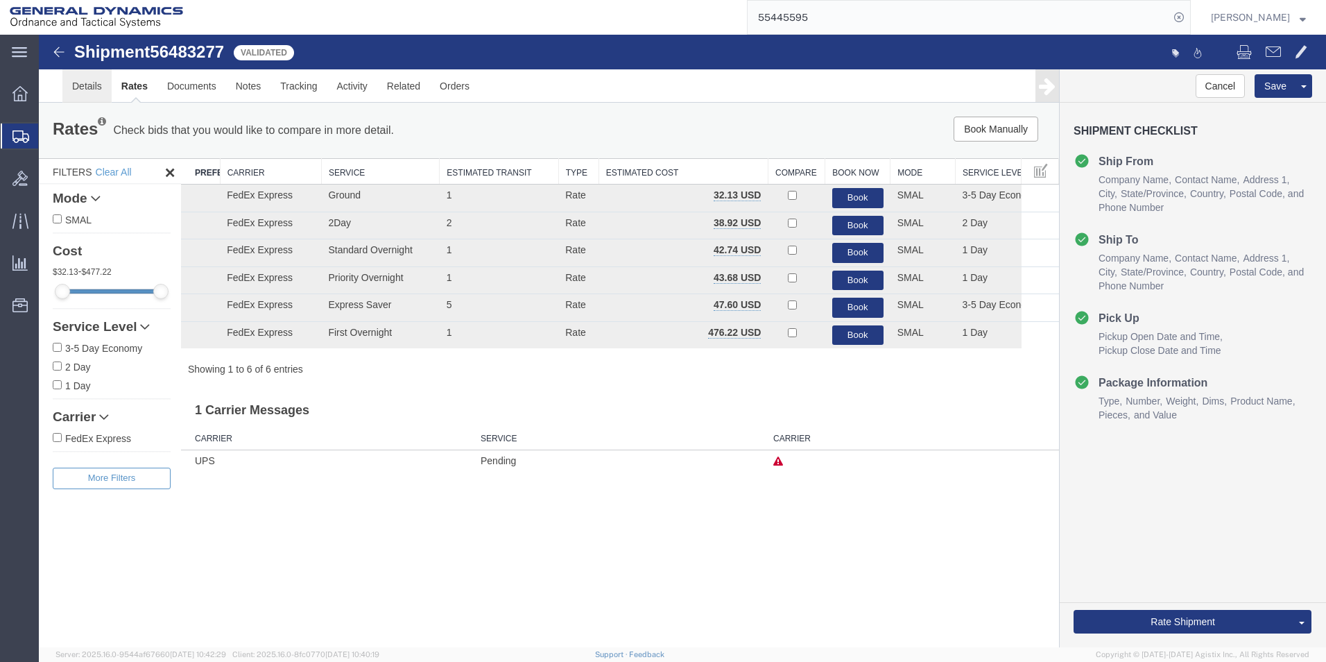
click at [85, 87] on link "Details" at bounding box center [86, 85] width 49 height 33
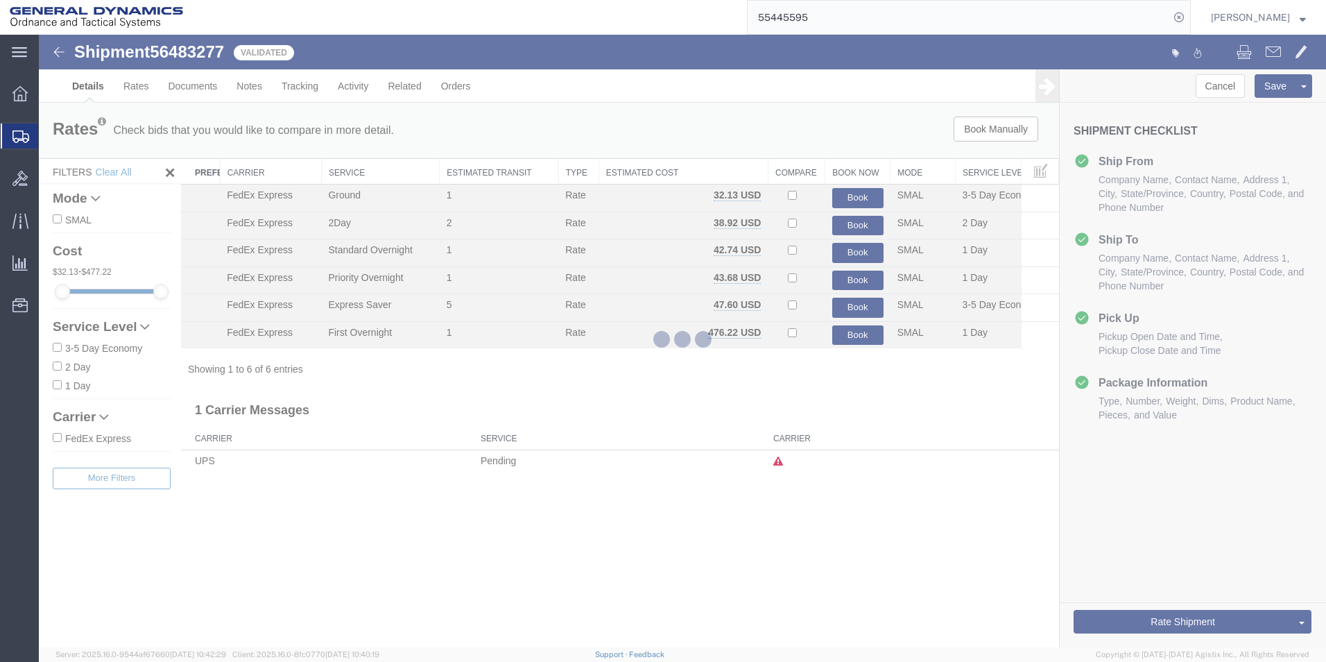
select select "310"
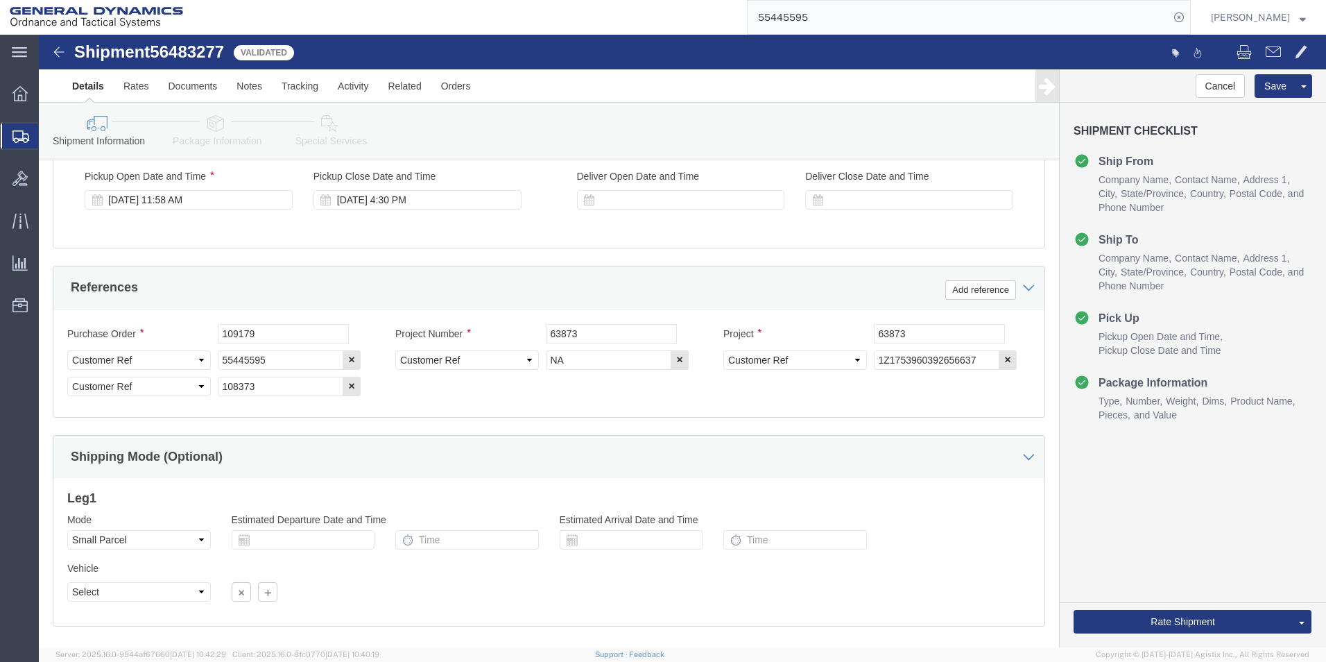
scroll to position [631, 0]
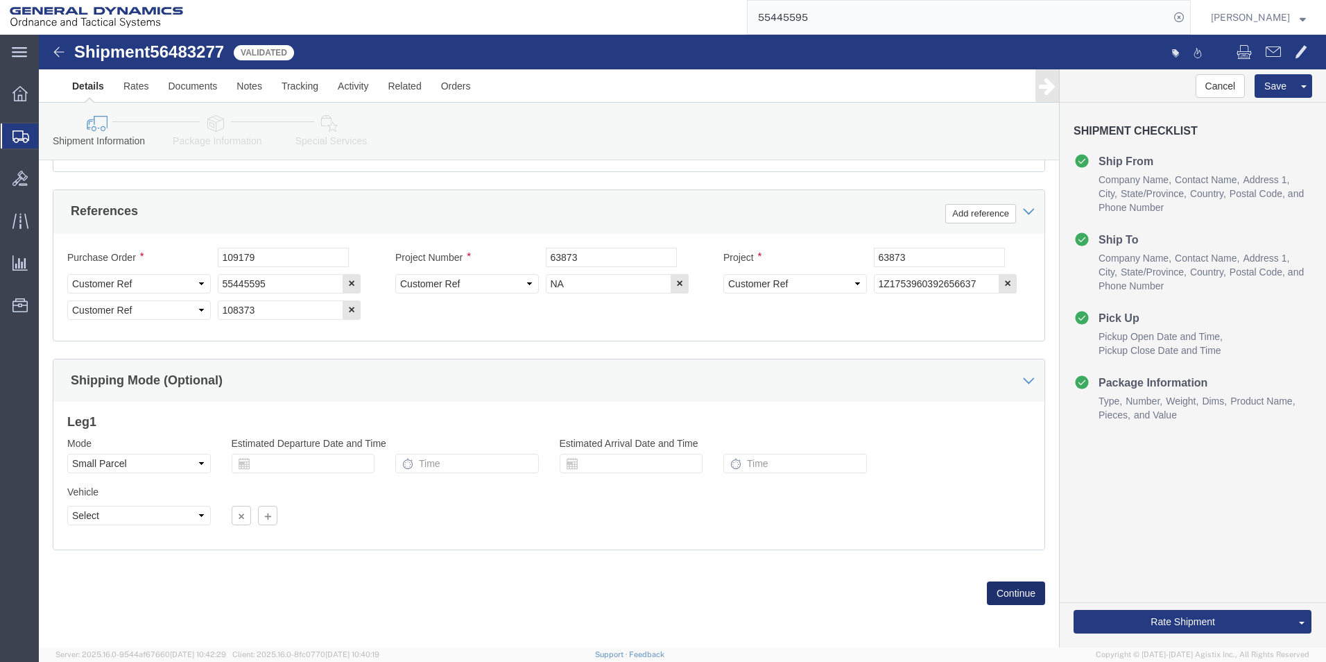
click button "Continue"
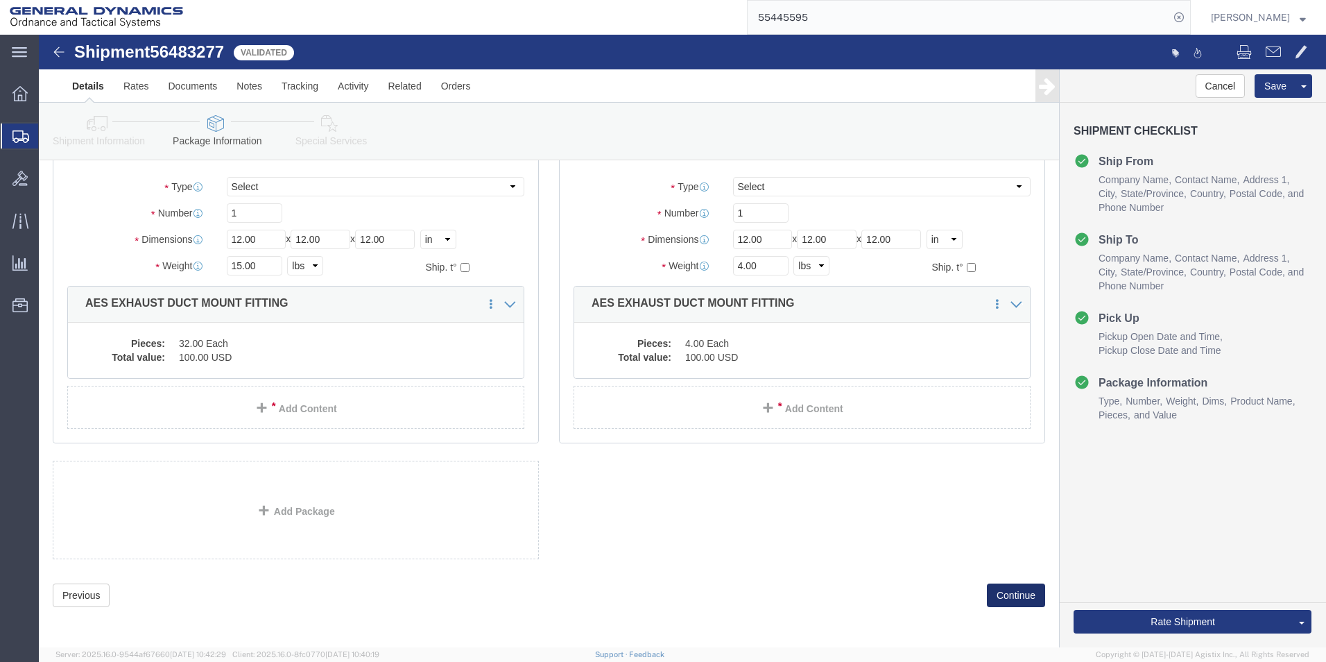
scroll to position [430, 0]
click button "Continue"
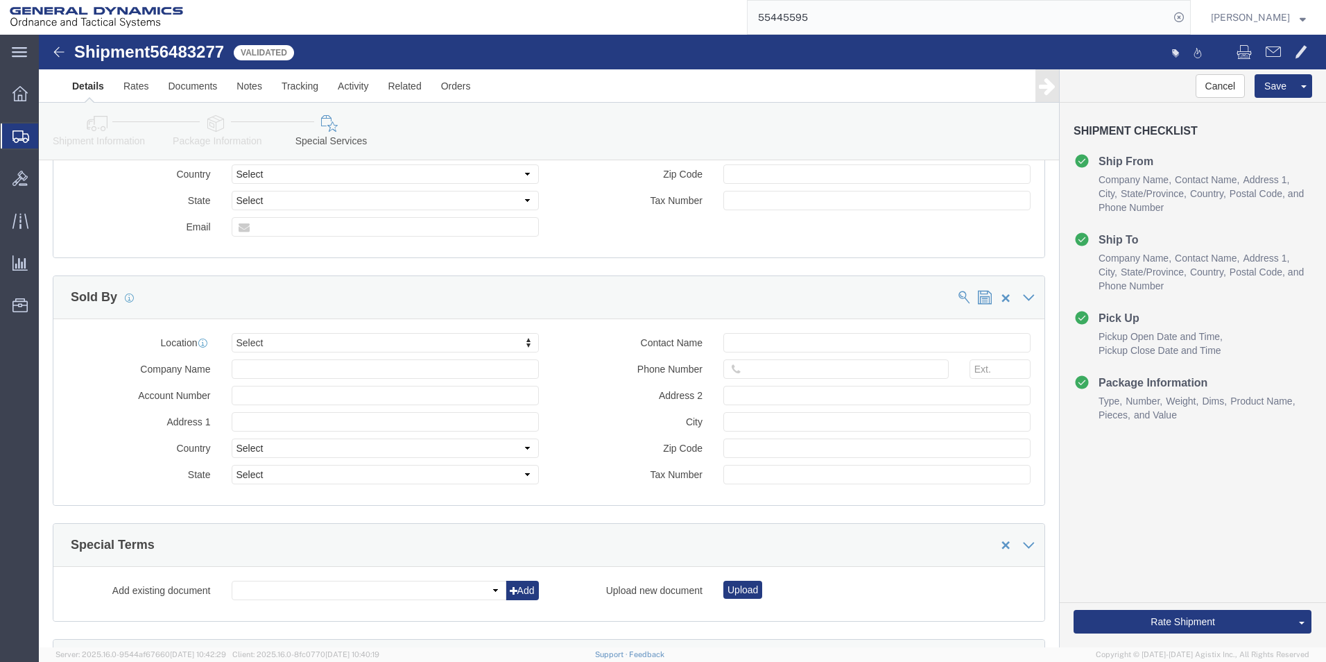
scroll to position [1446, 0]
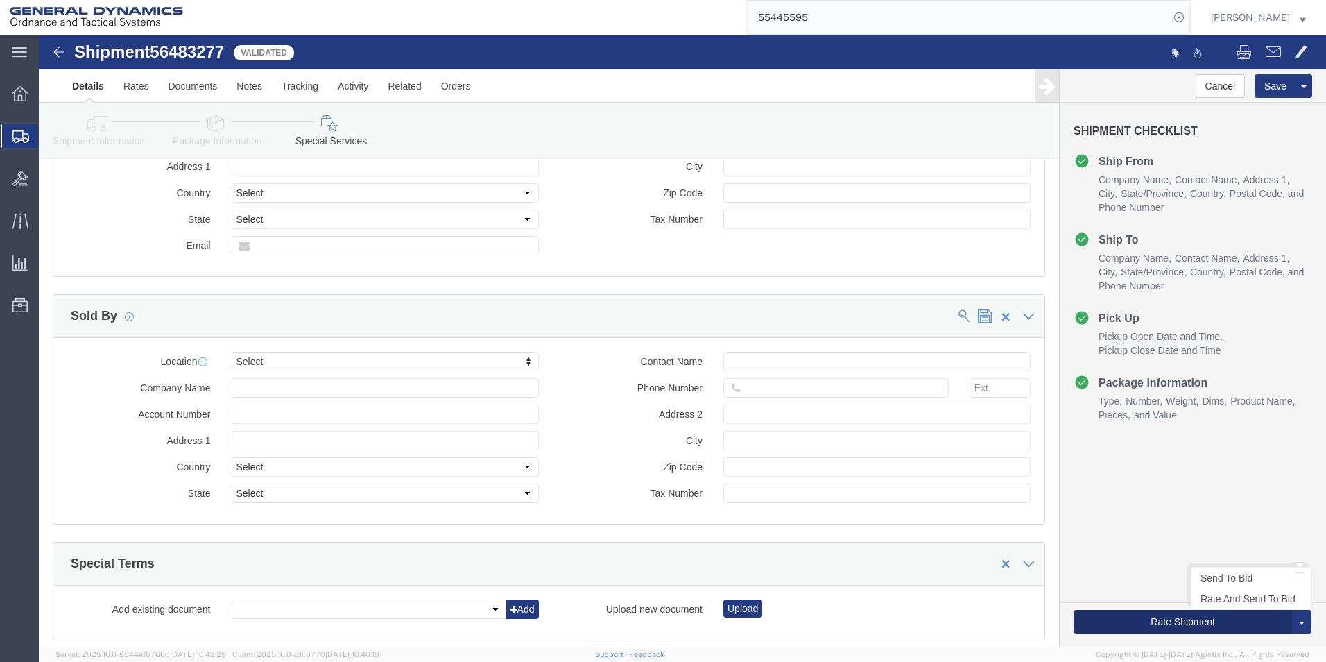
click button "Rate Shipment"
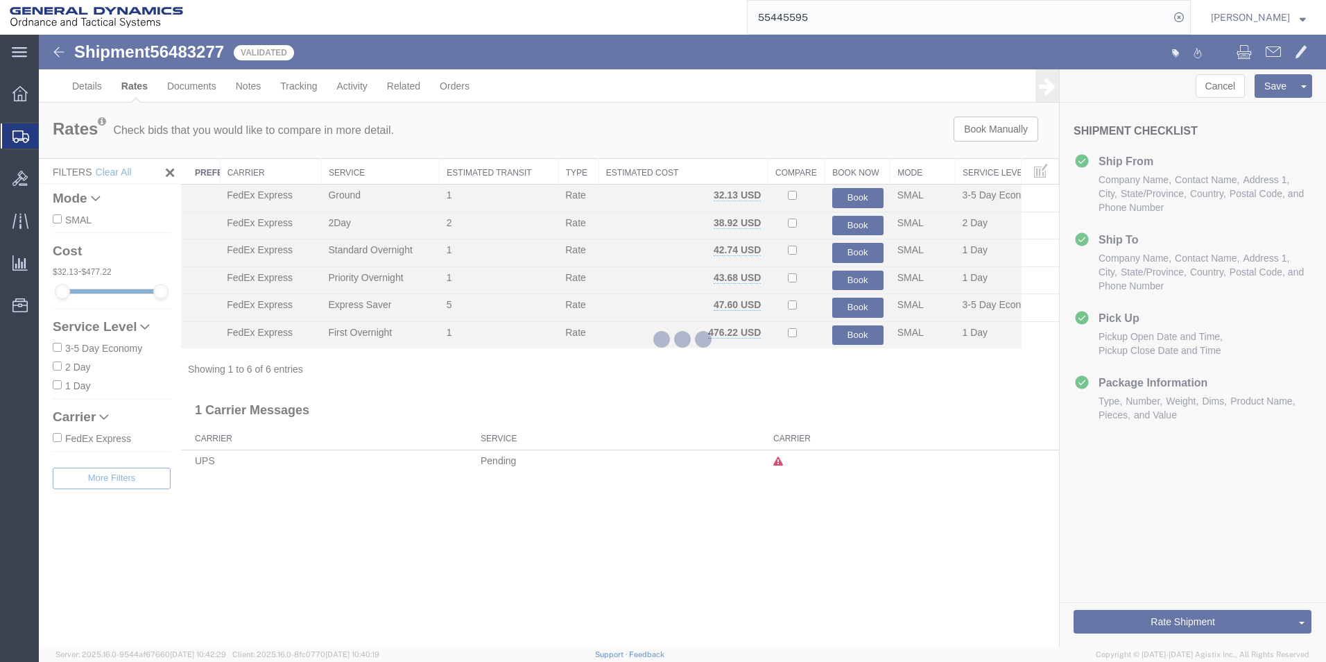
scroll to position [0, 0]
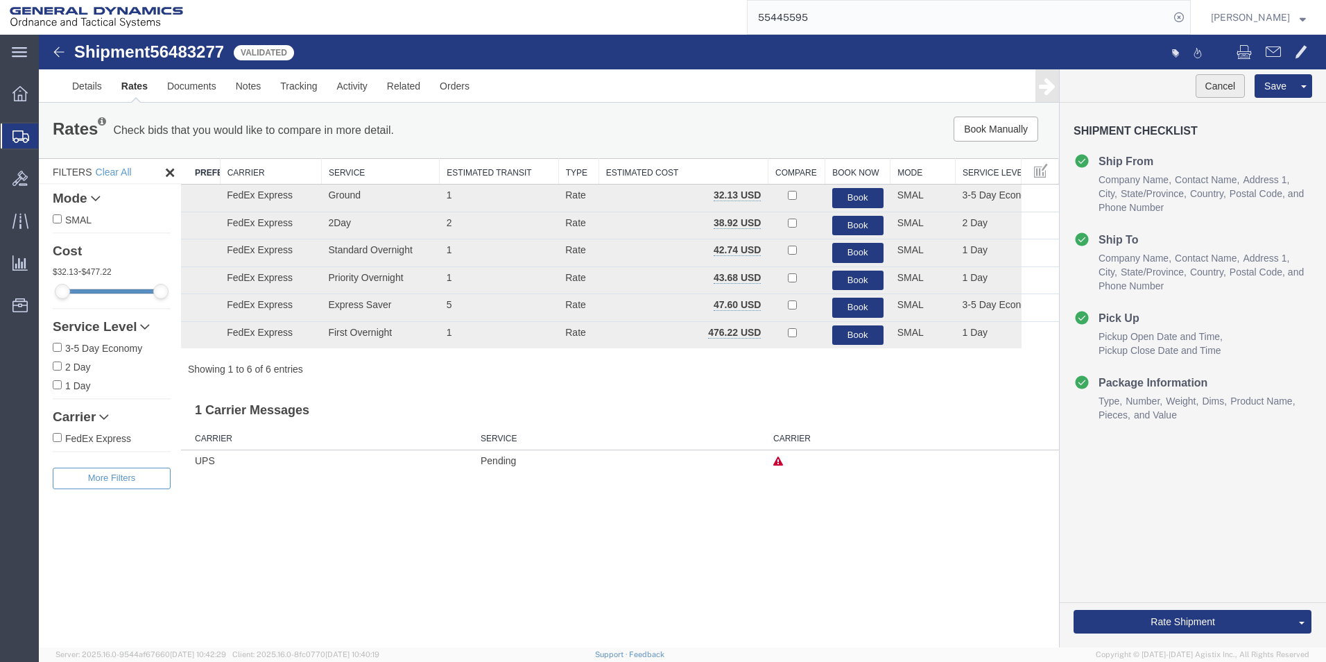
click at [1221, 83] on button "Cancel" at bounding box center [1221, 86] width 50 height 24
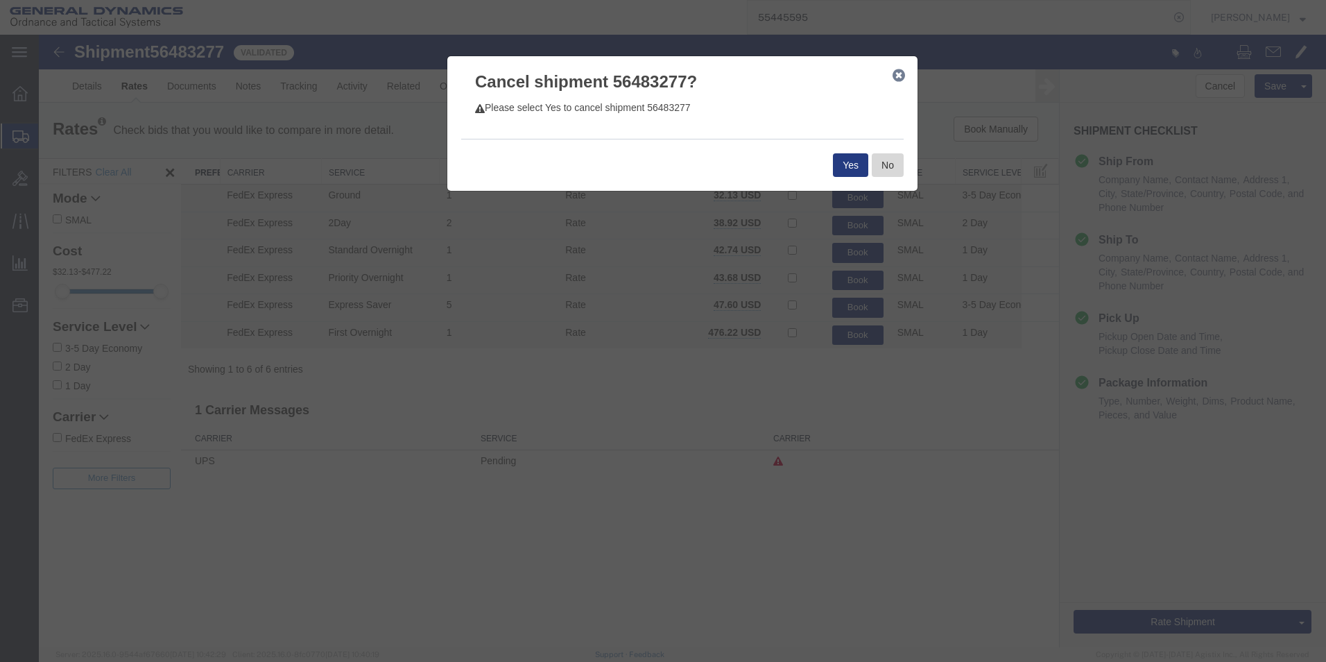
click at [895, 166] on button "No" at bounding box center [888, 165] width 32 height 24
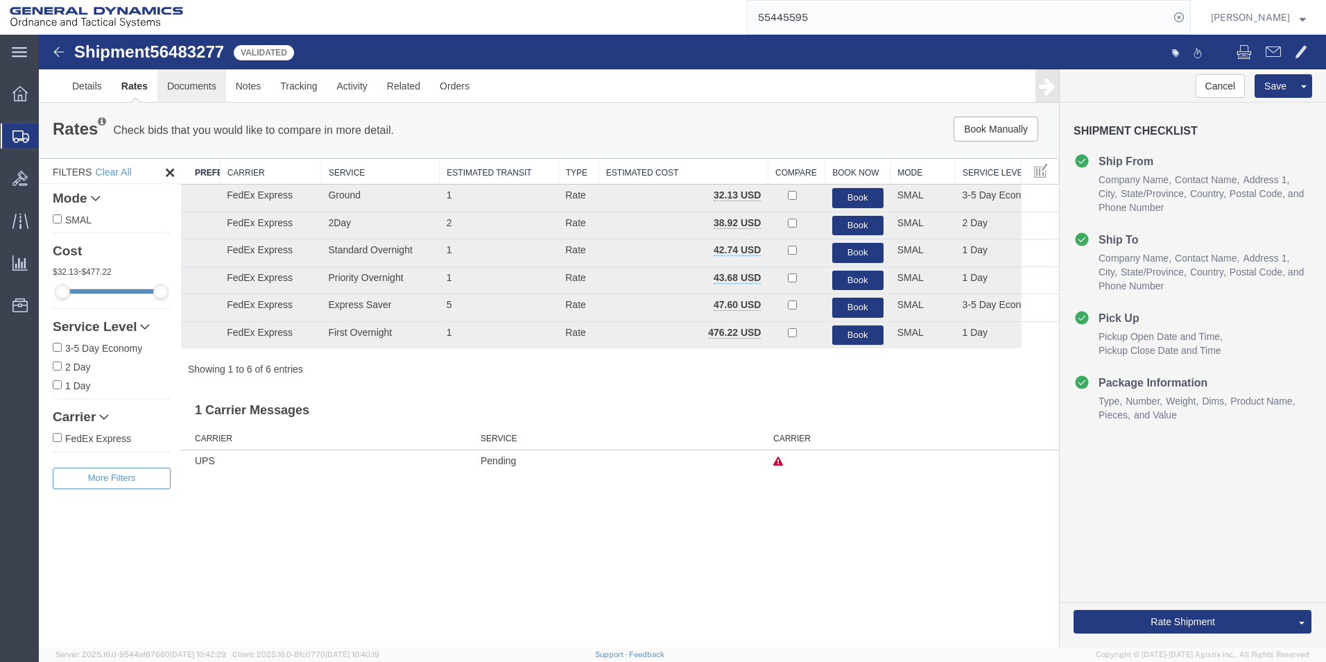
click at [206, 85] on link "Documents" at bounding box center [191, 85] width 69 height 33
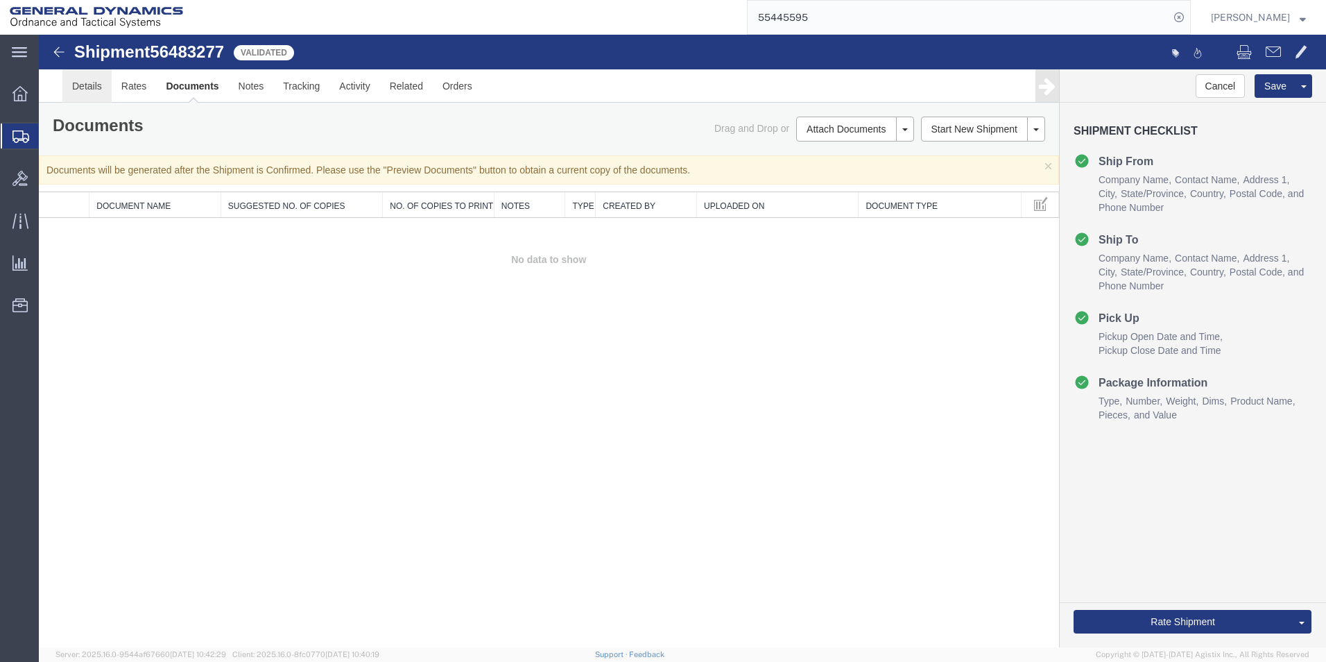
click at [94, 87] on link "Details" at bounding box center [86, 85] width 49 height 33
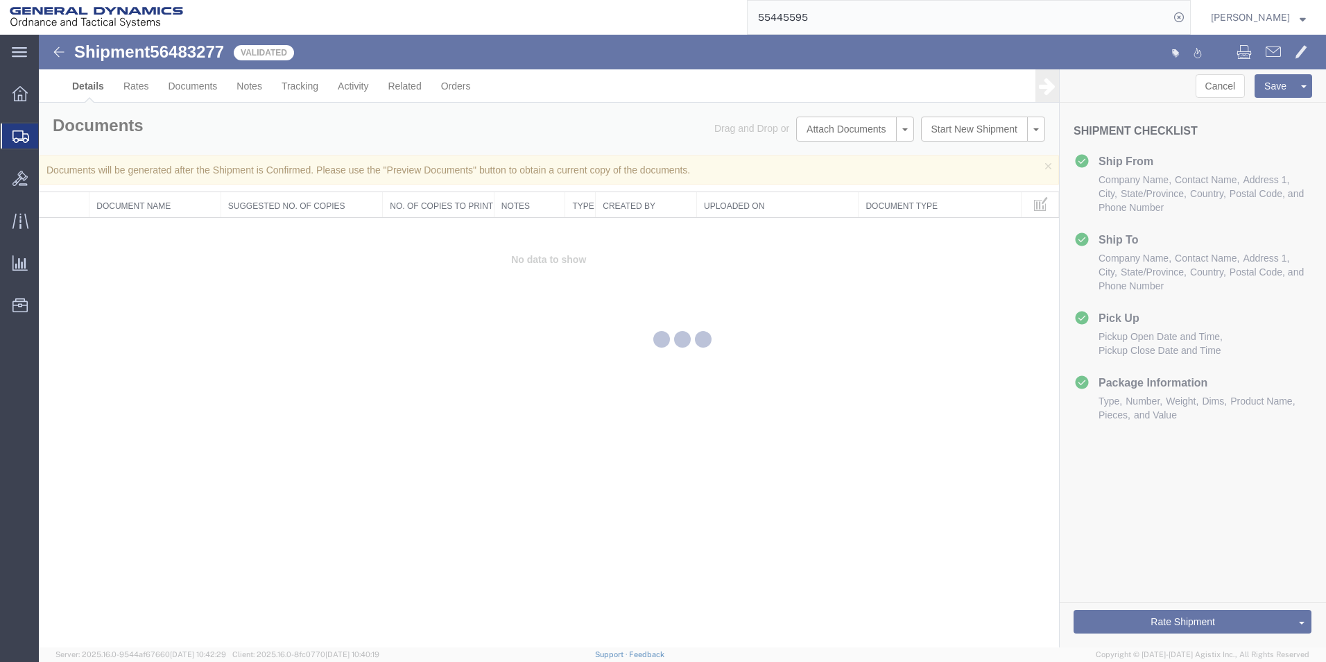
select select "310"
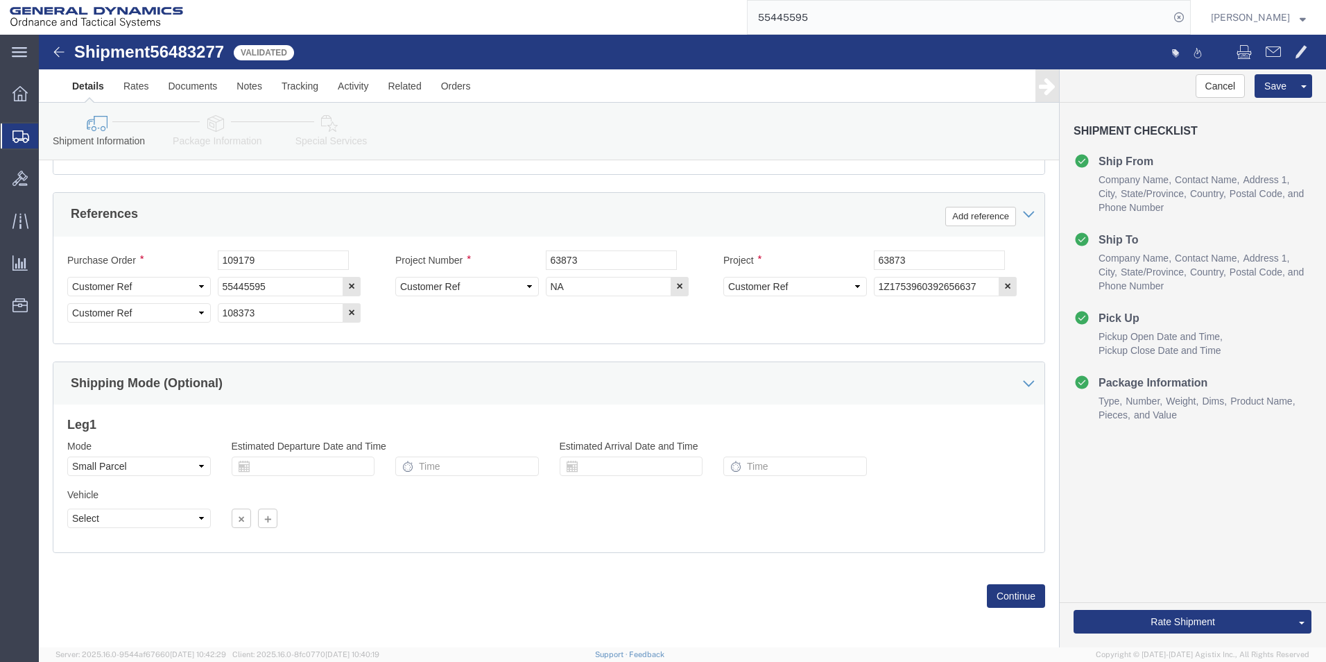
scroll to position [631, 0]
click button "Continue"
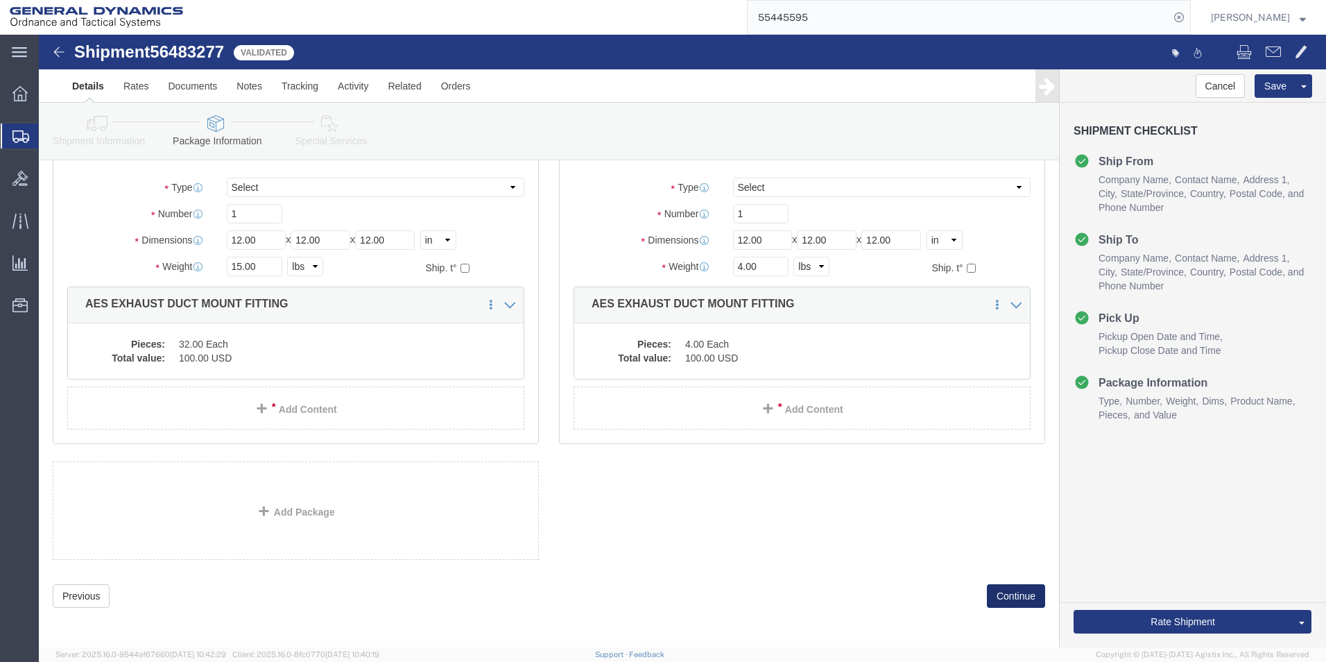
scroll to position [430, 0]
click button "Continue"
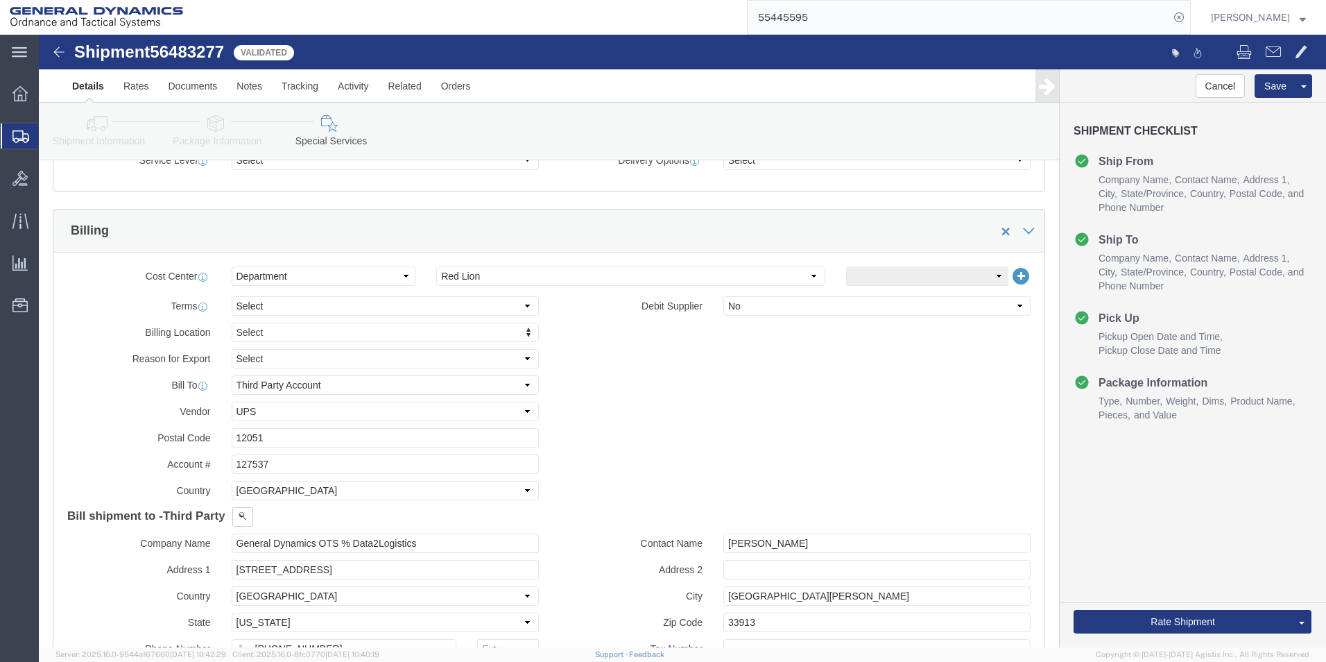
scroll to position [544, 0]
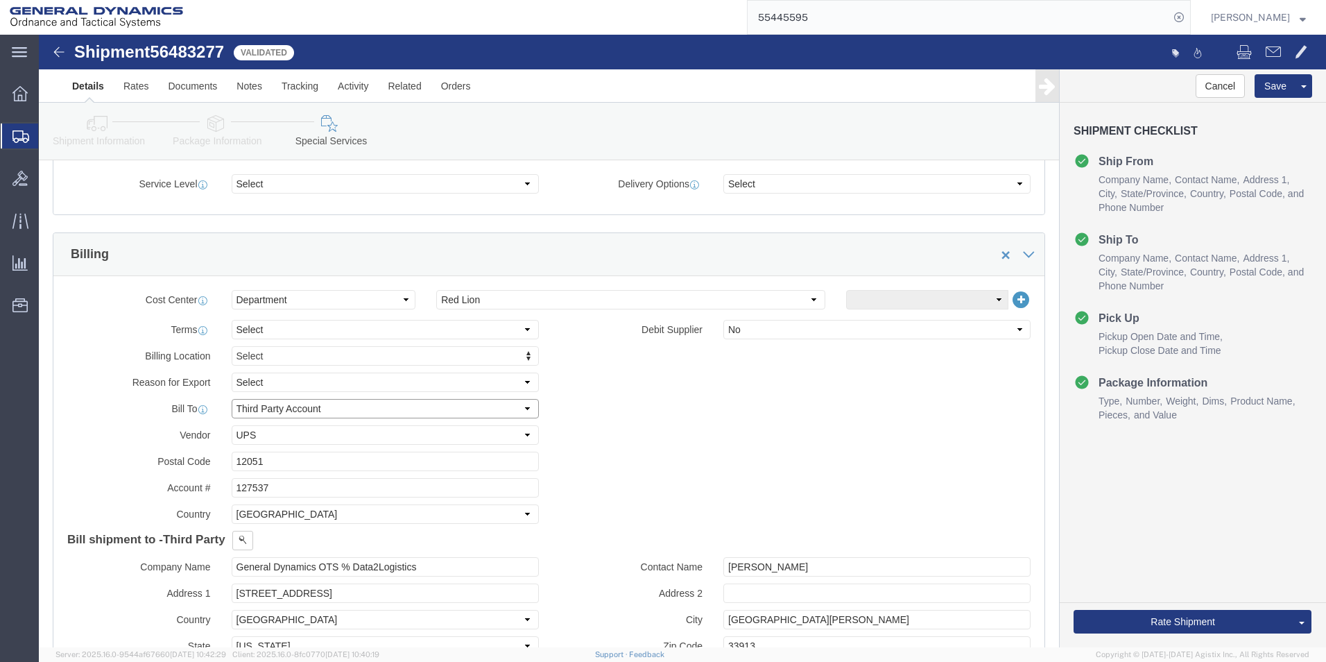
click select "Select Recipient Account Sender/Shipper Third Party Account"
select select "RCPN"
click select "Select Recipient Account Sender/Shipper Third Party Account"
type input "[PERSON_NAME] AEROSTRUCTURES"
type input "[STREET_ADDRESS][PERSON_NAME]"
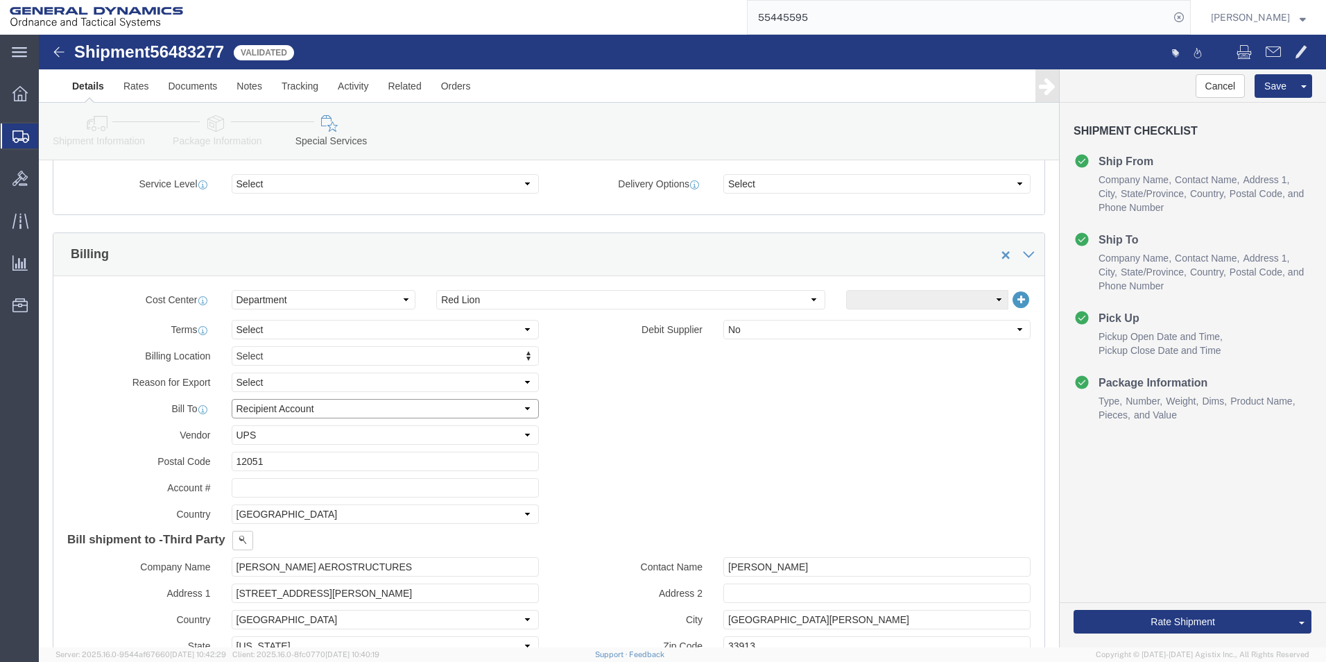
select select "US"
select select "NY"
type input "[PHONE_NUMBER]"
type input "RECEIVING"
type input "Coxsackie"
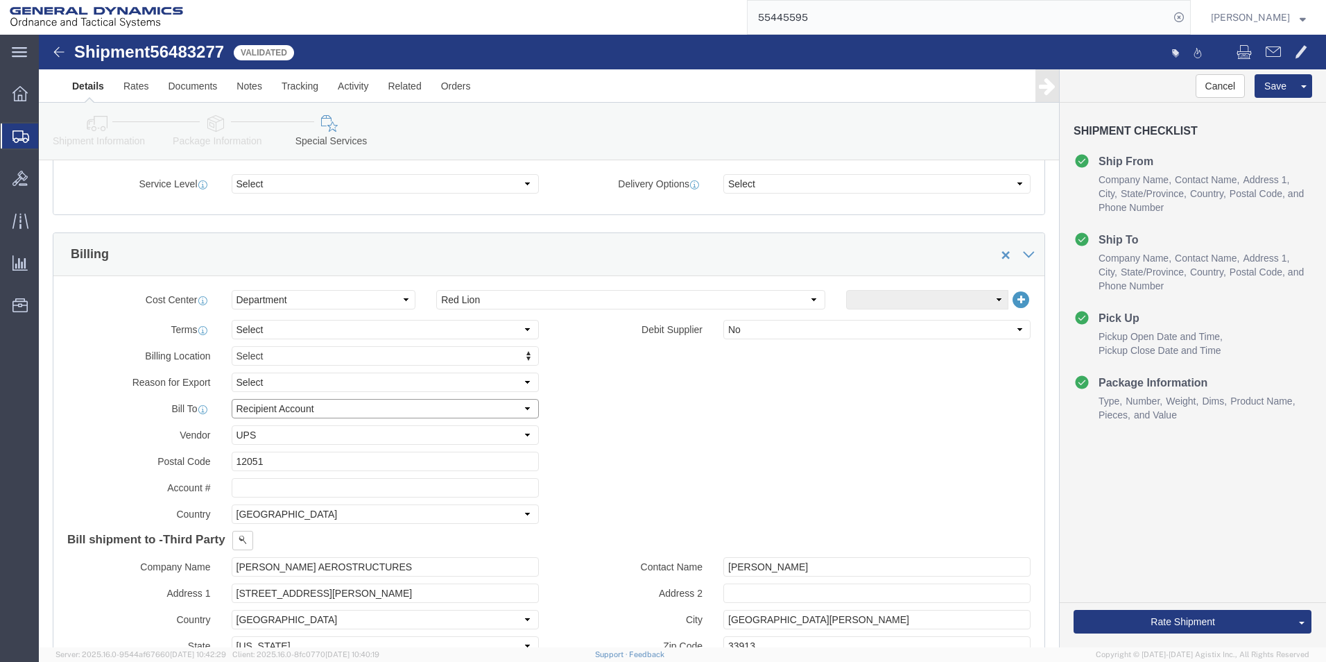
type input "12051"
click input "text"
type input "127537"
click div "Billing Location Select Select My Profile Location GD-OTS [GEOGRAPHIC_DATA] (Co…"
click button "Rate Shipment"
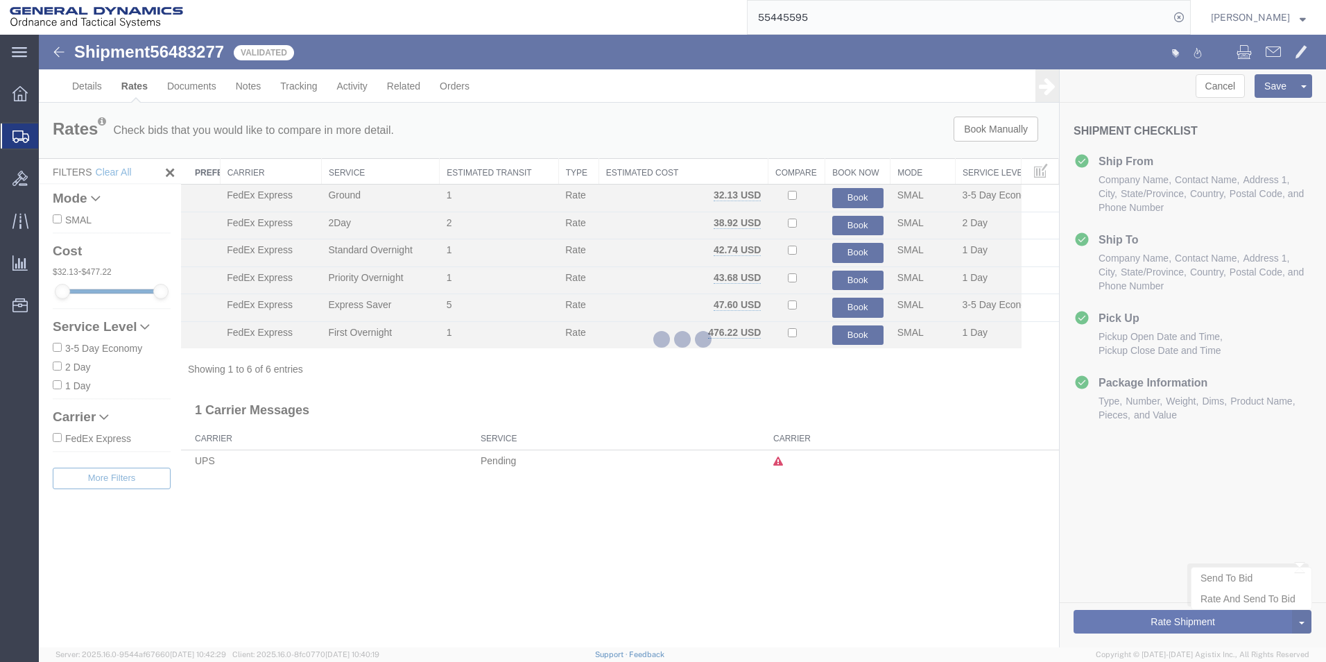
scroll to position [0, 0]
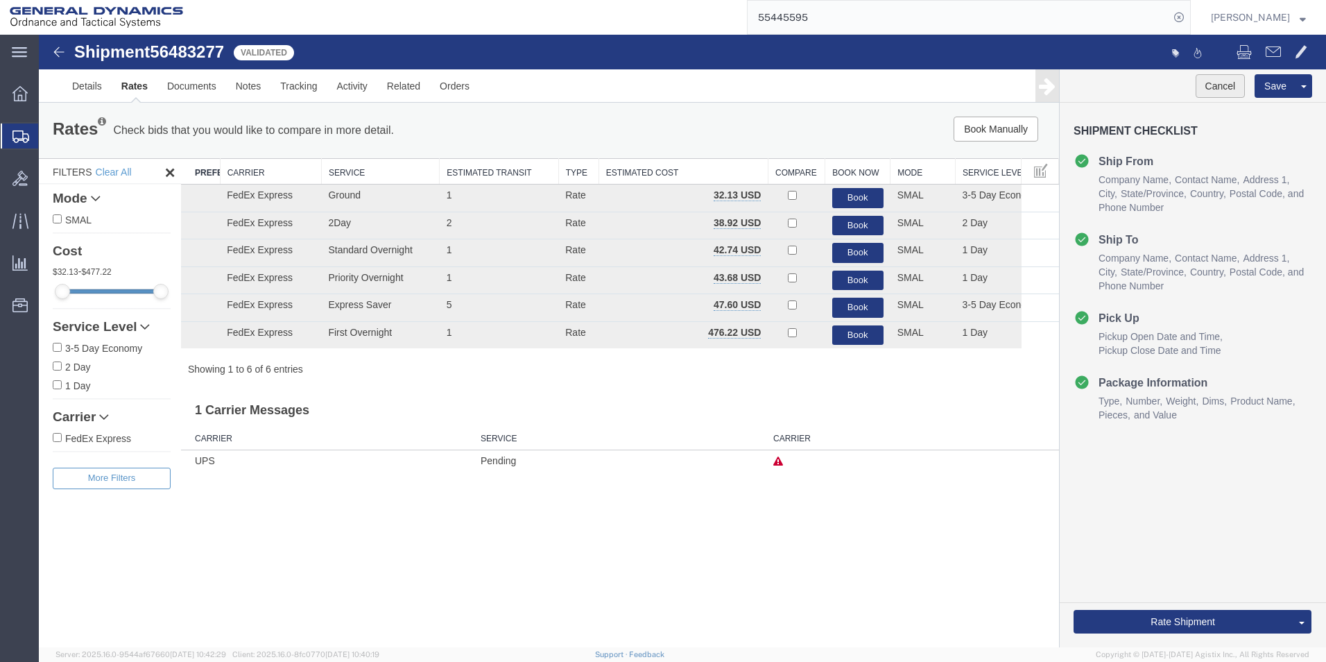
click at [1220, 83] on button "Cancel" at bounding box center [1221, 86] width 50 height 24
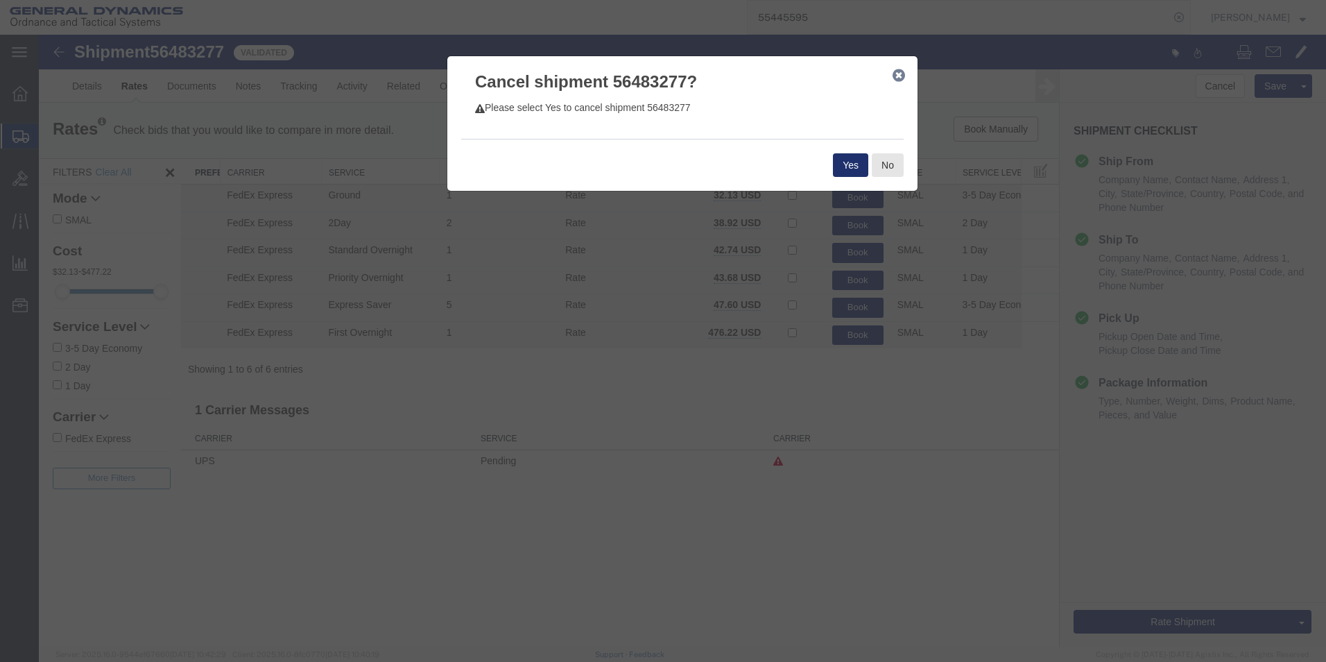
click at [853, 164] on button "Yes" at bounding box center [850, 165] width 35 height 24
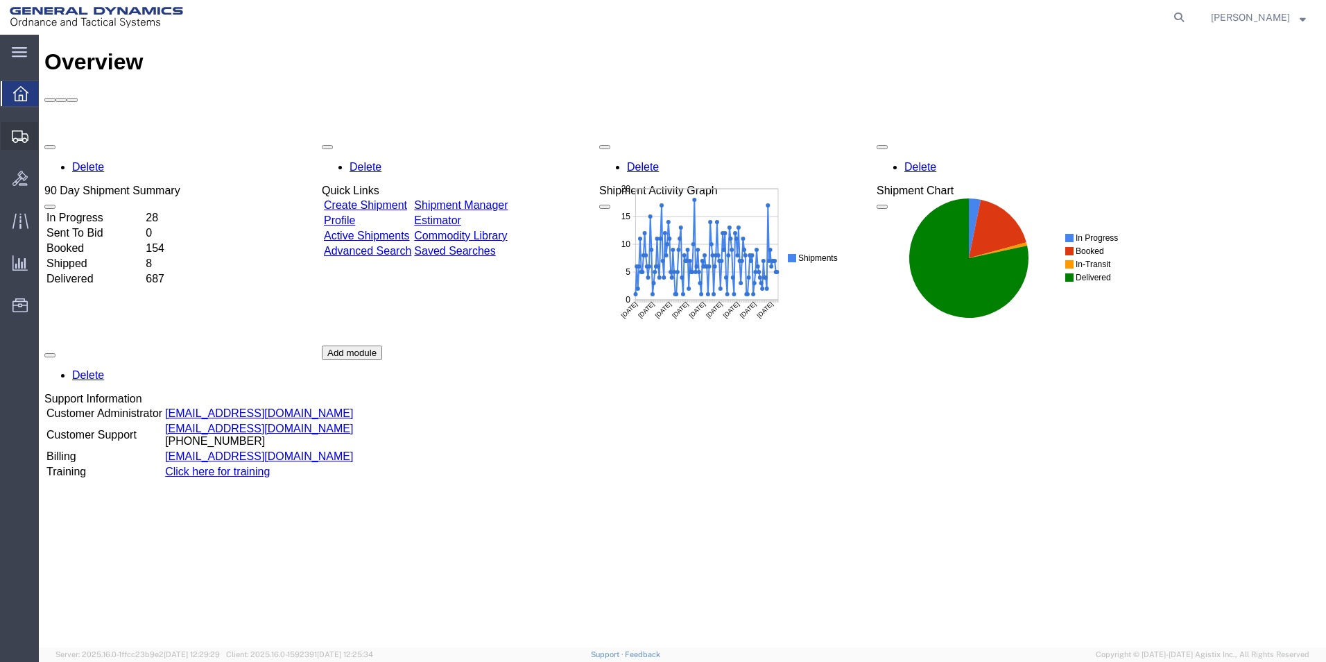
click at [0, 0] on span "Create Shipment" at bounding box center [0, 0] width 0 height 0
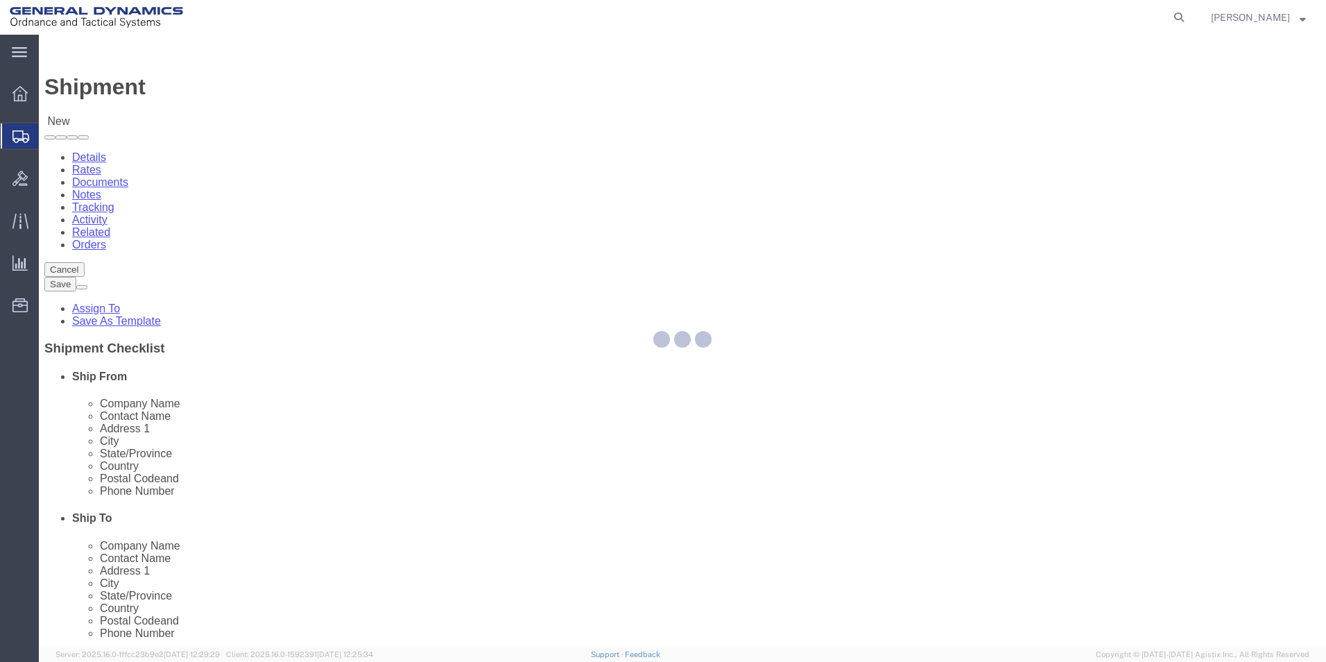
select select
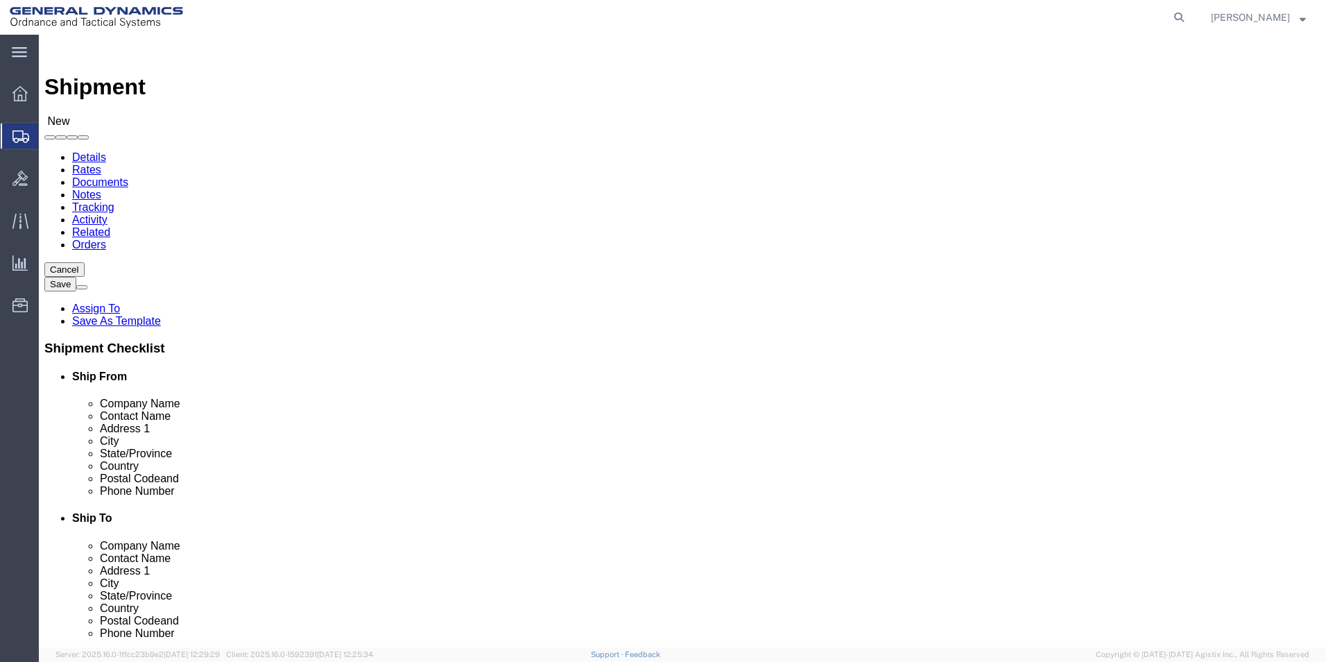
select select "310"
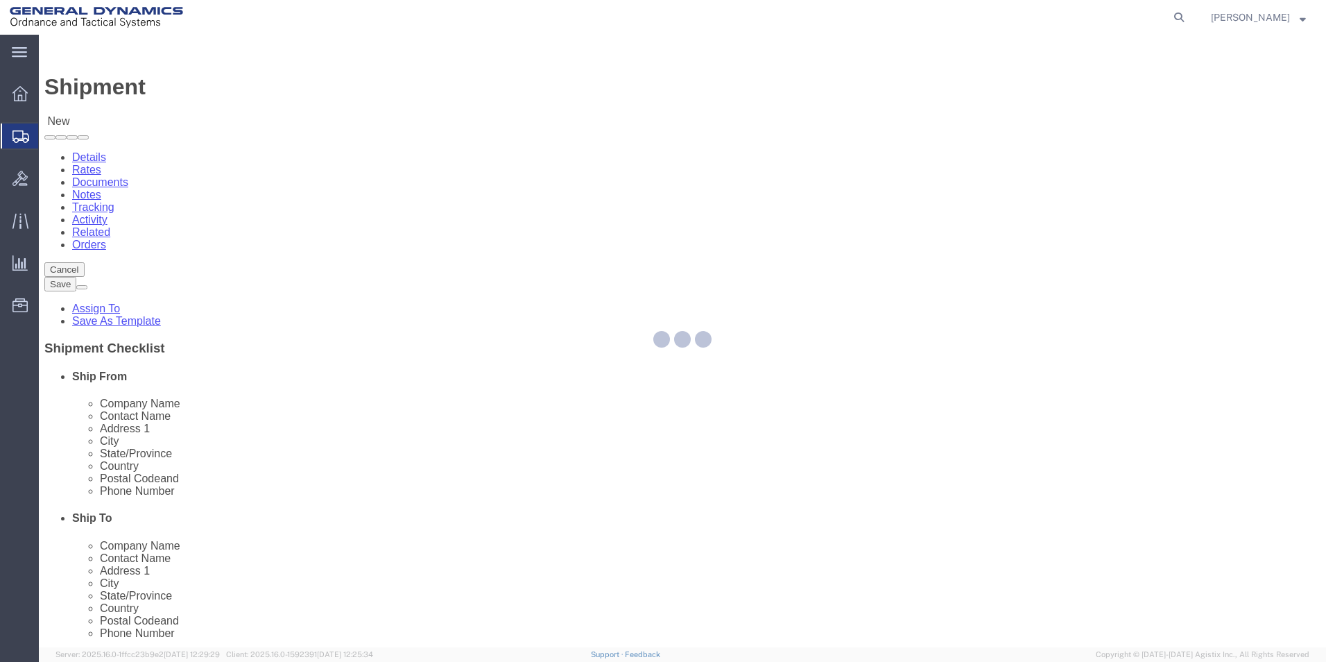
select select "PA"
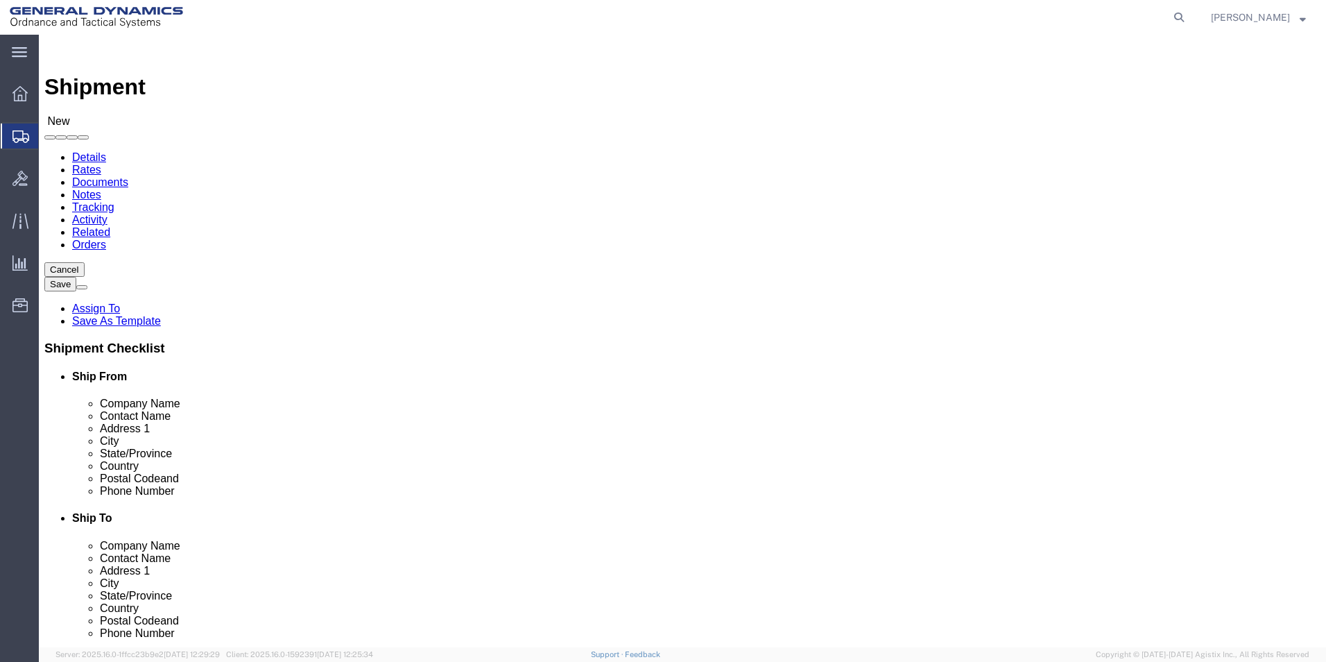
drag, startPoint x: 280, startPoint y: 238, endPoint x: -40, endPoint y: 196, distance: 322.5
click html "Shipment New Details Rates Documents Notes Tracking Activity Related Orders Can…"
type input "REDLPAHIG0"
click input "text"
type input "b"
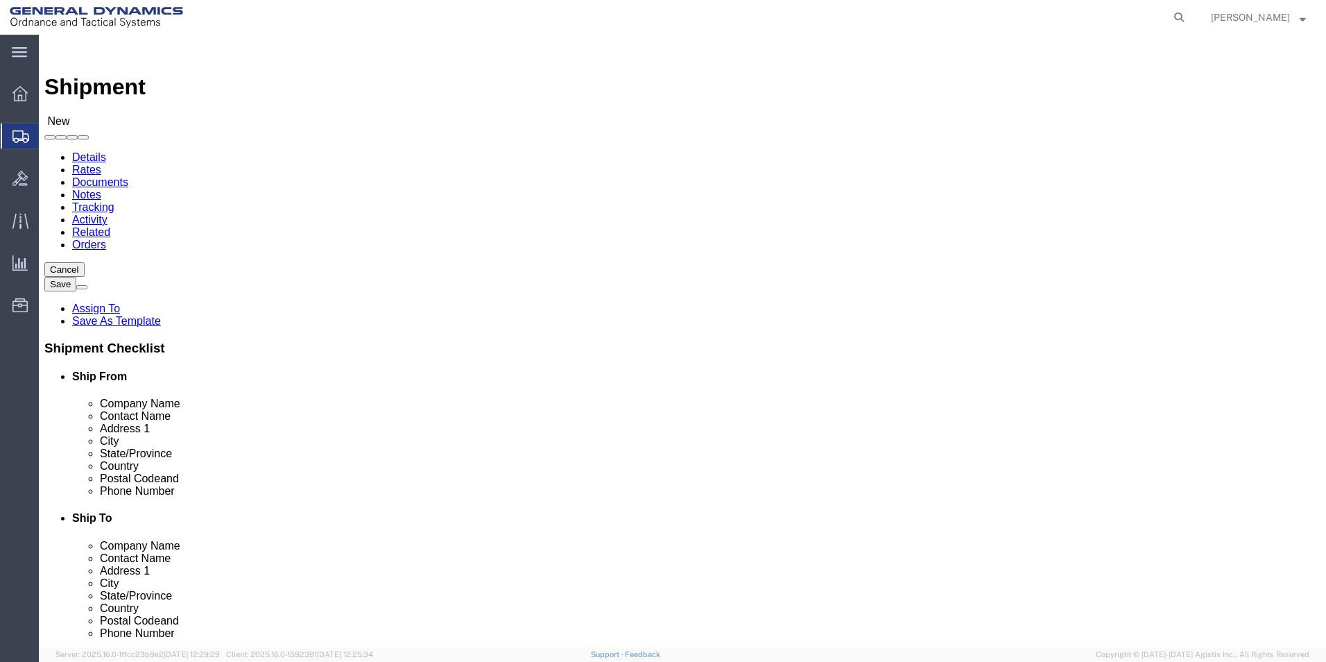
type input "[PERSON_NAME] [PERSON_NAME]"
click input "text"
type input "BUILDING 1"
click input "text"
type input "[EMAIL_ADDRESS][DOMAIN_NAME]"
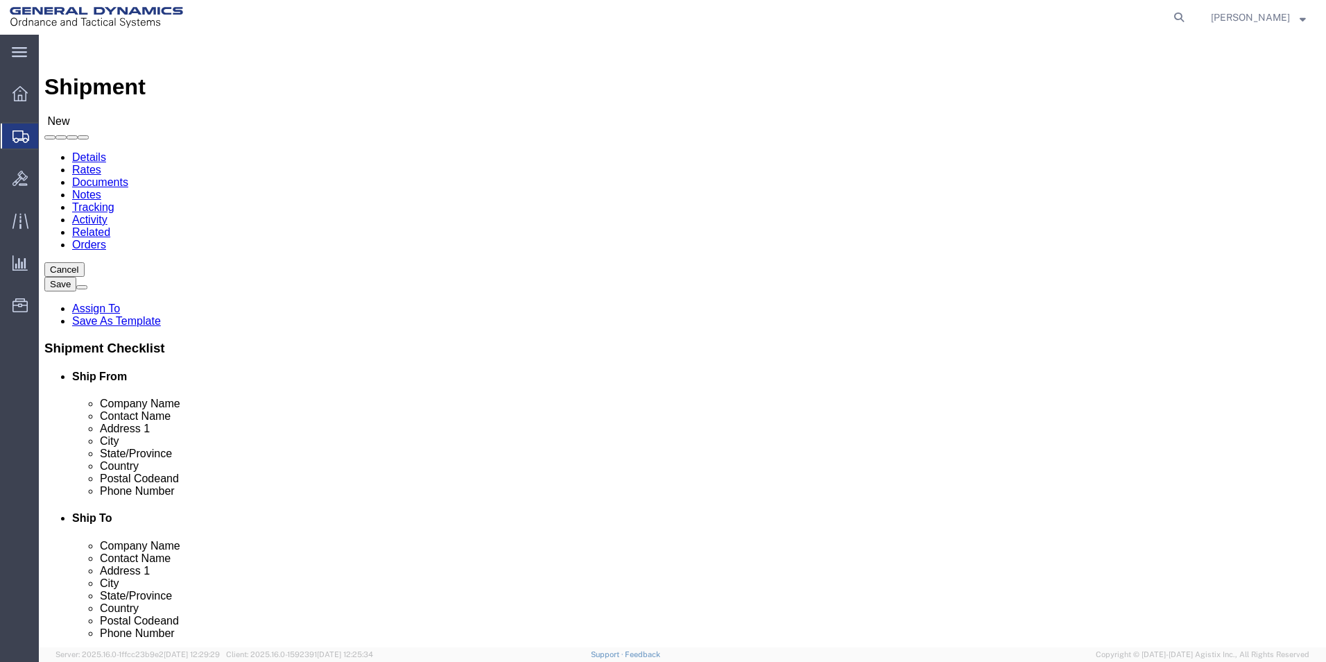
click input "text"
type input "DUC"
click p "- DUCOMMUN AEROSTRUCTURES - (Receiver) 171 STACEY ROAD, COXACKIE, NY, 12051, US"
select select "NY"
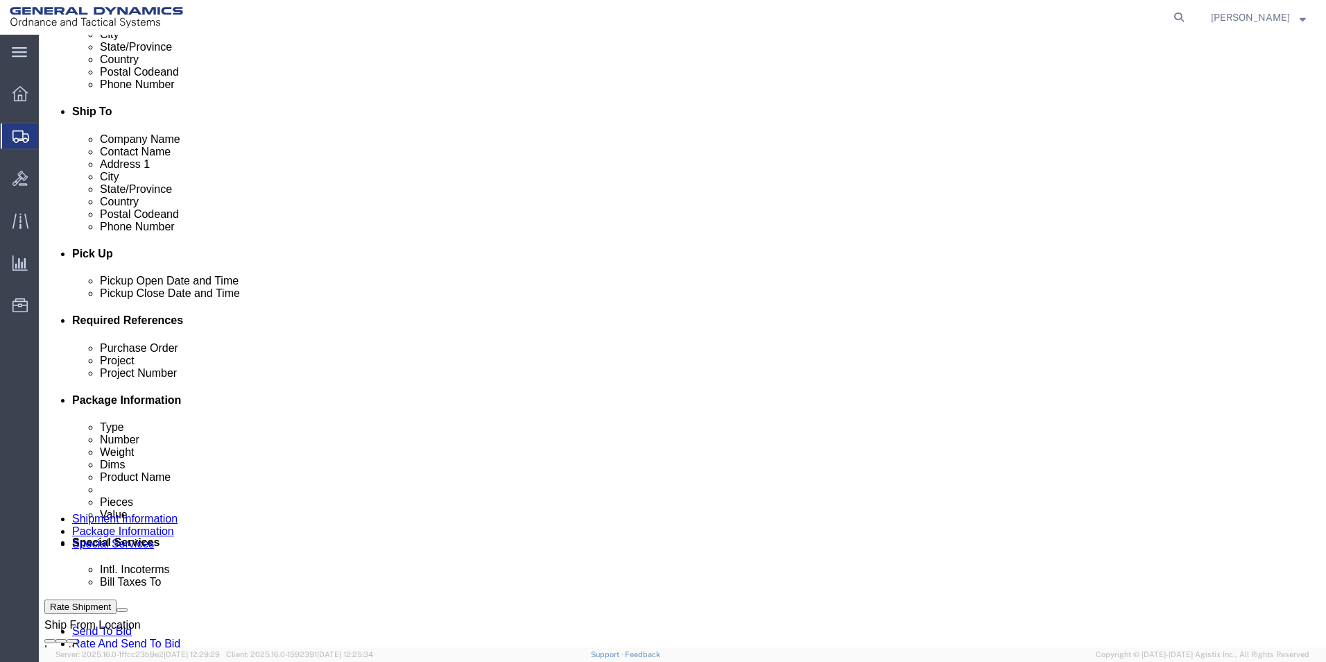
scroll to position [416, 0]
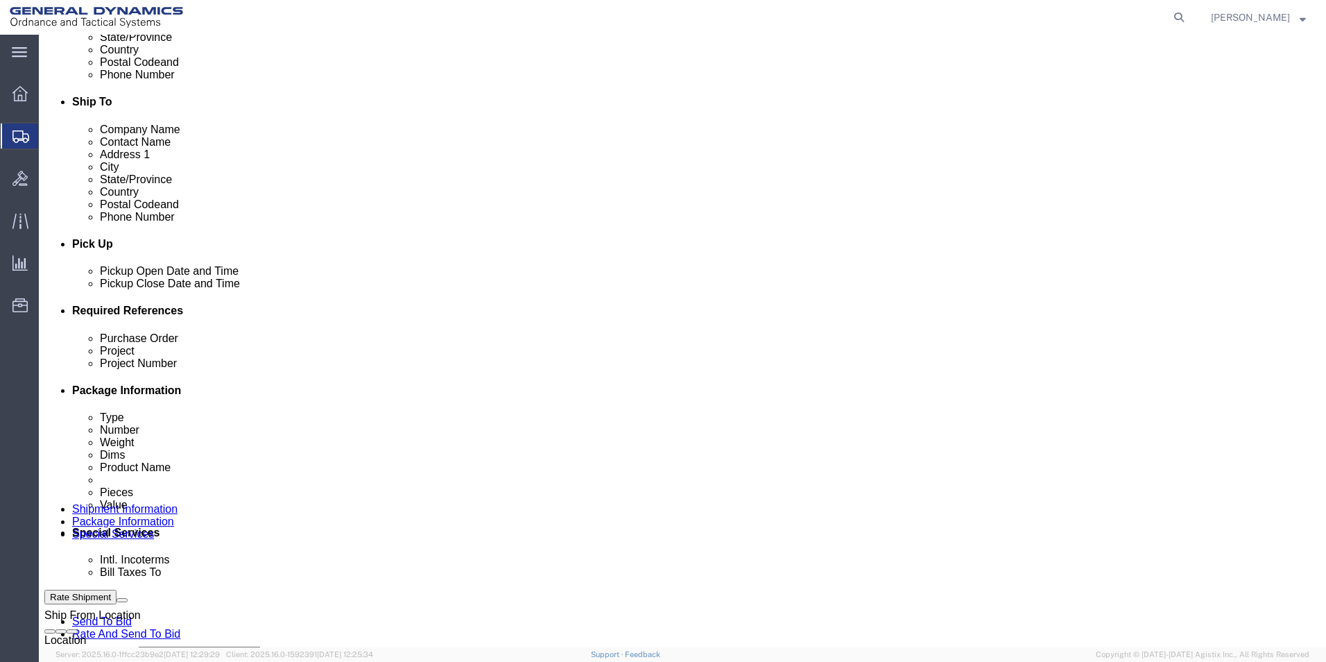
type input "[PERSON_NAME] AEROSTRUCTURES"
click div "Aug 13 2025 1:00 PM"
type input "4:00 PM"
click button "Apply"
click input "text"
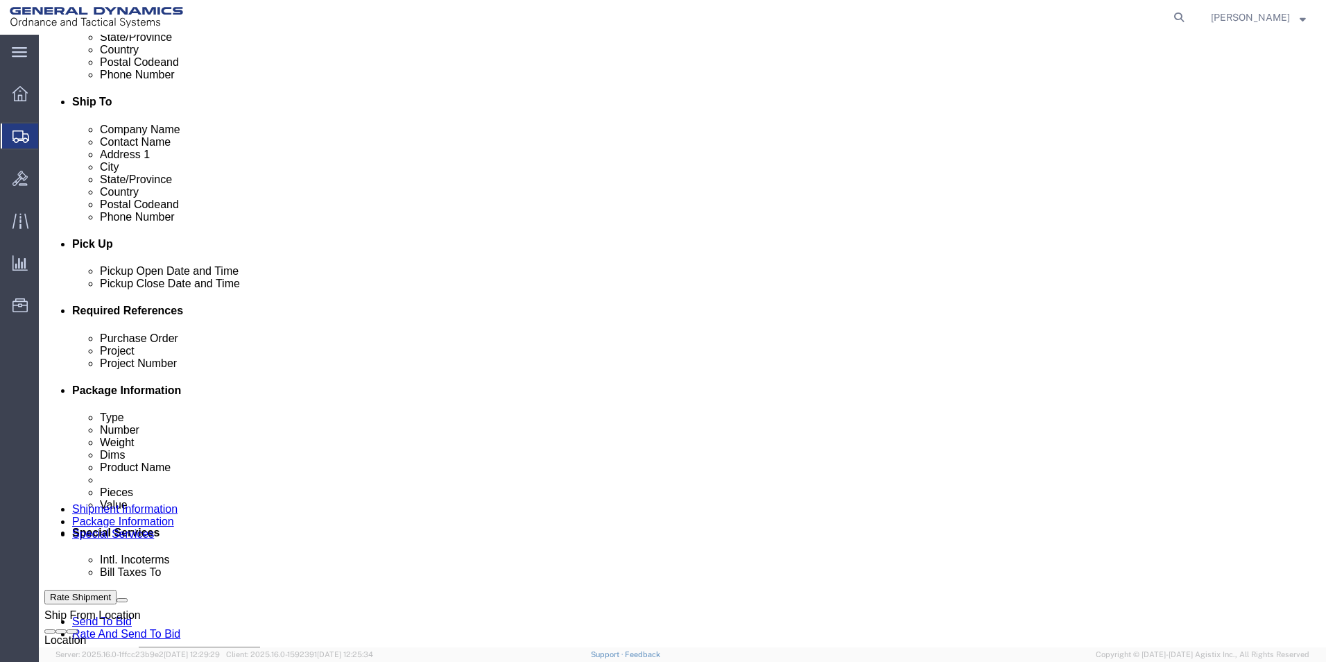
type input "63873"
click input "text"
type input "63873"
drag, startPoint x: 216, startPoint y: 440, endPoint x: 110, endPoint y: 443, distance: 106.2
click div "Purchase Order 63873"
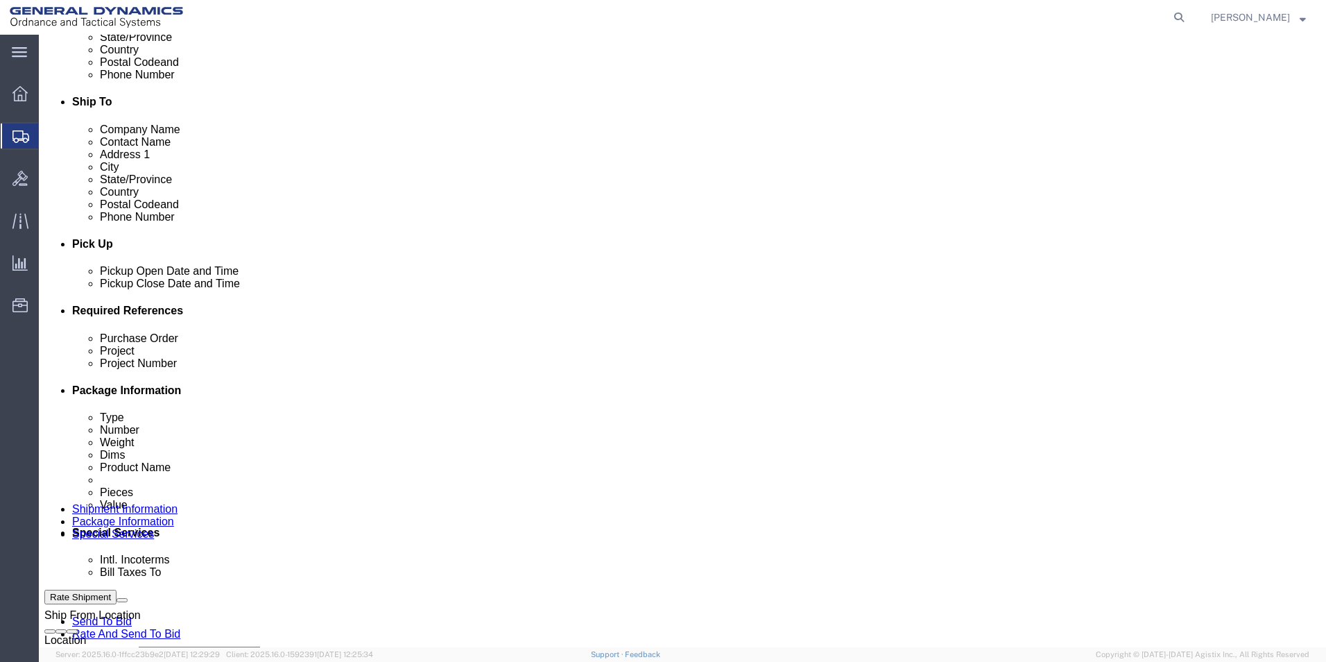
click input "text"
paste input "63873"
type input "63873"
drag, startPoint x: 183, startPoint y: 447, endPoint x: 85, endPoint y: 447, distance: 98.5
click div "Purchase Order 63873"
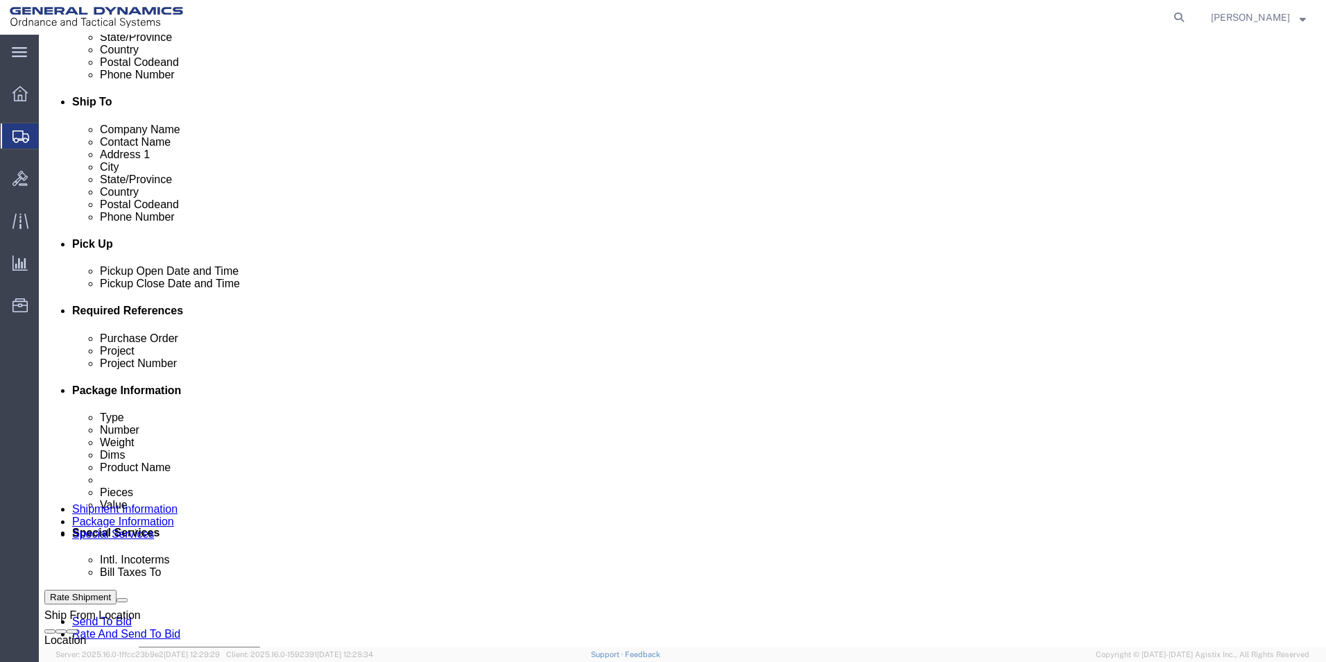
scroll to position [579, 0]
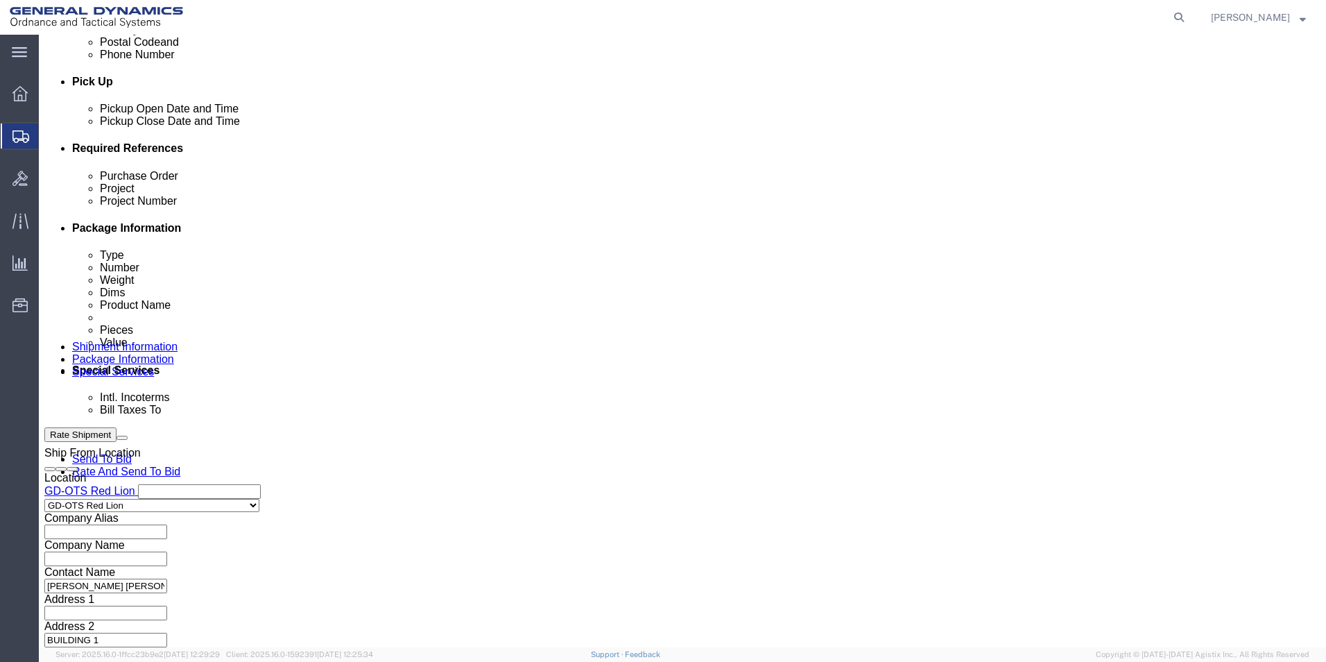
type input "109179"
click button "Continue"
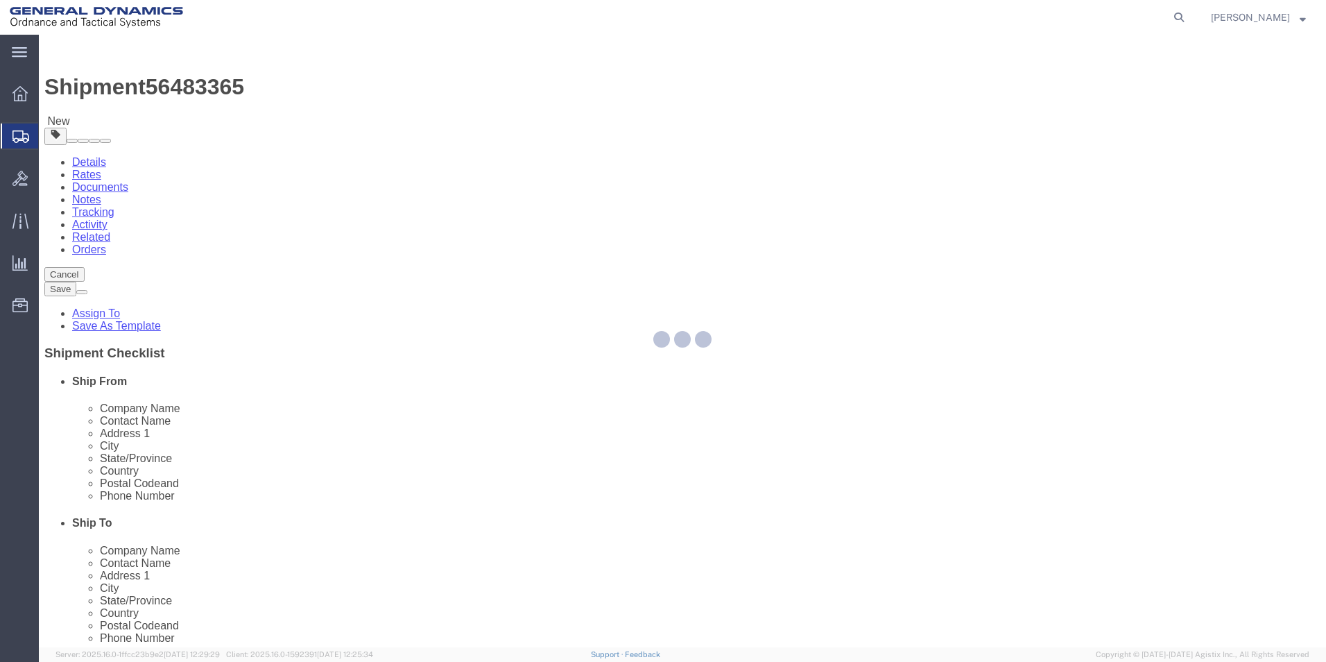
select select "CBOX"
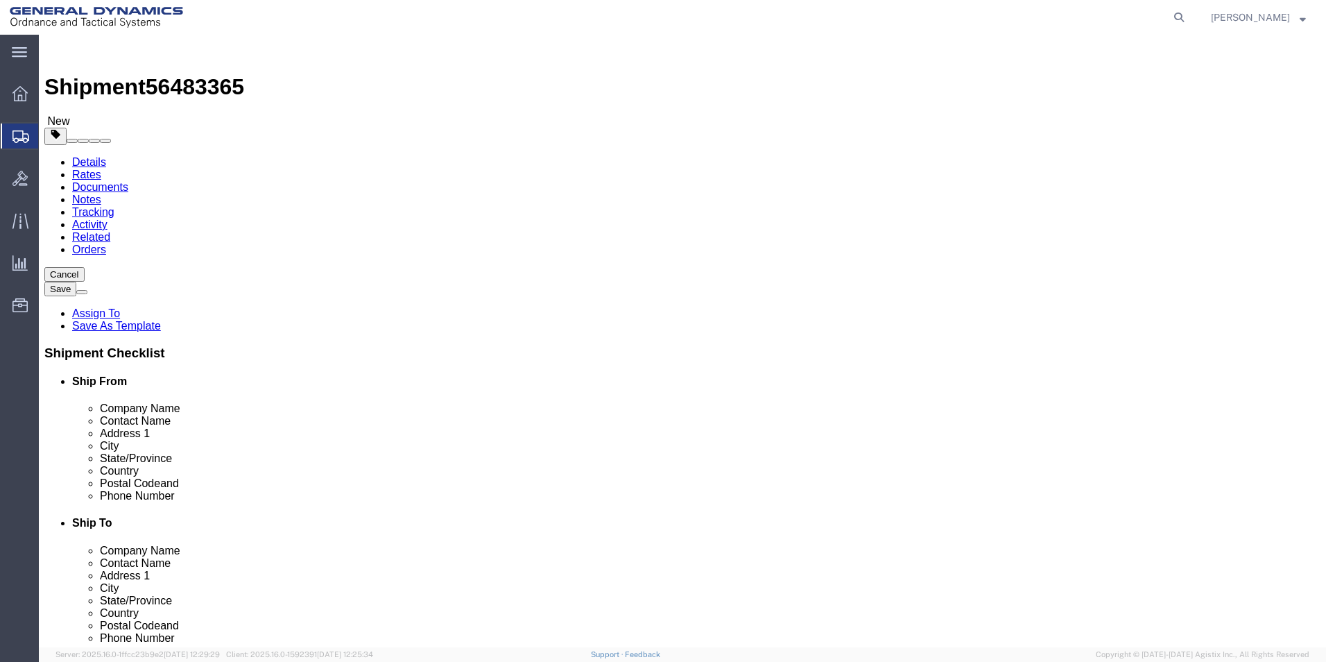
click input "text"
type input "12"
click input "text"
type input "12"
click input "text"
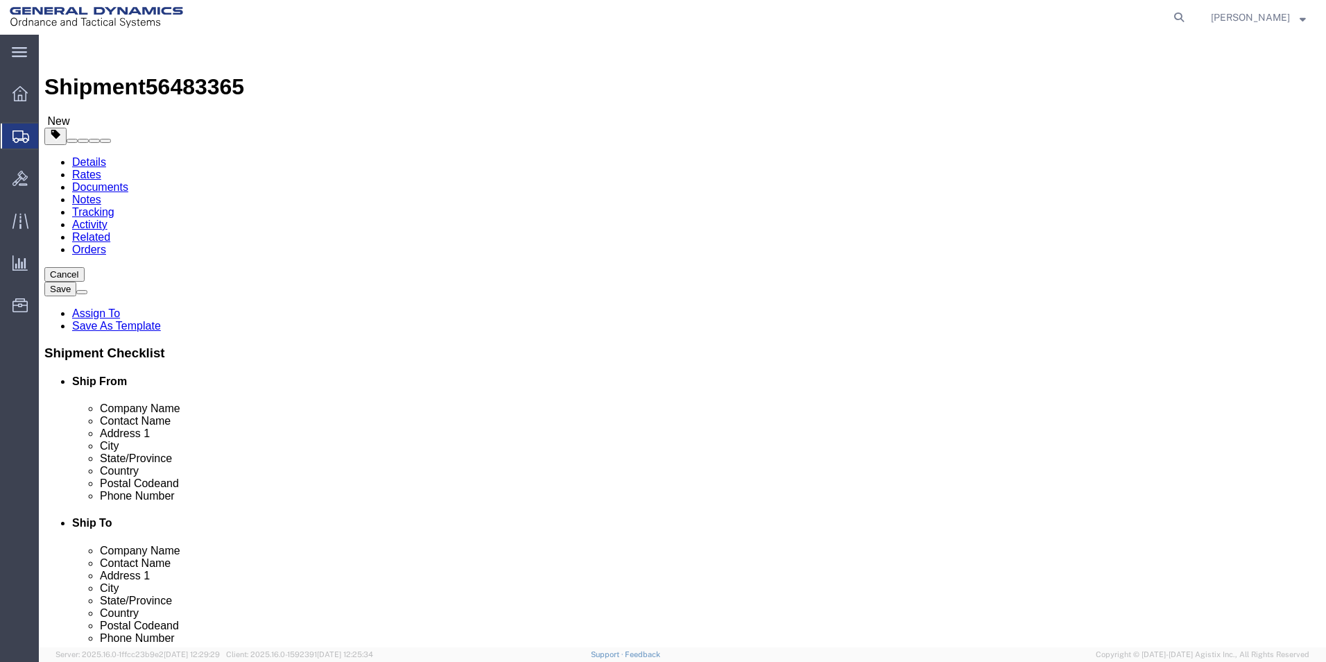
type input "12"
click input "0.00"
type input "15.00"
click link "Add Content"
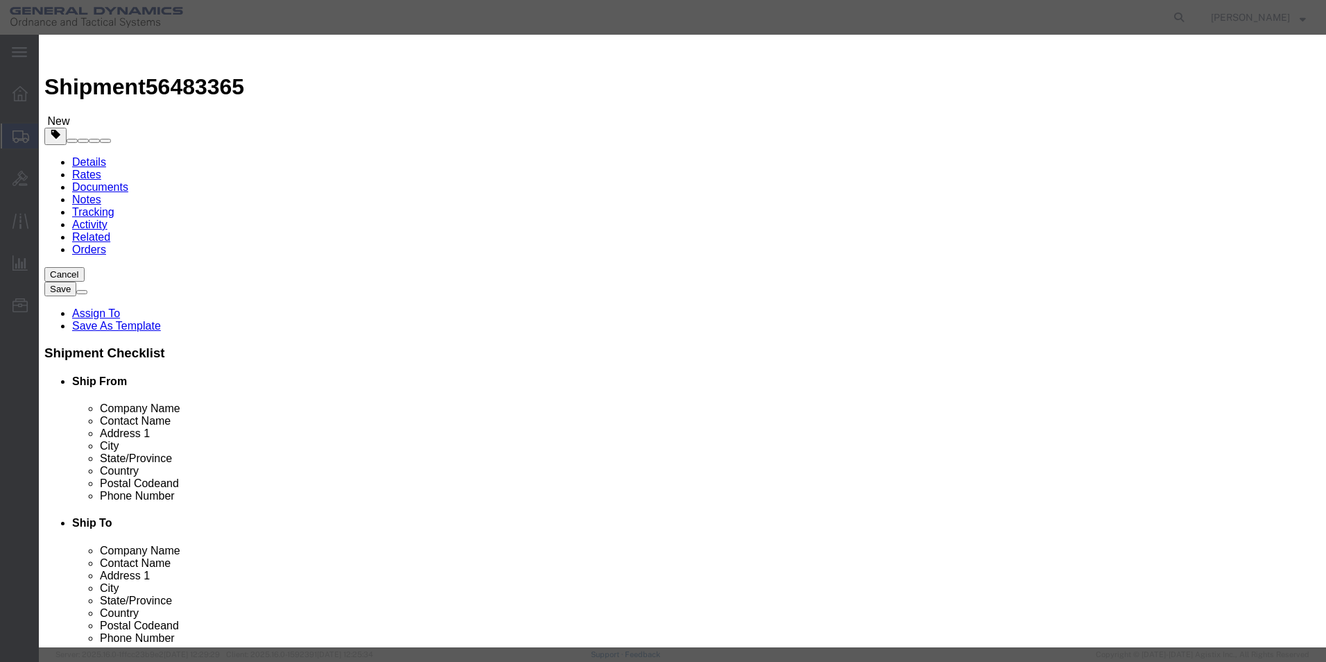
click input "text"
type input "AES EXHAUST DUCT MOUNT FITTING"
type input "25"
drag, startPoint x: 438, startPoint y: 133, endPoint x: 323, endPoint y: 130, distance: 115.2
click div "Pieces 0 Select Bag Barrels 100Board Feet Bottle Box Blister Pack Carats Can Ca…"
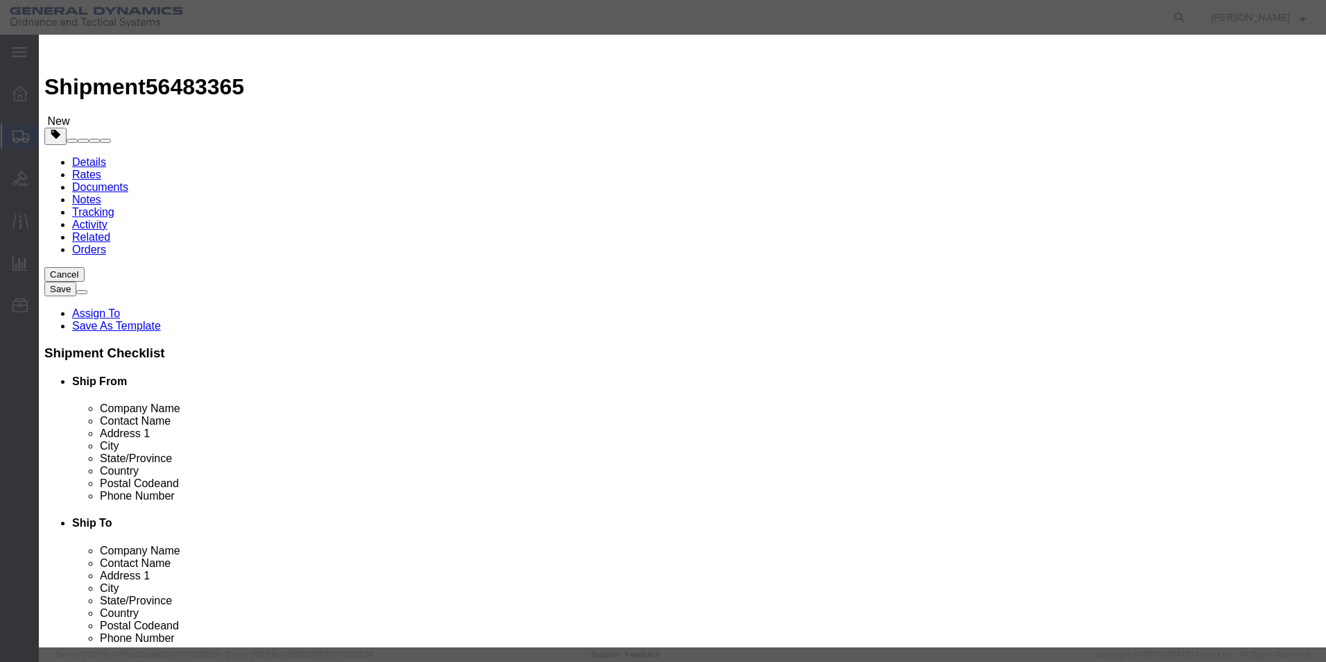
type input "32"
click div "Commodity library"
drag, startPoint x: 439, startPoint y: 161, endPoint x: 291, endPoint y: 162, distance: 148.5
click div "Total Value 800 Select ADP AED AFN ALL AMD AOA ARS ATS AUD AWG AZN BAM BBD BDT …"
type input "25"
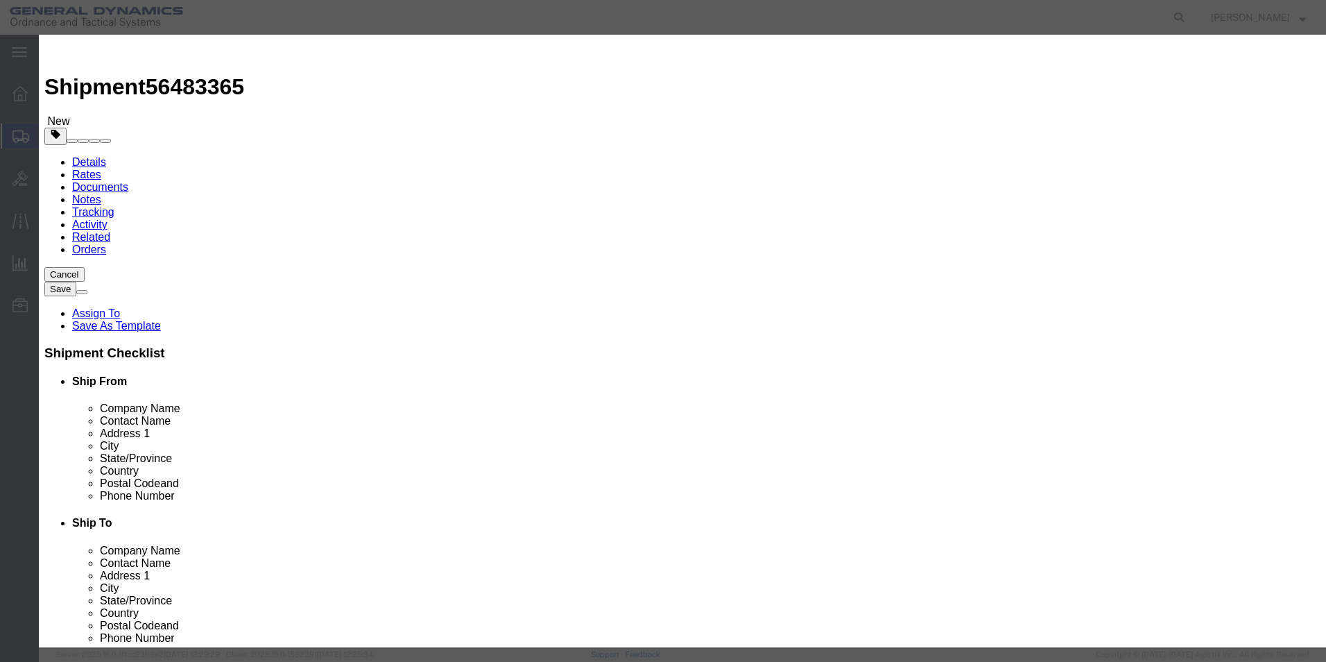
click div "Save & Add Another Save & Close Close"
click button "Save & Close"
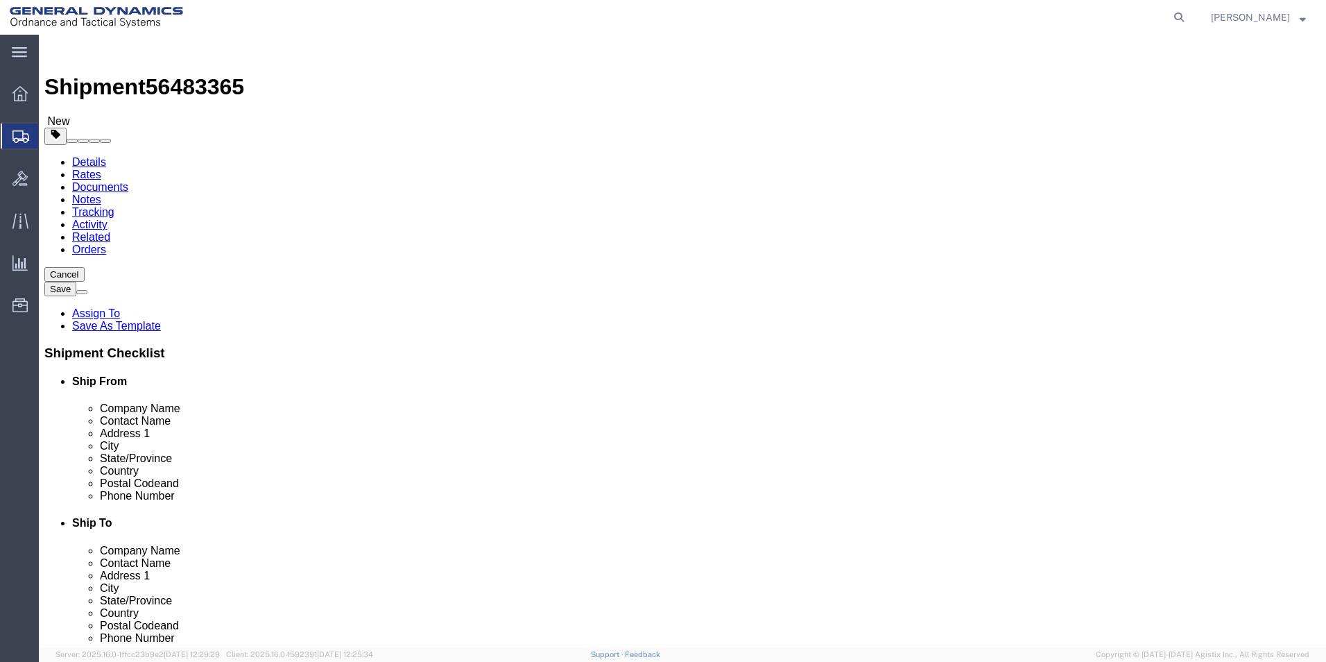
click button "button"
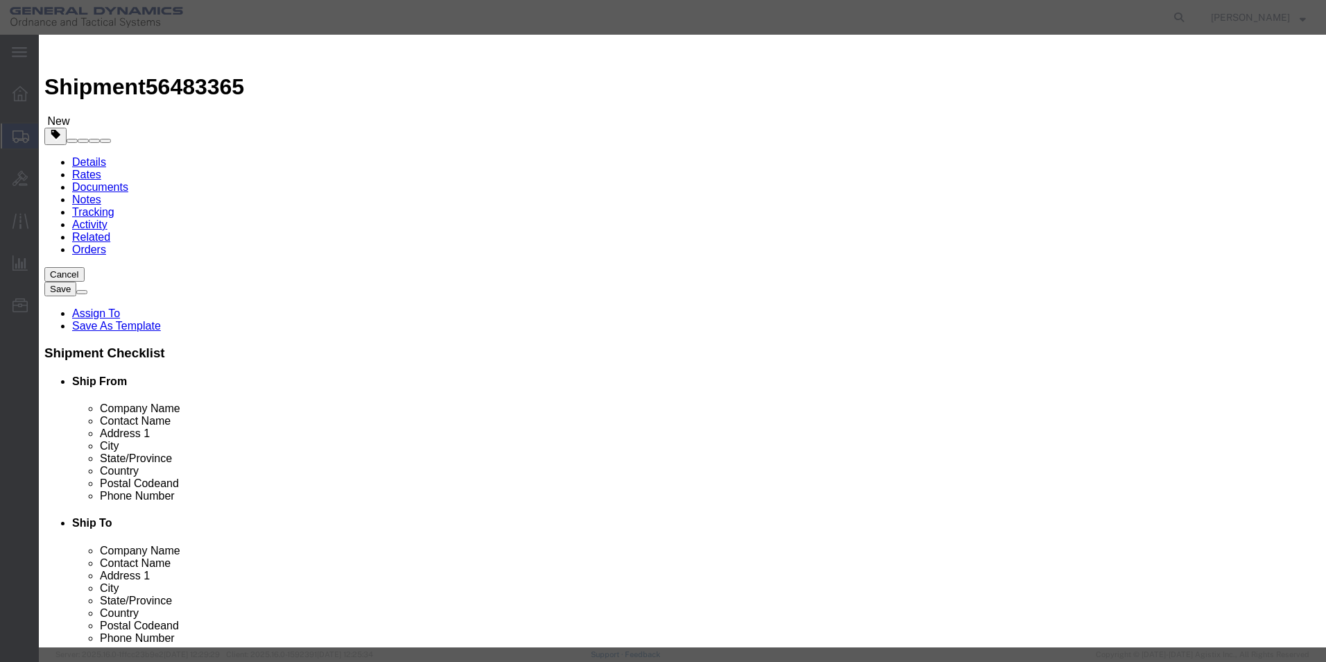
click button "Cancel"
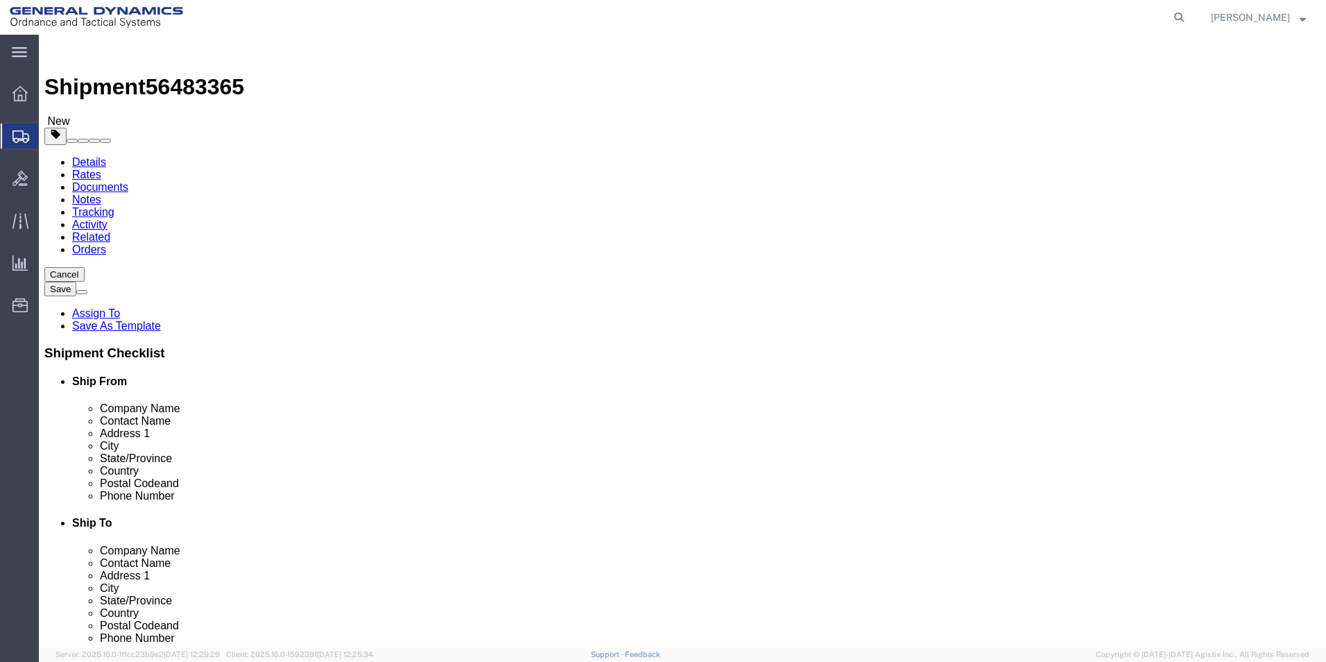
click span "button"
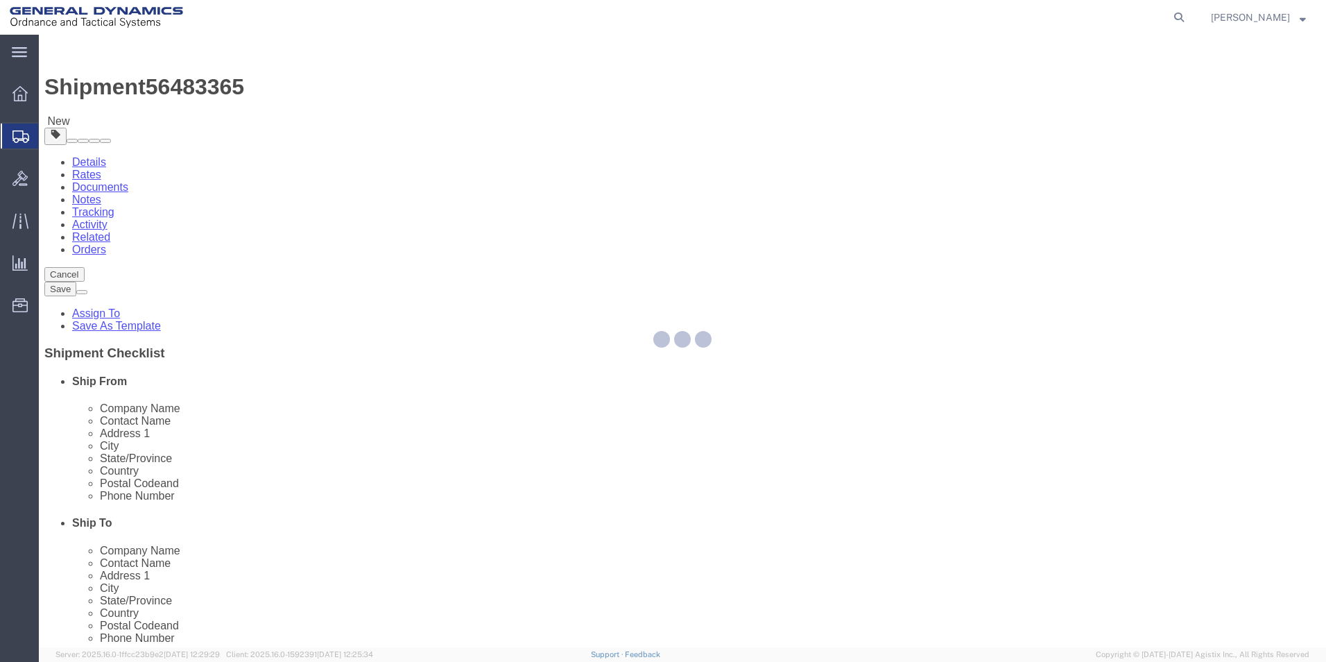
select select "CBOX"
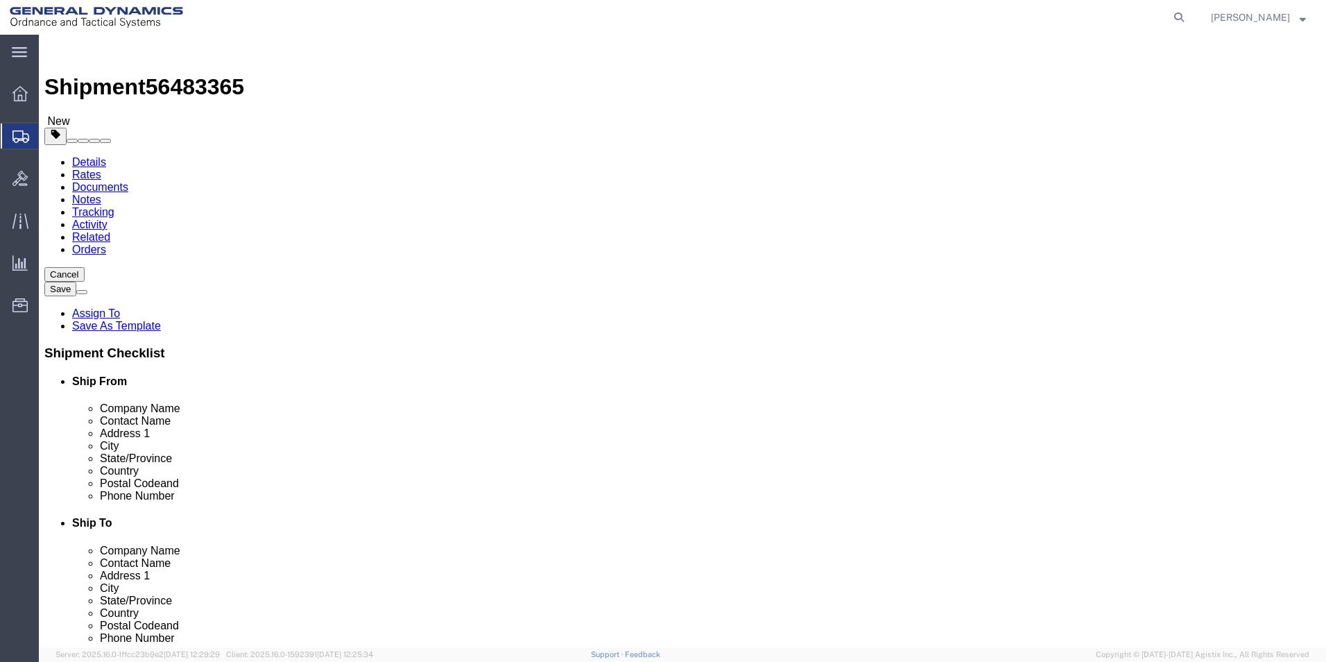
click span "button"
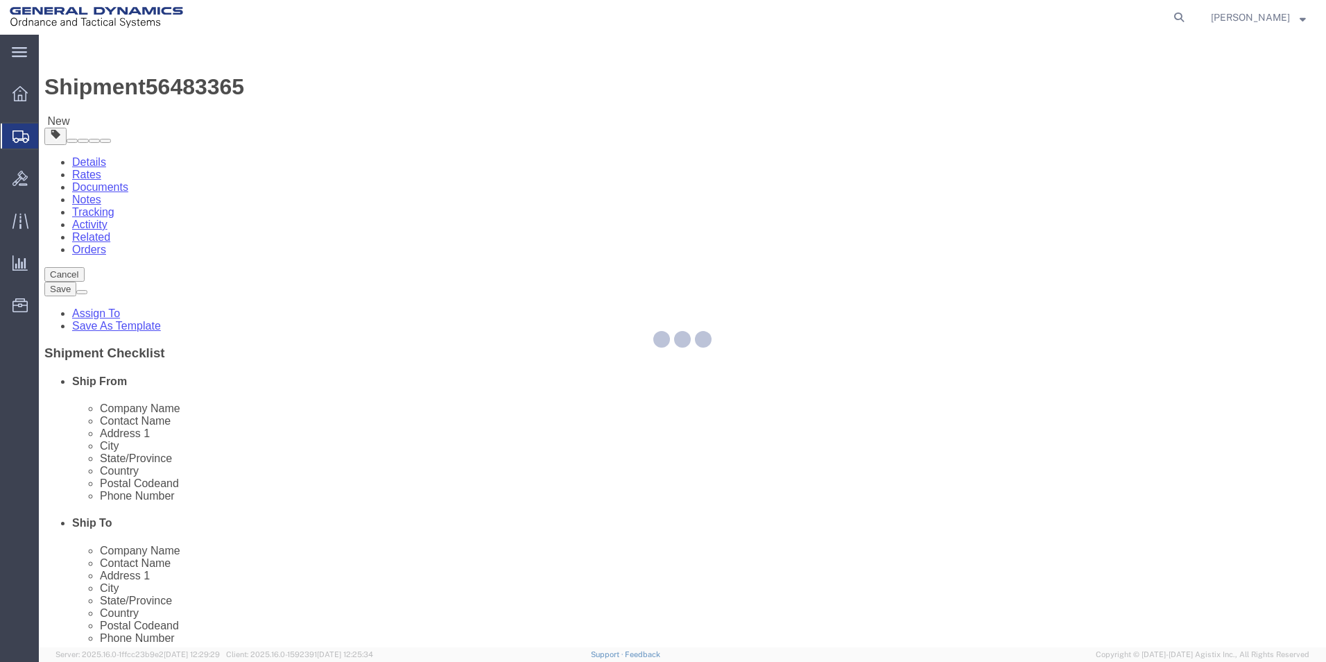
select select "CBOX"
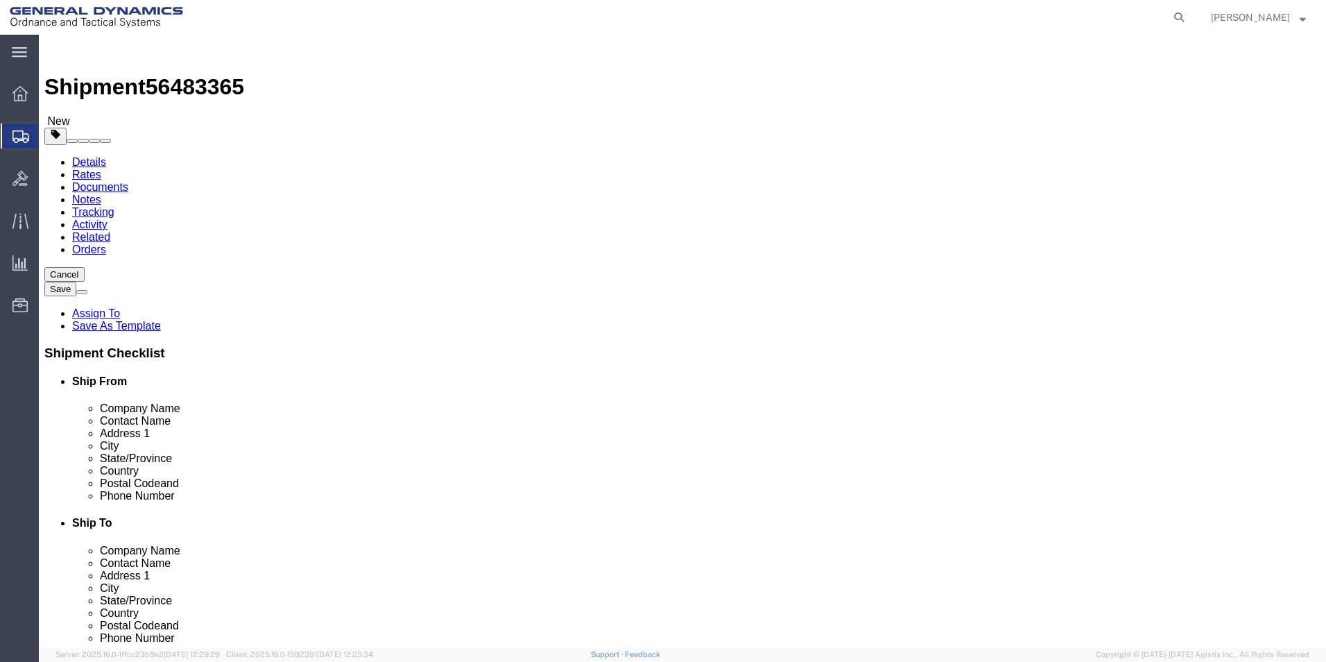
click span "button"
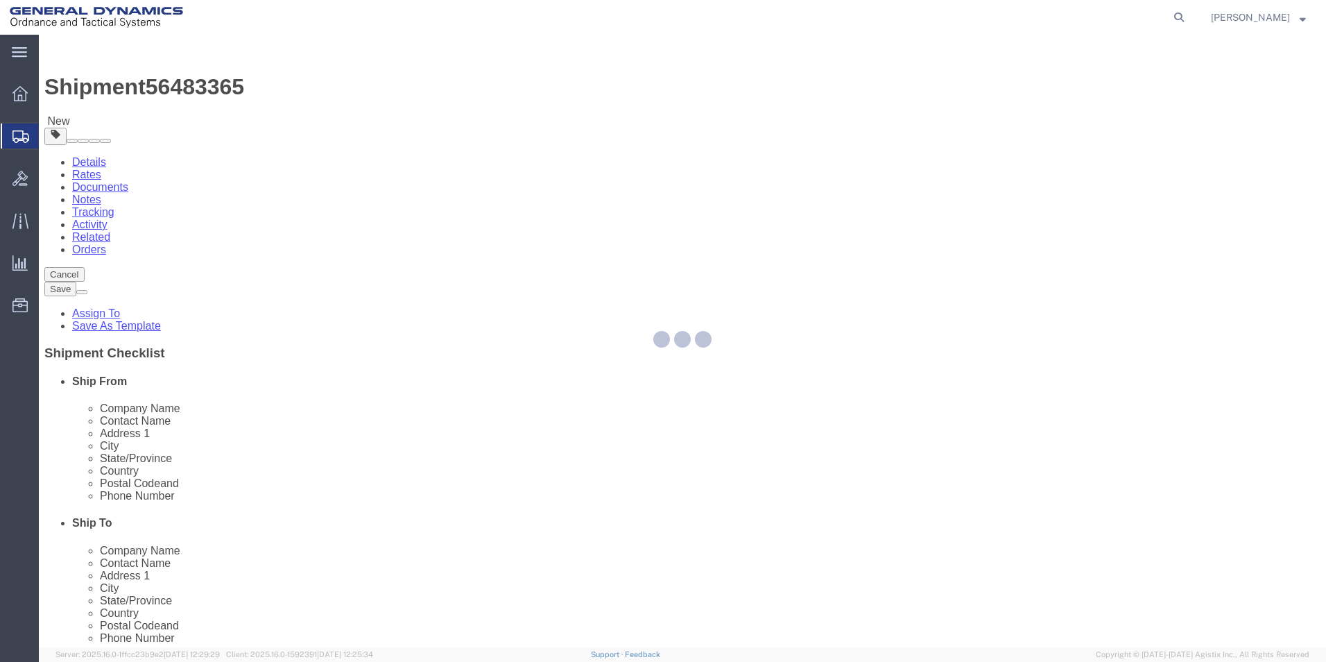
select select "CBOX"
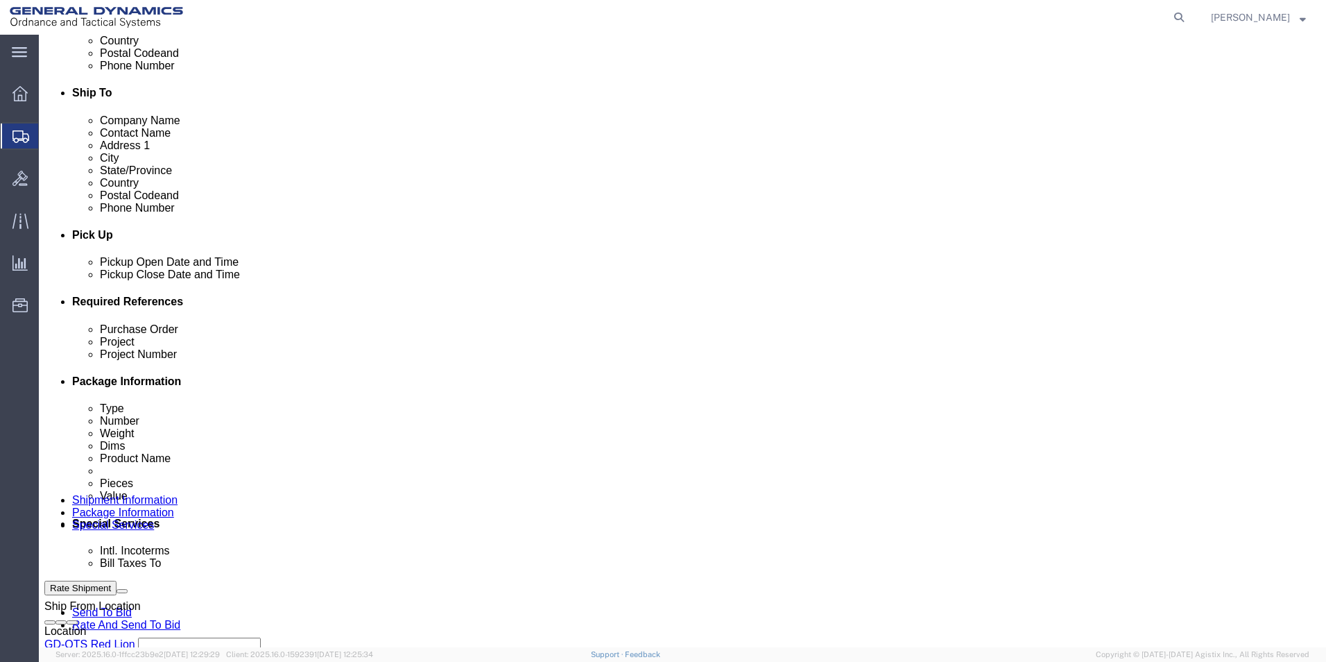
scroll to position [222, 0]
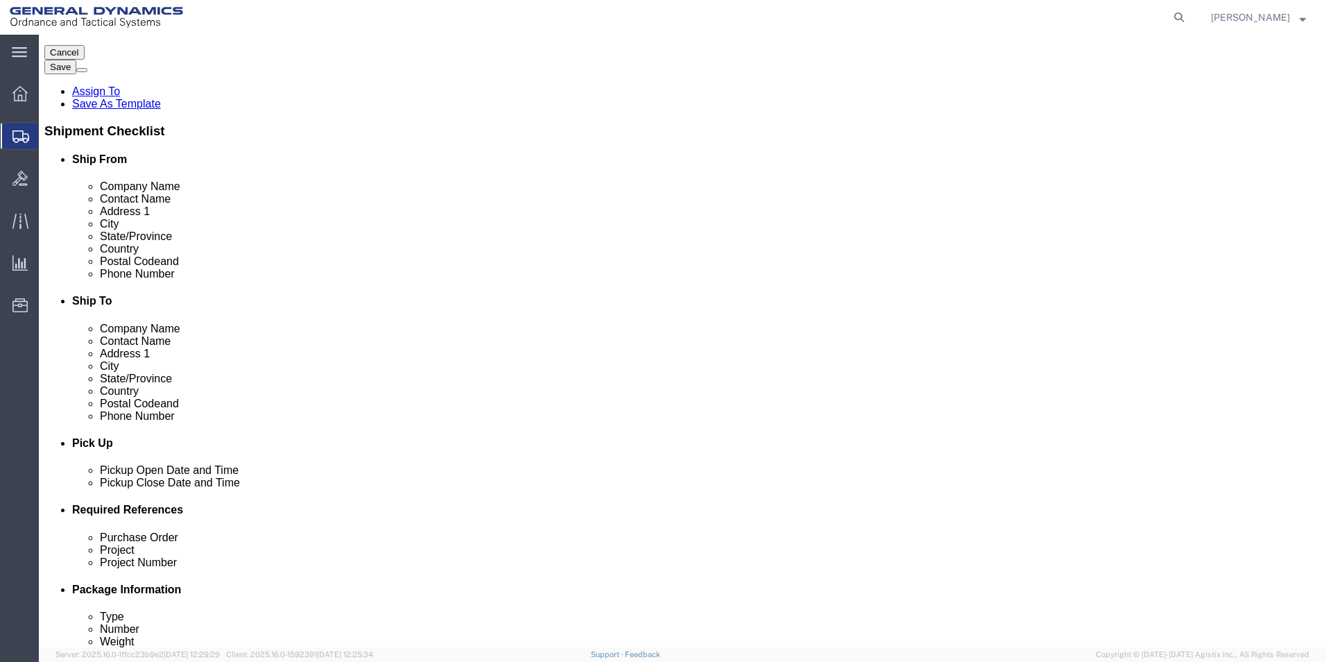
click input "15.00"
type input "4.00"
click dd "25.00 USD"
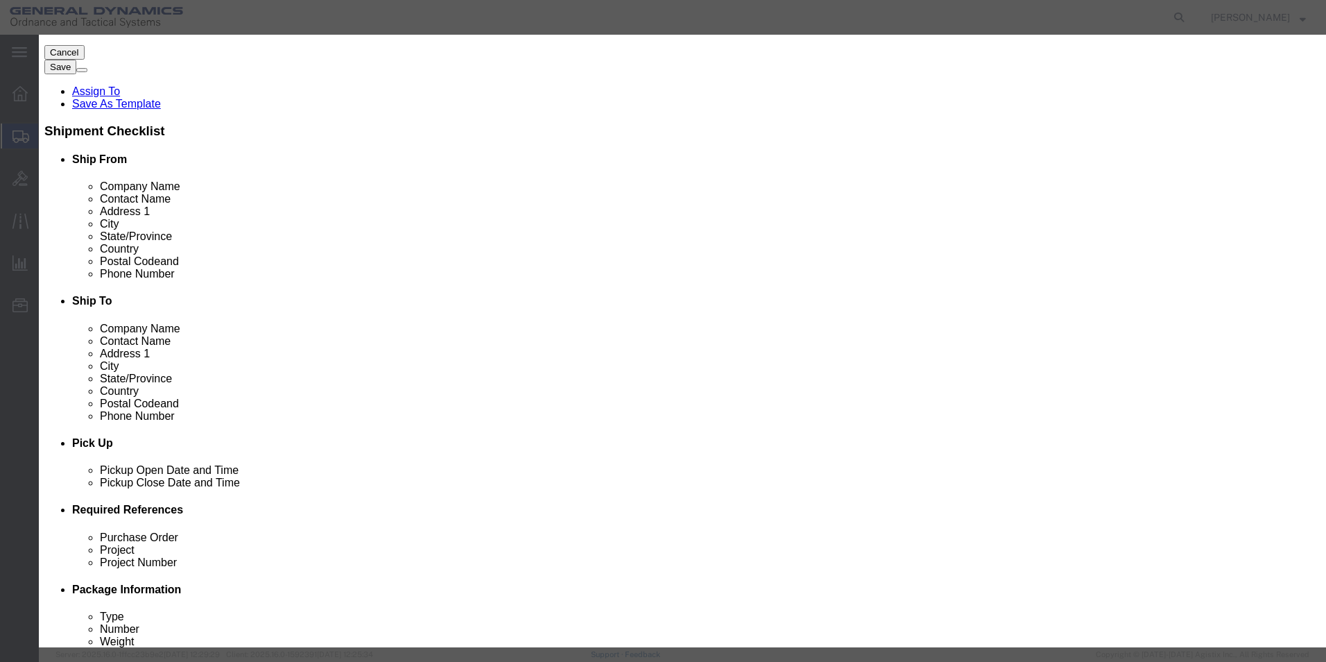
click div "Pieces 32.00 Select Bag Barrels 100Board Feet Bottle Box Blister Pack Carats Ca…"
drag, startPoint x: 435, startPoint y: 130, endPoint x: 351, endPoint y: 134, distance: 84.0
click div "Pieces 32.00 Select Bag Barrels 100Board Feet Bottle Box Blister Pack Carats Ca…"
type input "4"
drag, startPoint x: 470, startPoint y: 63, endPoint x: 452, endPoint y: 135, distance: 74.2
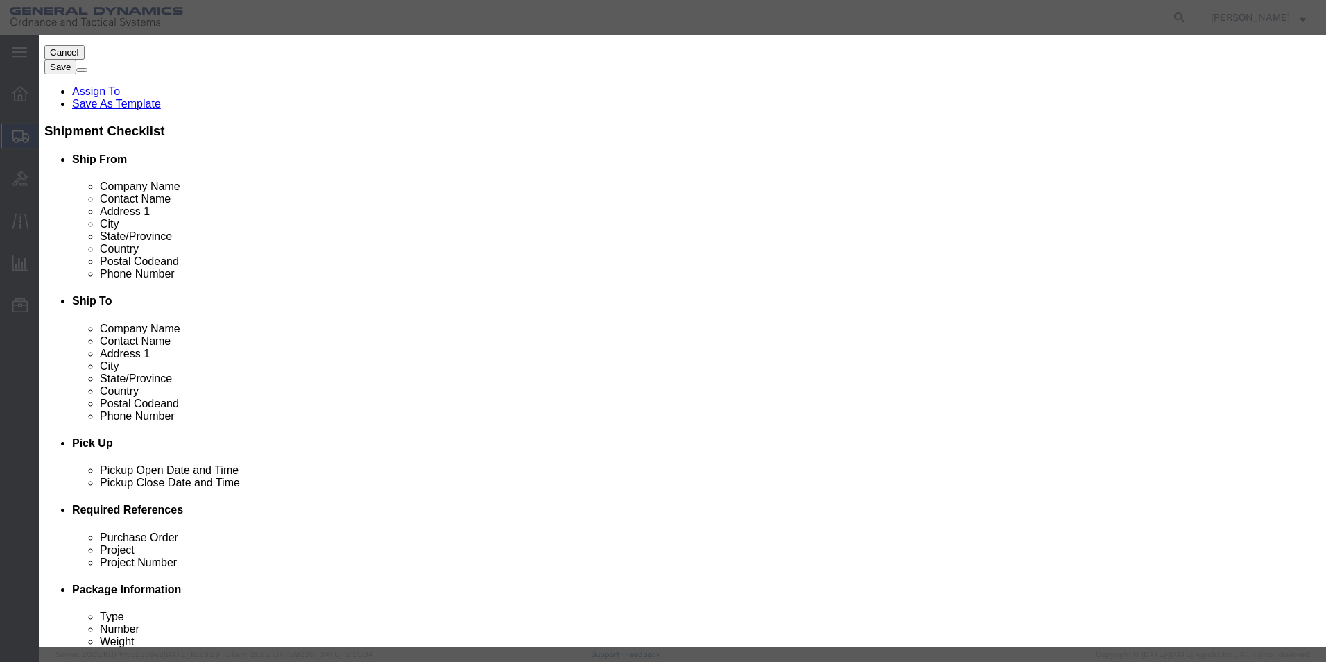
click div "Commodity library Product Name AES EXHAUST DUCT MOUNT FITTING Pieces 4 Select B…"
drag, startPoint x: 441, startPoint y: 157, endPoint x: 301, endPoint y: 162, distance: 139.6
click div "Total Value 3.13 Select ADP AED AFN ALL AMD AOA ARS ATS AUD AWG AZN BAM BBD BDT…"
type input "25"
click button "Save & Close"
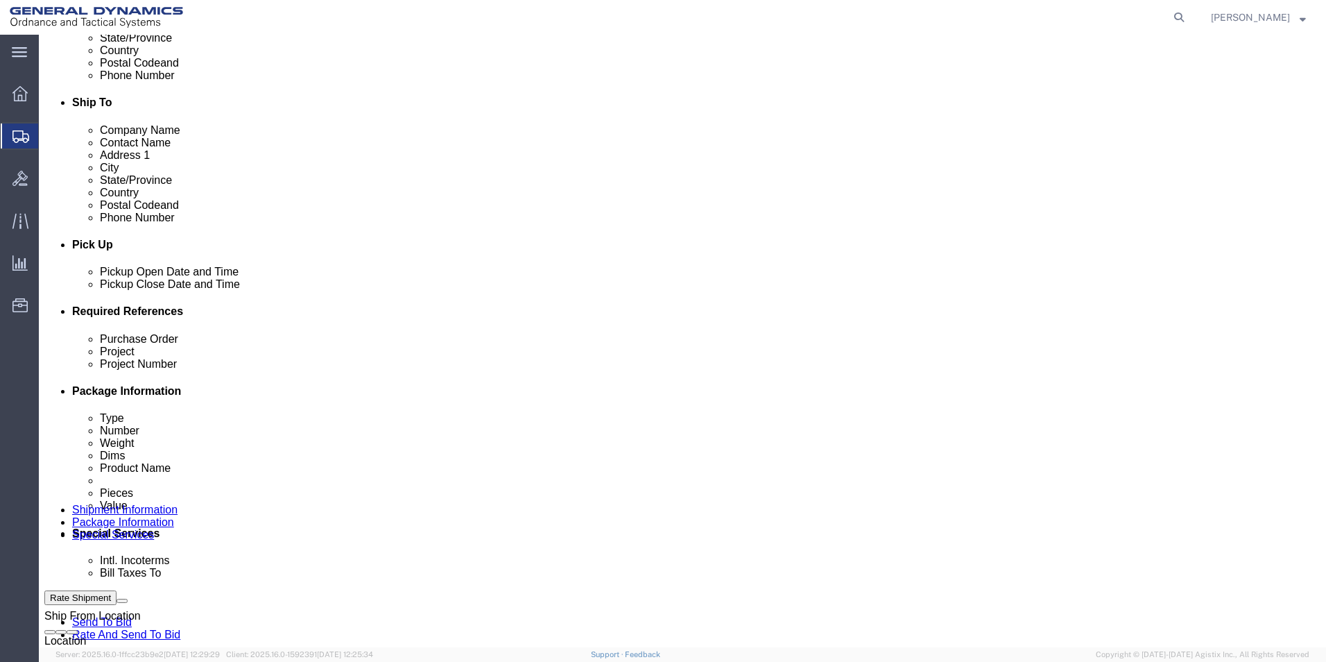
scroll to position [430, 0]
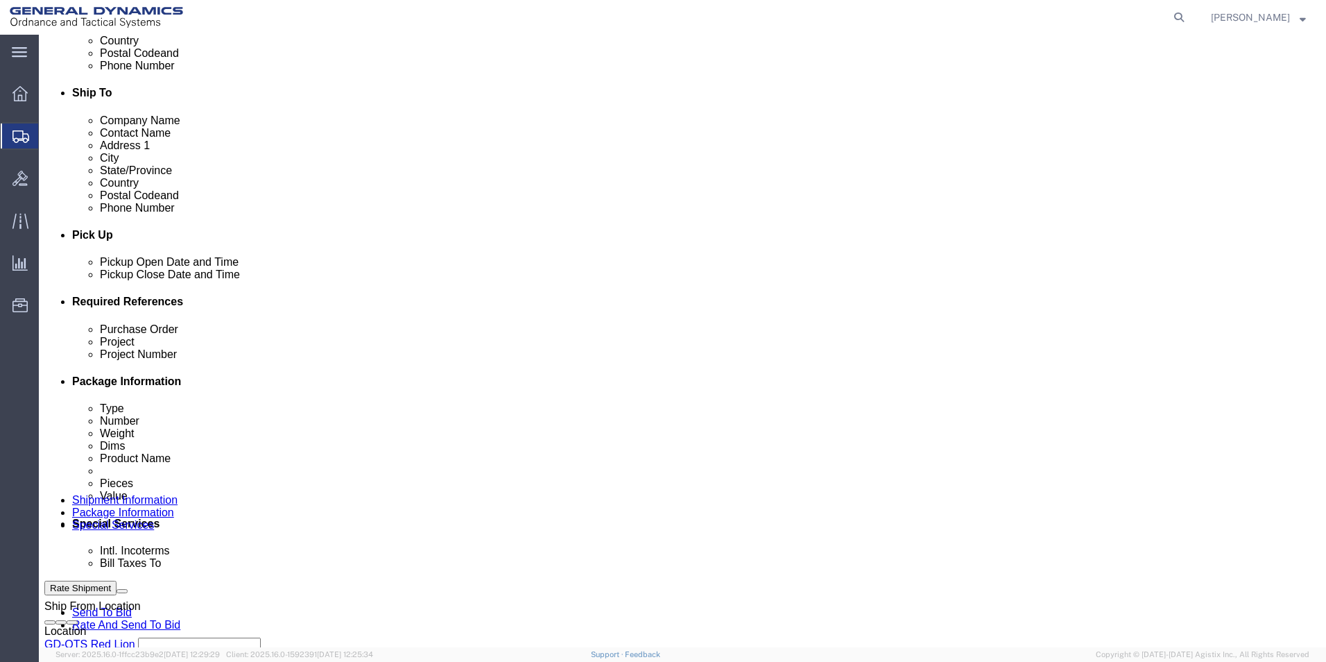
click button "Continue"
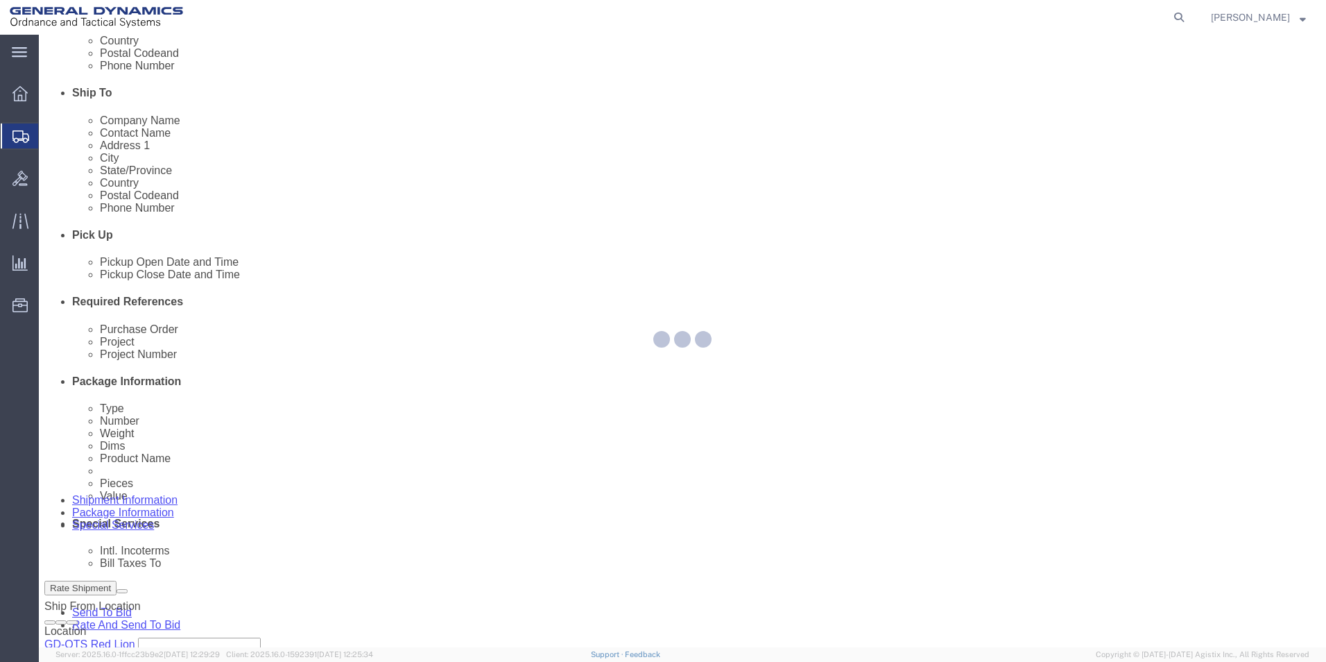
select select
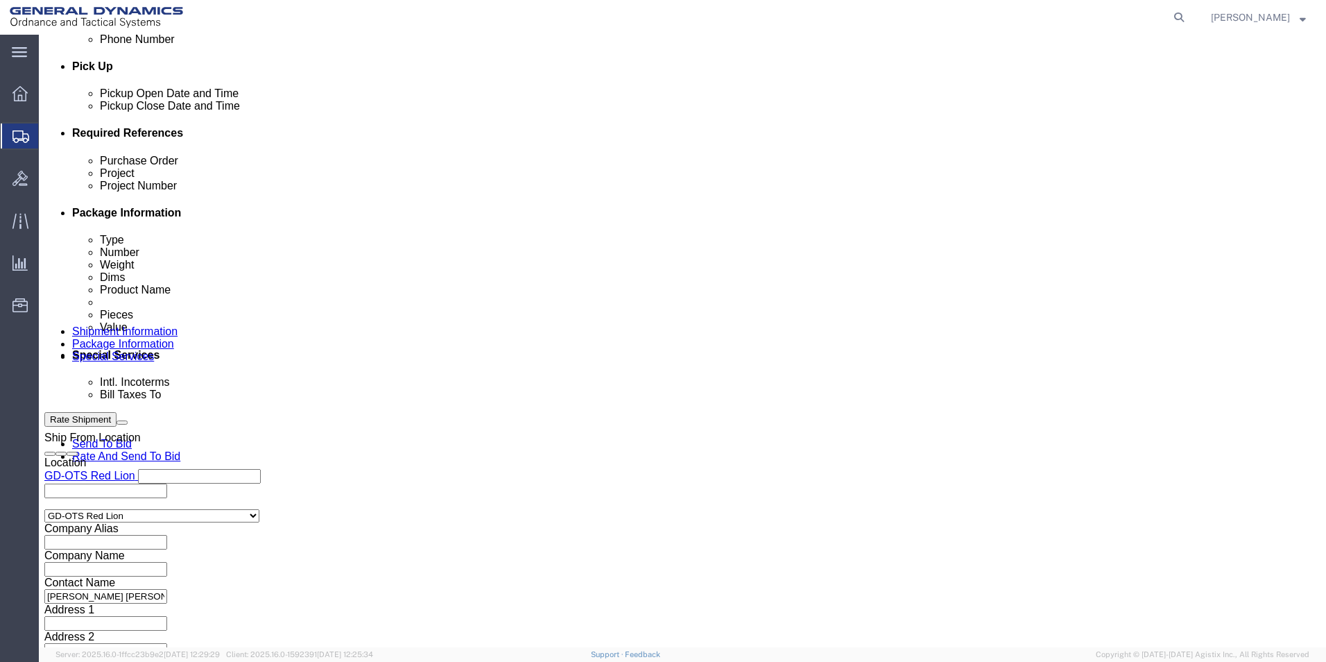
scroll to position [587, 0]
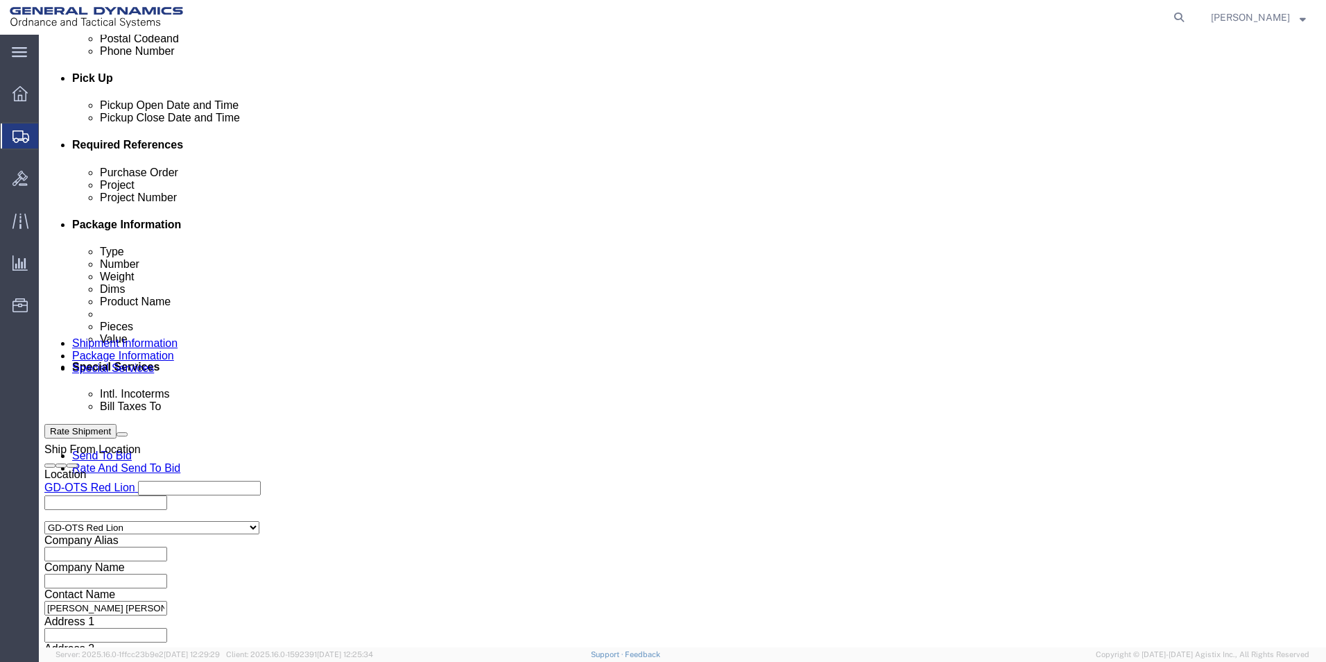
click select "Select Recipient Account Sender/Shipper Third Party Account"
select select "RCPN"
click select "Select Recipient Account Sender/Shipper Third Party Account"
type input "[PERSON_NAME] AEROSTRUCTURES"
type input "[STREET_ADDRESS][PERSON_NAME]"
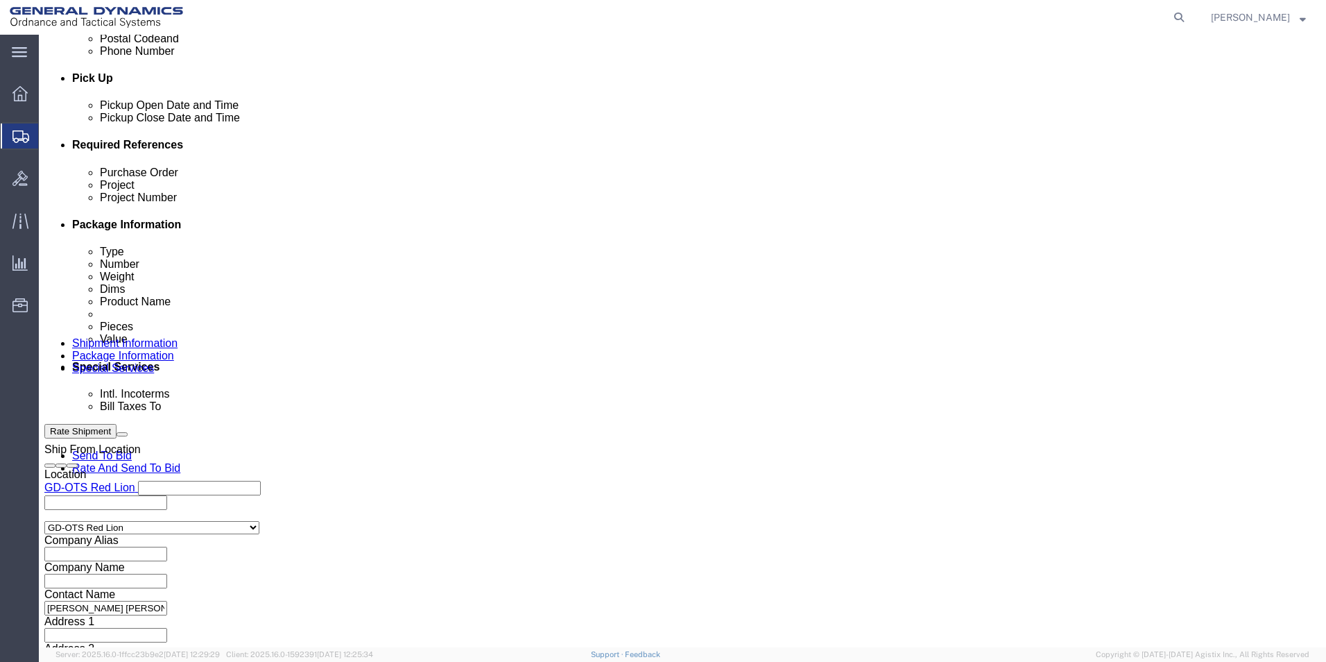
select select "US"
select select "NY"
type input "518-7314773"
type input "Receiver"
type input "COXACKIE"
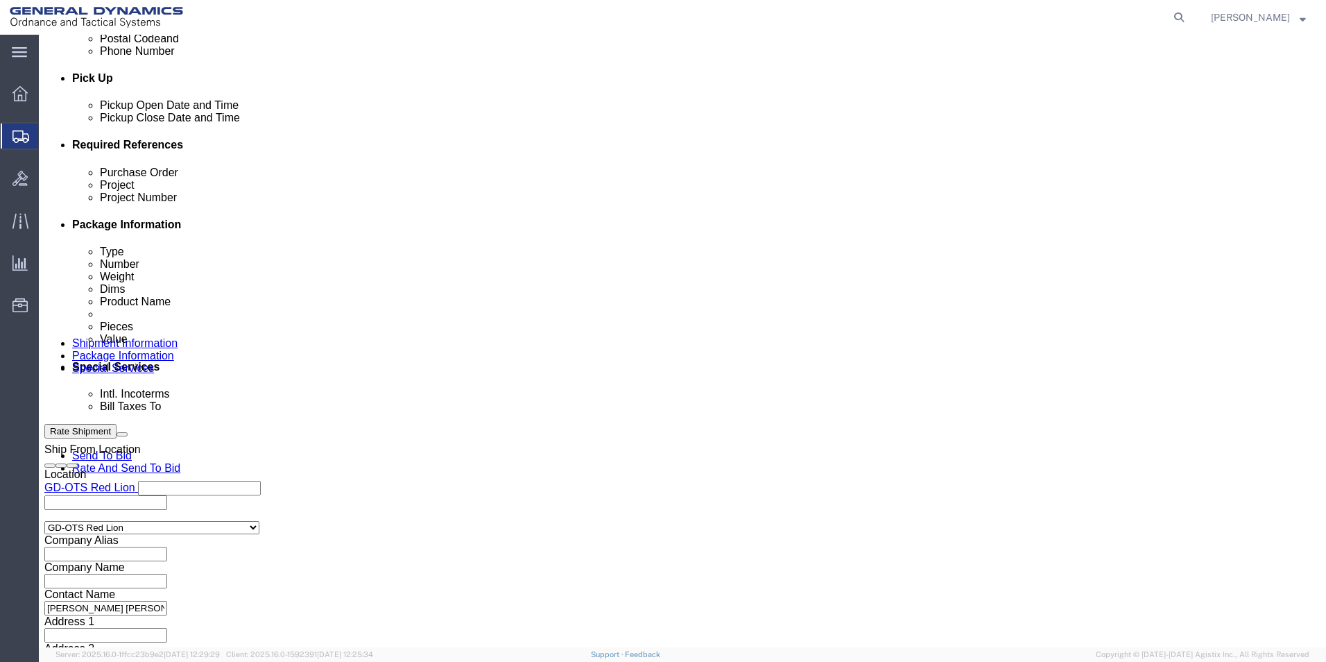
type input "12051"
drag, startPoint x: 477, startPoint y: 359, endPoint x: 444, endPoint y: 356, distance: 33.5
click select "Select DHL FedEx Express UPS"
select select "UPS"
click select "Select DHL FedEx Express UPS"
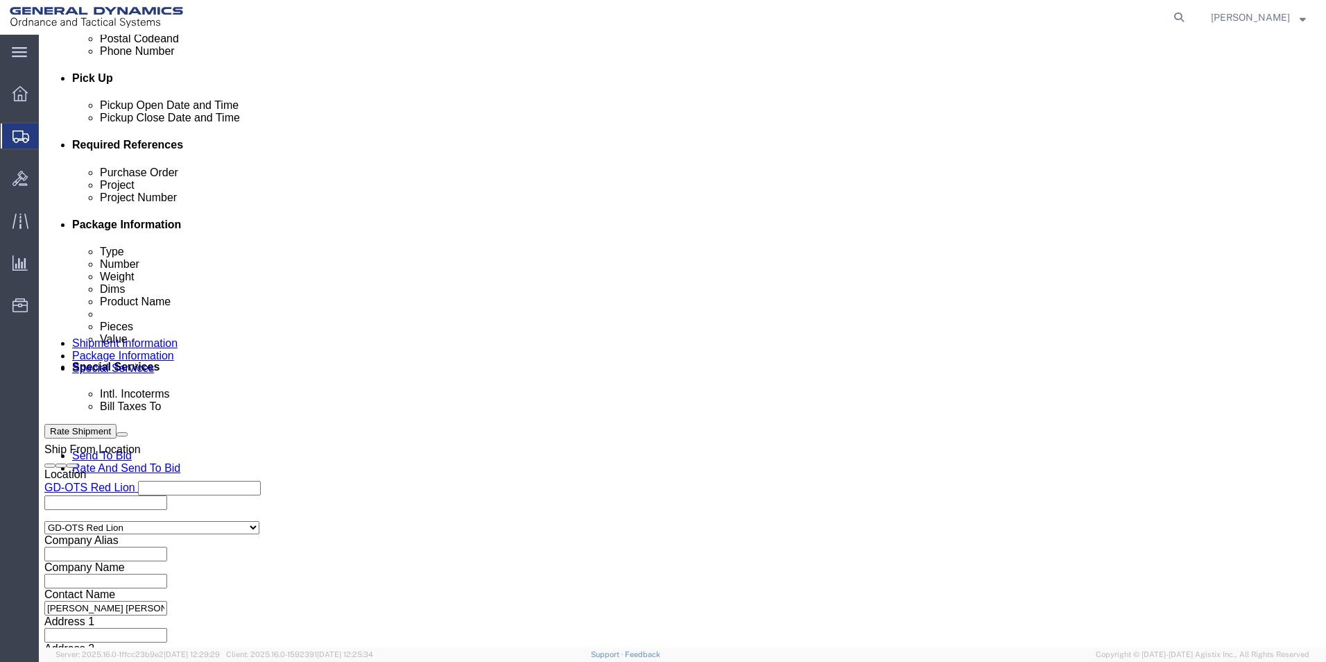
click input "text"
type input "12051"
click input "text"
type input "127537"
click div "Billing Location Select Select My Profile Location GD-OTS [GEOGRAPHIC_DATA] (Co…"
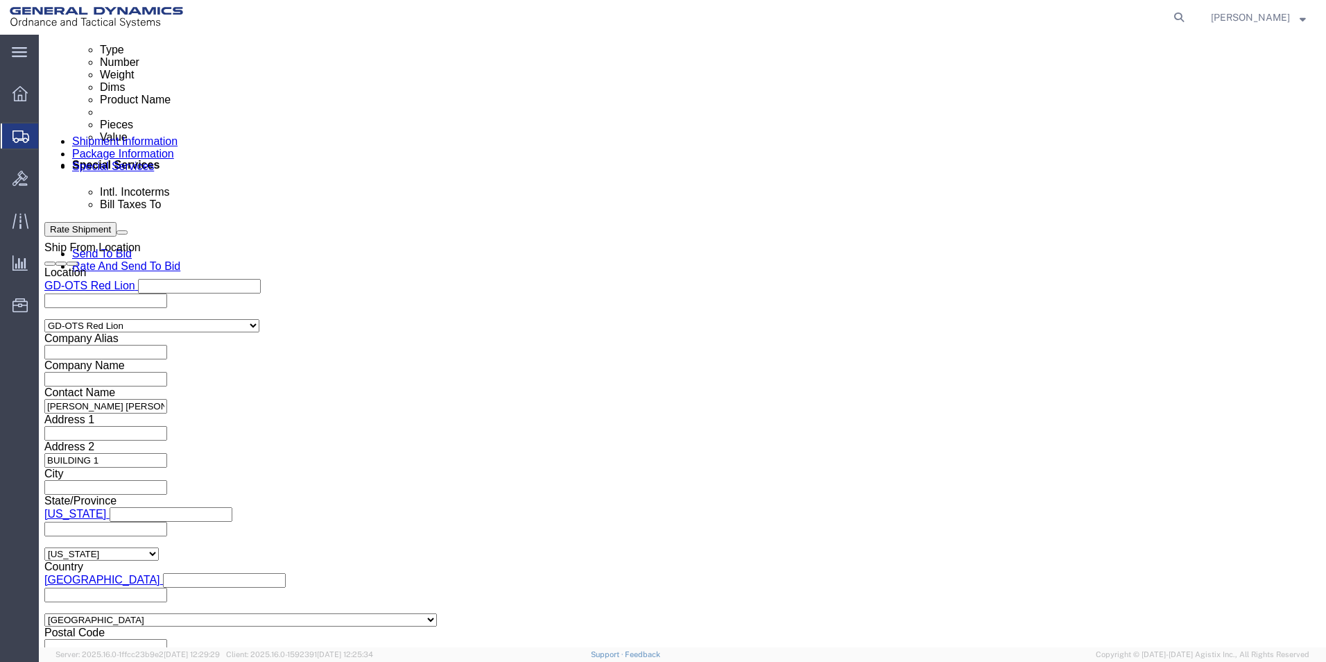
scroll to position [795, 0]
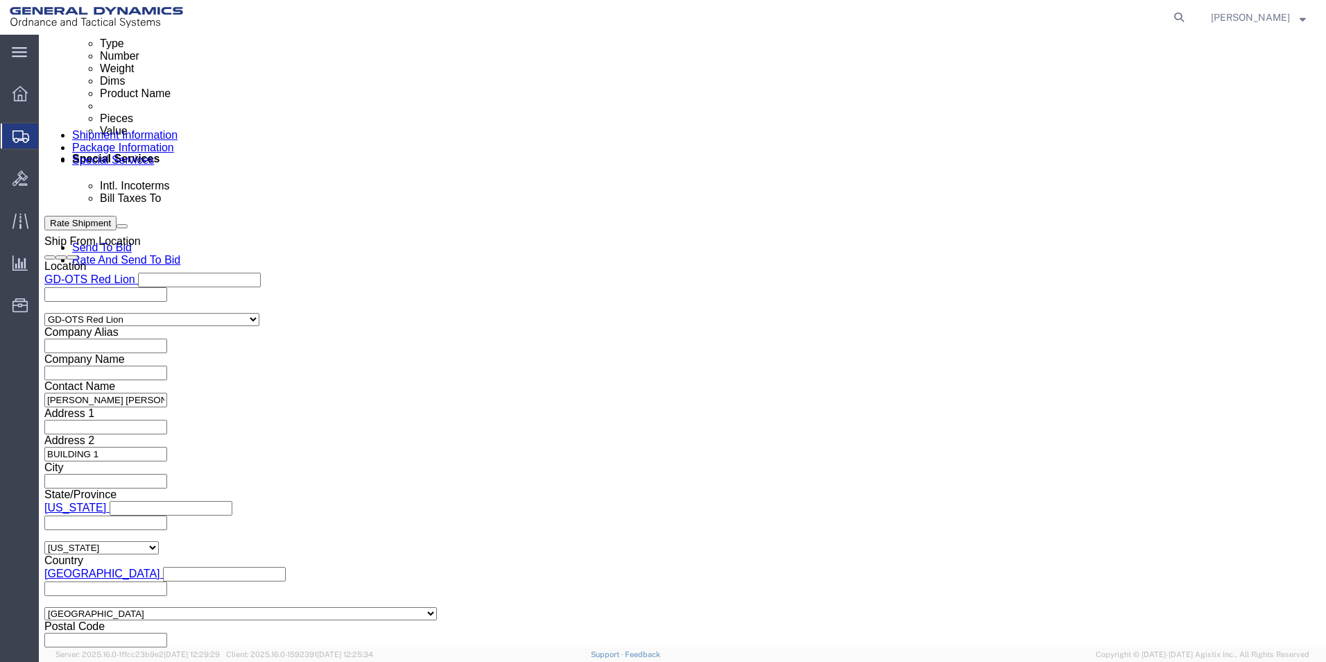
click button "Rate Shipment"
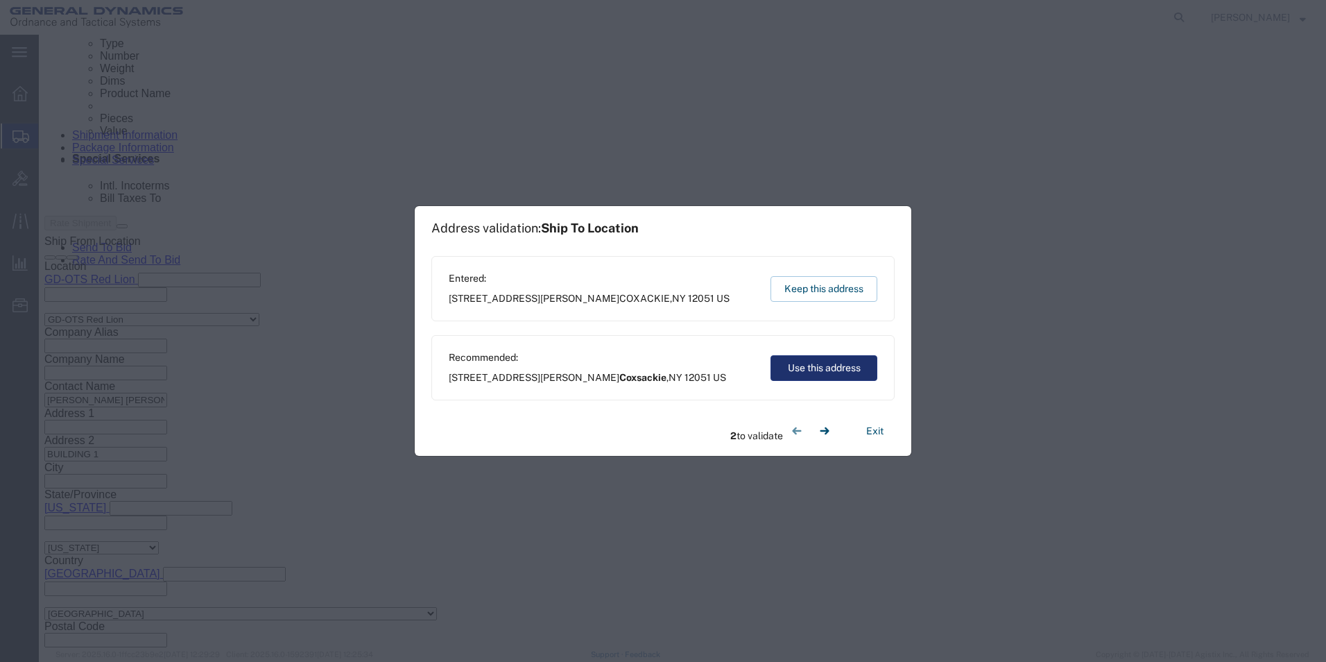
click at [814, 371] on button "Use this address" at bounding box center [824, 368] width 107 height 26
click at [794, 364] on button "Use this address" at bounding box center [824, 368] width 107 height 26
type input "Coxsackie"
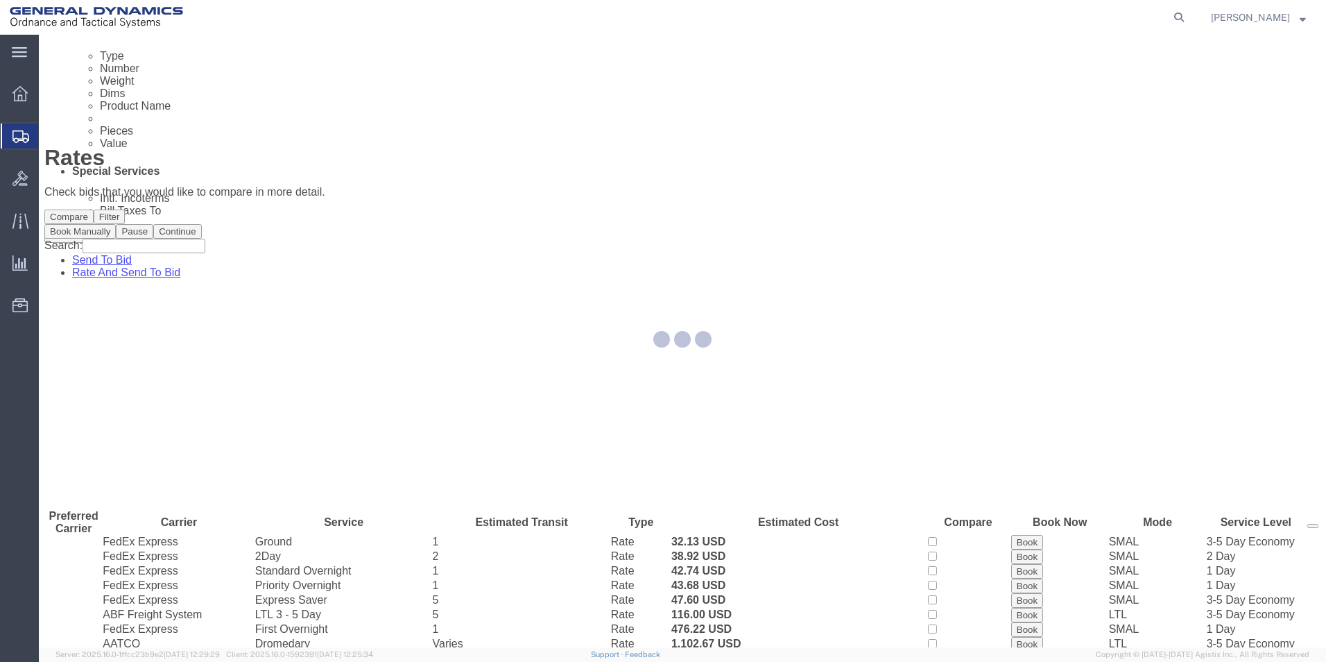
scroll to position [0, 0]
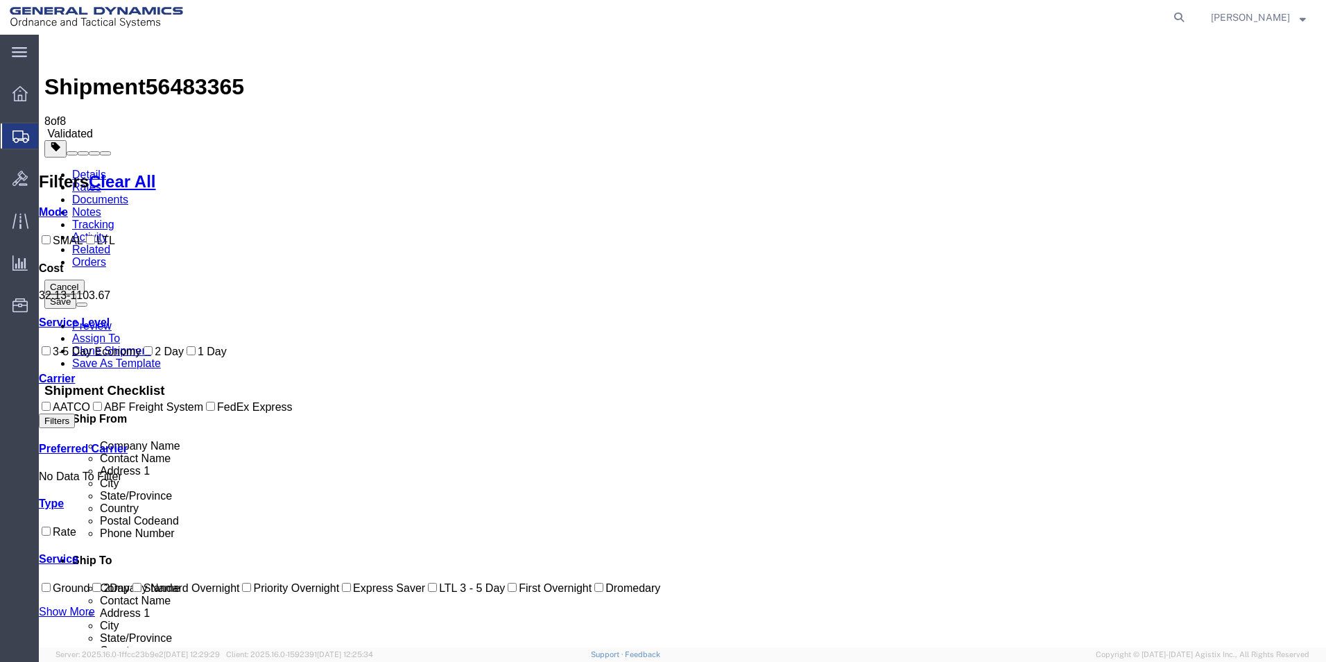
click at [85, 280] on button "Cancel" at bounding box center [64, 287] width 40 height 15
